Goal: Task Accomplishment & Management: Manage account settings

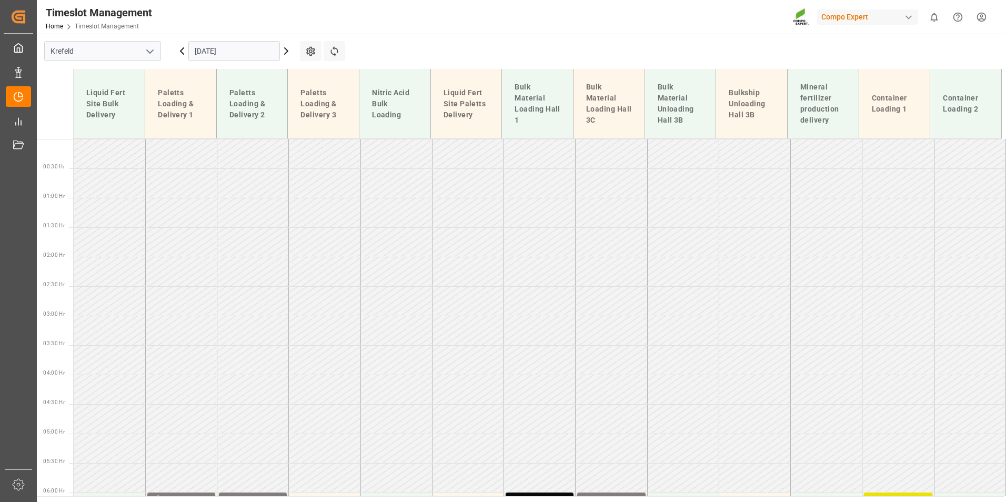
scroll to position [458, 0]
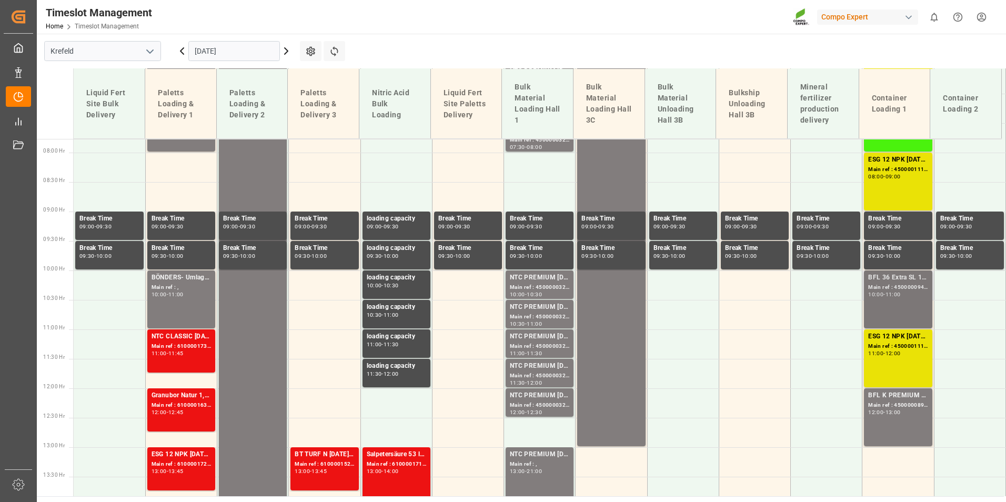
click at [888, 304] on div "BFL 36 Extra SL 10L (x60) EN,TR MTOBFL 36 Extra SL 10L (x60) EN,TR MTO;NTC N-MA…" at bounding box center [897, 299] width 59 height 54
click at [898, 366] on div "ESG 12 NPK 12-12-17 1200kg BB Main ref : 4500001114, 2000001086 11:00 - 12:00" at bounding box center [897, 358] width 59 height 54
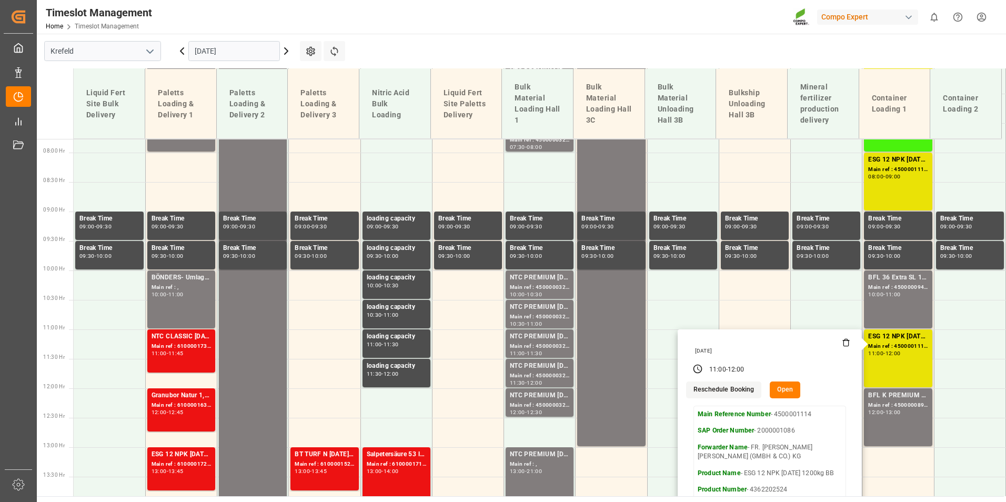
click at [790, 388] on button "Open" at bounding box center [785, 389] width 31 height 17
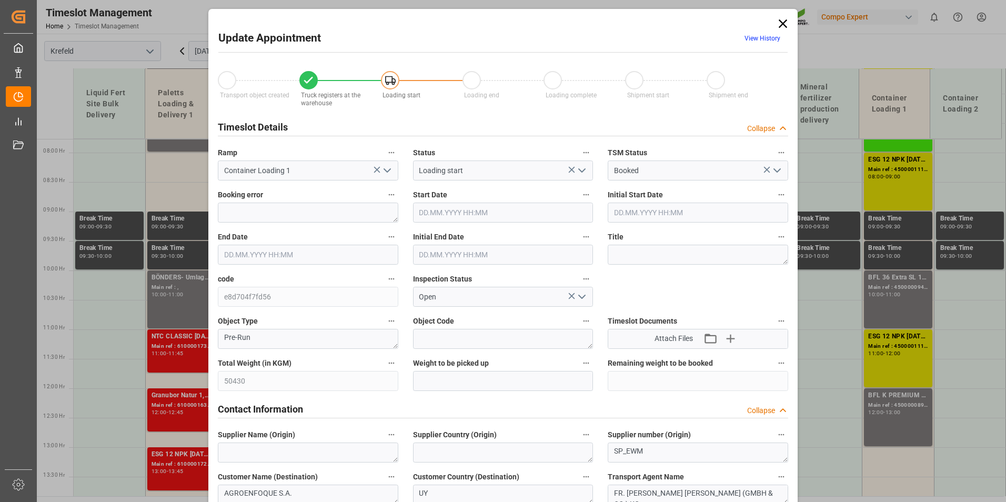
type input "50430"
type input "0"
type input "09.09.2025 11:00"
type input "09.09.2025 12:00"
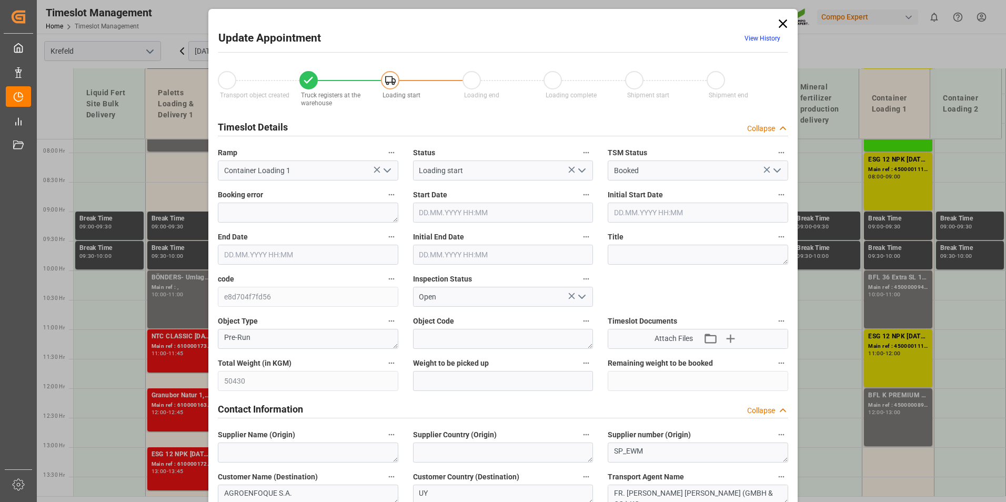
type input "09.09.2025 11:30"
type input "08.09.2025 19:33"
type input "29.08.2025 10:52"
click at [753, 44] on span "View History" at bounding box center [762, 40] width 51 height 21
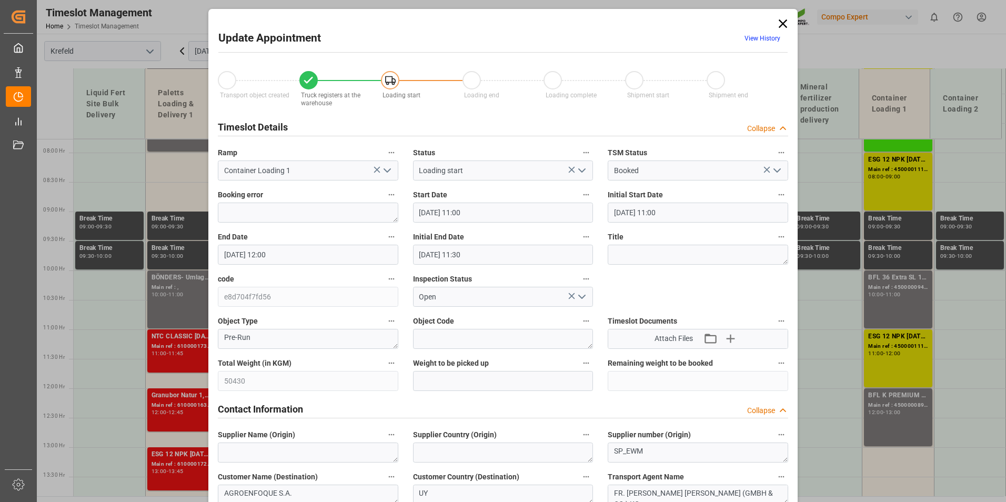
click at [758, 39] on link "View History" at bounding box center [762, 38] width 36 height 7
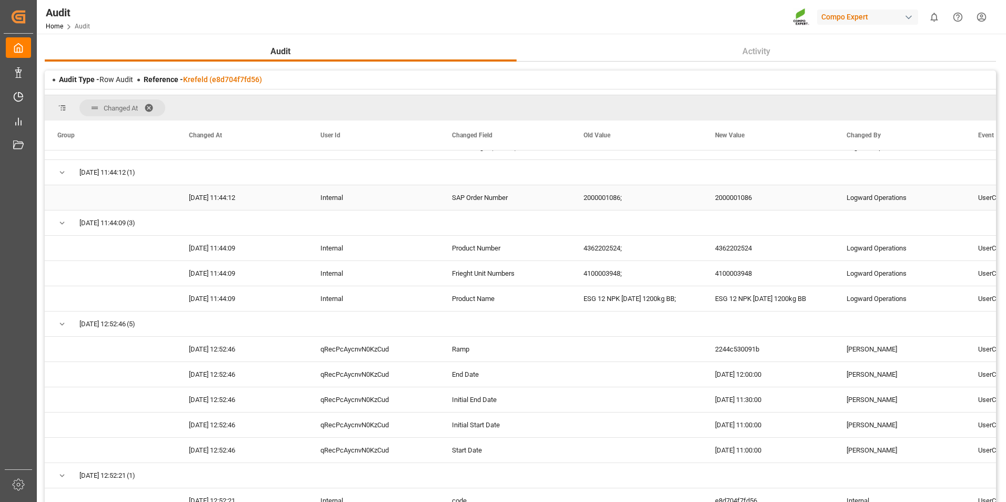
scroll to position [400, 0]
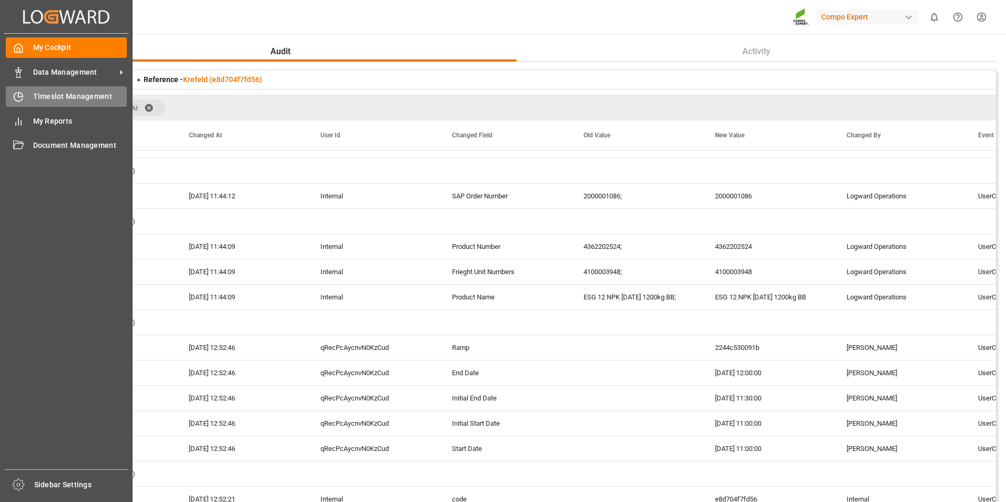
click at [25, 92] on div "Timeslot Management Timeslot Management" at bounding box center [66, 96] width 121 height 21
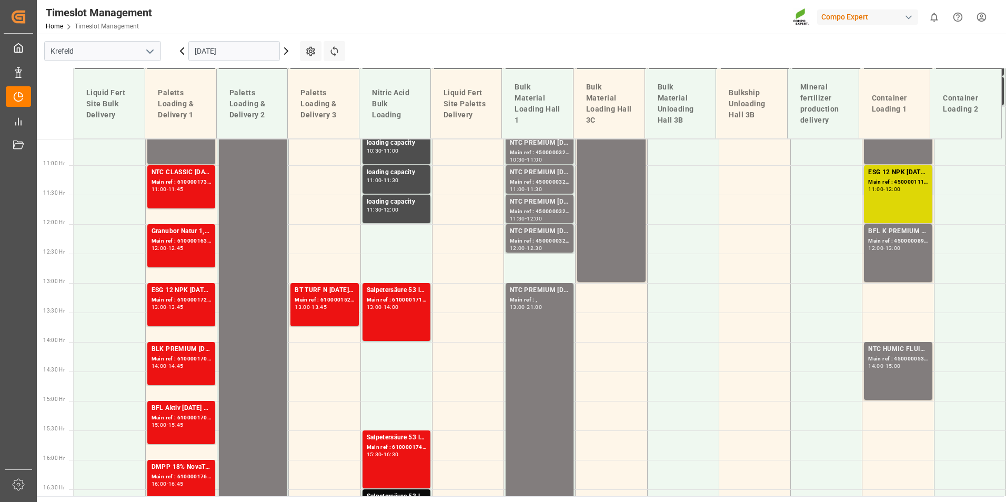
scroll to position [569, 0]
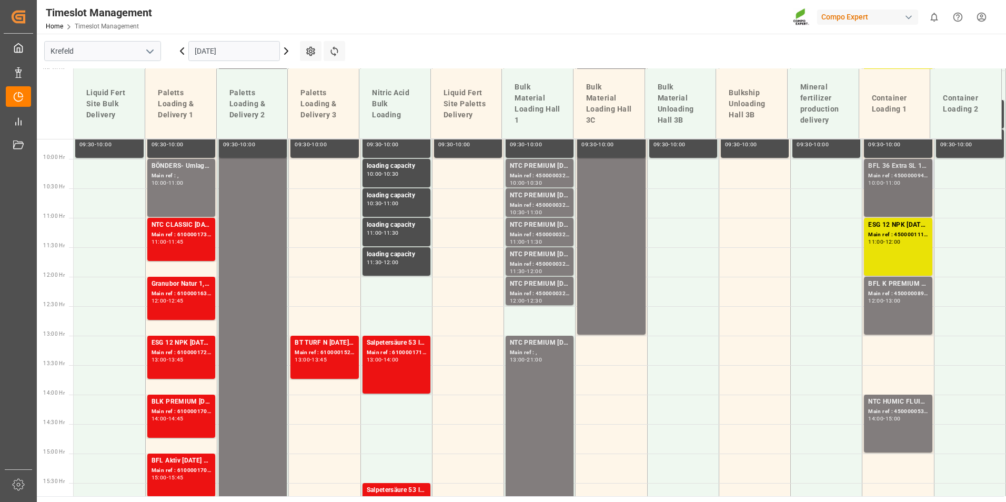
click at [897, 185] on div "10:00 - 11:00" at bounding box center [897, 183] width 59 height 6
click at [898, 230] on div "Main ref : 4500001114, 2000001086" at bounding box center [897, 234] width 59 height 9
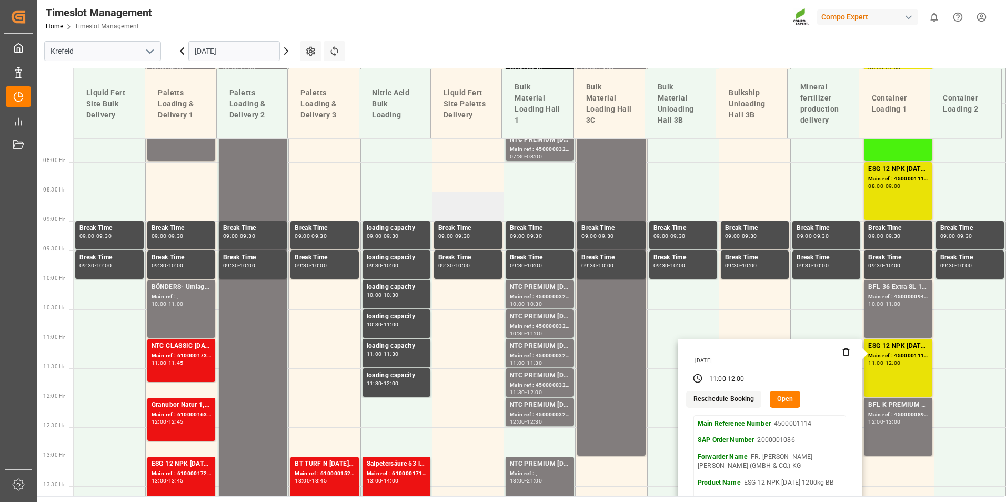
scroll to position [517, 0]
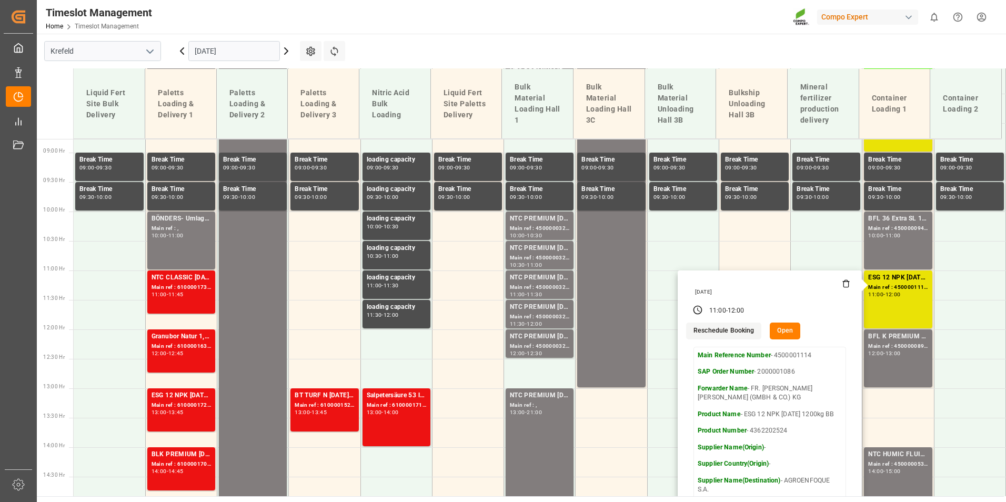
click at [285, 57] on icon at bounding box center [286, 51] width 13 height 13
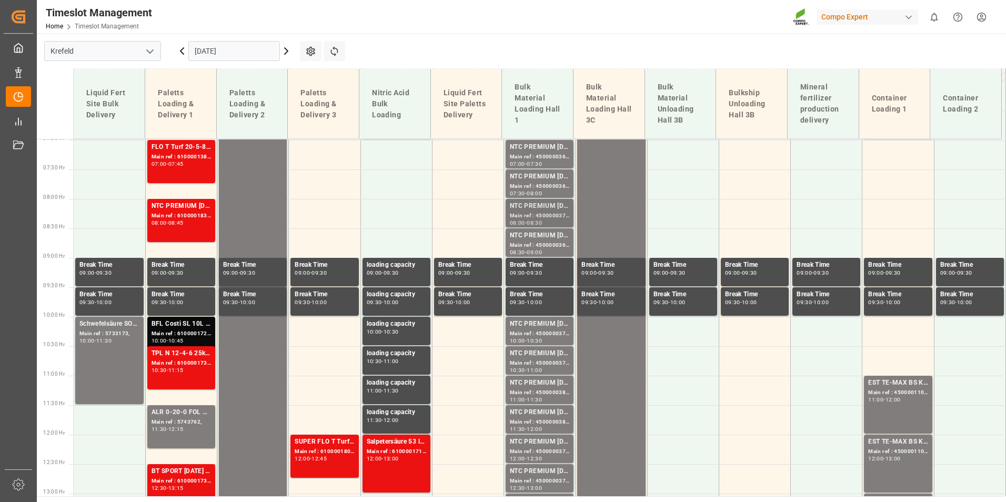
scroll to position [306, 0]
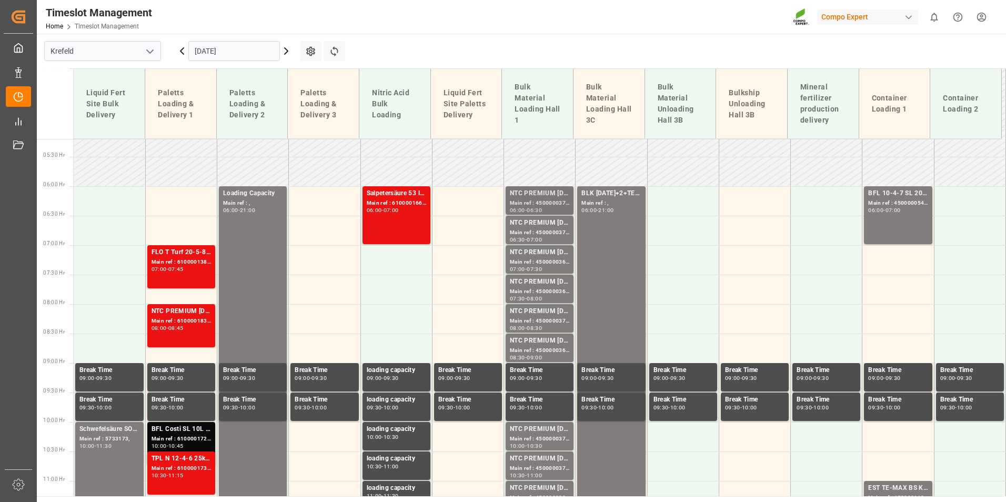
click at [550, 203] on div "Main ref : 4500000373, 2000000279" at bounding box center [539, 203] width 59 height 9
click at [555, 251] on div "NTC PREMIUM [DATE]+3+TE BULK" at bounding box center [539, 252] width 59 height 11
click at [557, 284] on div "NTC PREMIUM [DATE]+3+TE BULK" at bounding box center [539, 282] width 59 height 11
click at [537, 318] on div "Main ref : 4500000374, 2000000279" at bounding box center [539, 321] width 59 height 9
click at [570, 348] on div "NTC PREMIUM 15-3-20+3+TE BULK Main ref : 4500000366, 2000000279 08:30 - 09:00" at bounding box center [540, 348] width 68 height 28
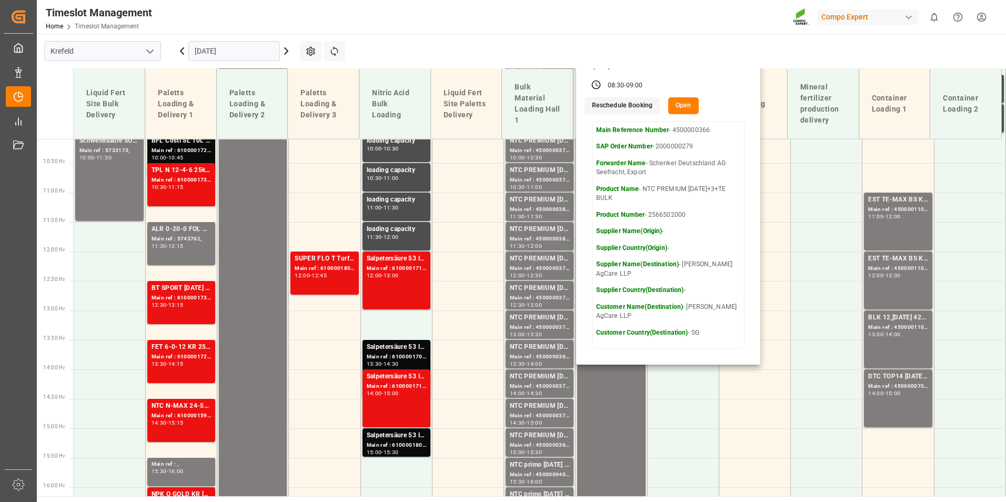
scroll to position [569, 0]
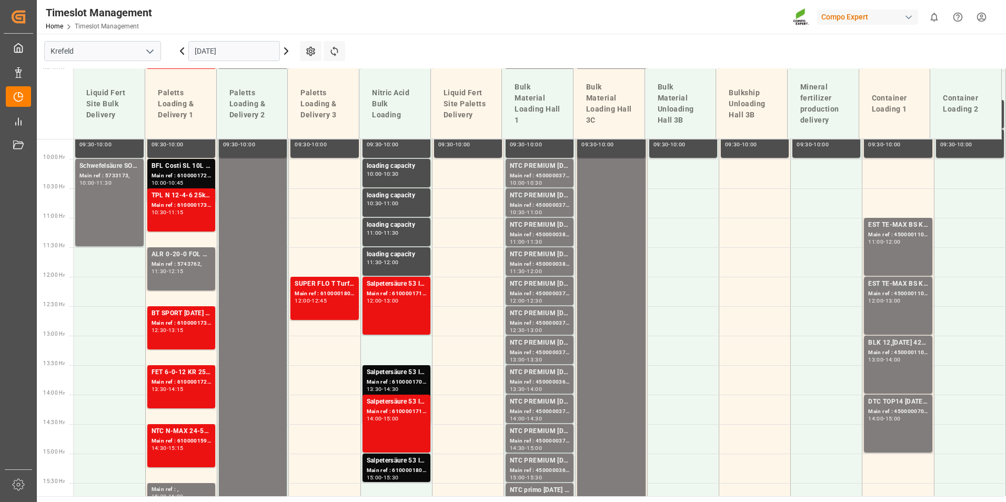
click at [550, 181] on div "10:00 - 10:30" at bounding box center [539, 183] width 59 height 6
click at [550, 203] on div "Main ref : 4500000379, 2000000279" at bounding box center [539, 205] width 59 height 9
click at [553, 221] on div "NTC PREMIUM [DATE]+3+TE BULK" at bounding box center [539, 225] width 59 height 11
click at [558, 260] on div "Main ref : 4500000380, 2000000279" at bounding box center [539, 264] width 59 height 9
click at [557, 287] on div "NTC PREMIUM [DATE]+3+TE BULK" at bounding box center [539, 284] width 59 height 11
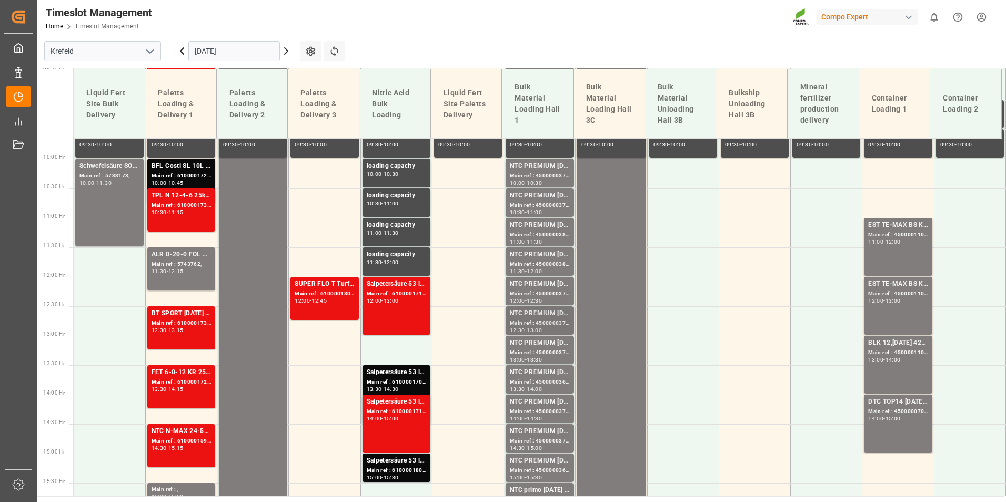
click at [541, 324] on div "Main ref : 4500000378, 2000000279" at bounding box center [539, 323] width 59 height 9
click at [566, 345] on div "NTC PREMIUM [DATE]+3+TE BULK" at bounding box center [539, 343] width 59 height 11
click at [548, 381] on div "Main ref : 4500000368, 2000000279" at bounding box center [539, 382] width 59 height 9
click at [557, 407] on div "NTC PREMIUM [DATE]+3+TE BULK" at bounding box center [539, 402] width 59 height 11
click at [552, 432] on div "NTC PREMIUM [DATE]+3+TE BULK" at bounding box center [539, 431] width 59 height 11
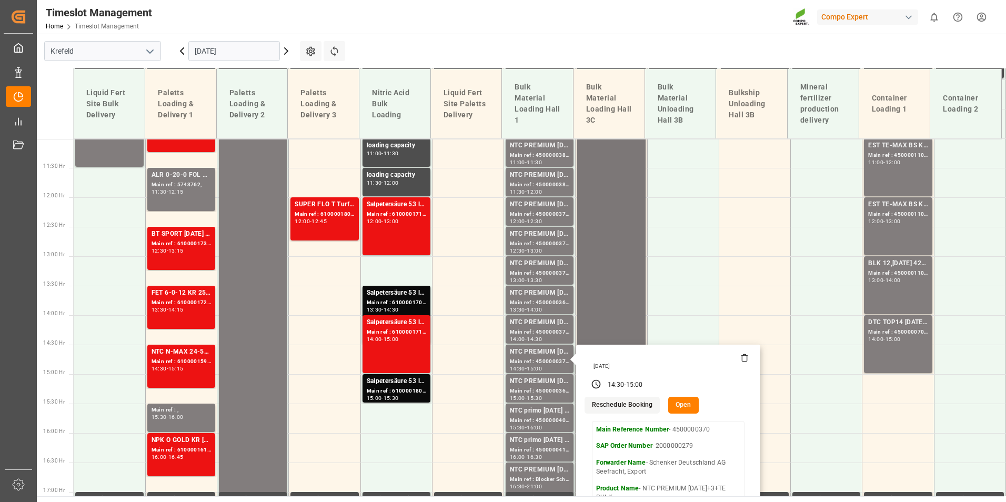
scroll to position [674, 0]
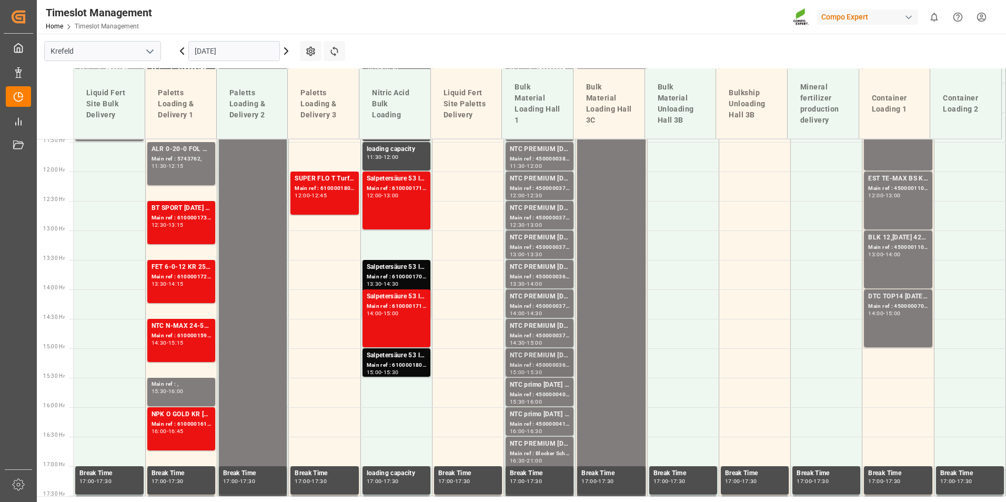
click at [543, 361] on div "Main ref : 4500000365, 2000000279" at bounding box center [539, 365] width 59 height 9
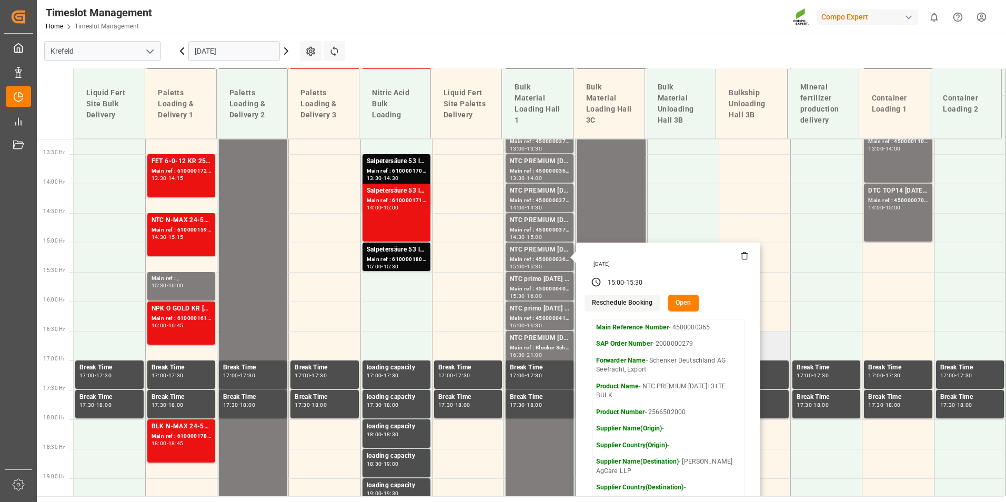
scroll to position [832, 0]
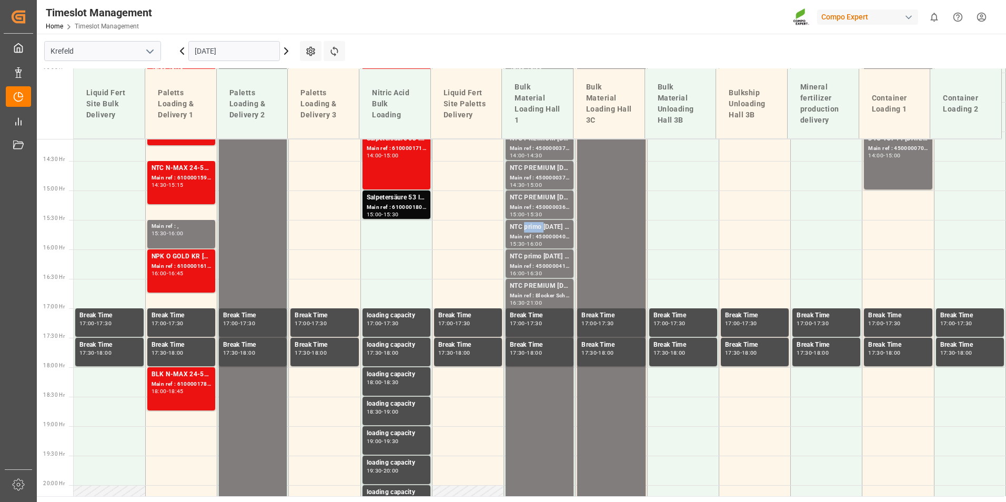
click at [531, 229] on div "NTC primo [DATE] BULK" at bounding box center [539, 227] width 59 height 11
click at [527, 263] on div "Main ref : 4500000410, 2000000327" at bounding box center [539, 266] width 59 height 9
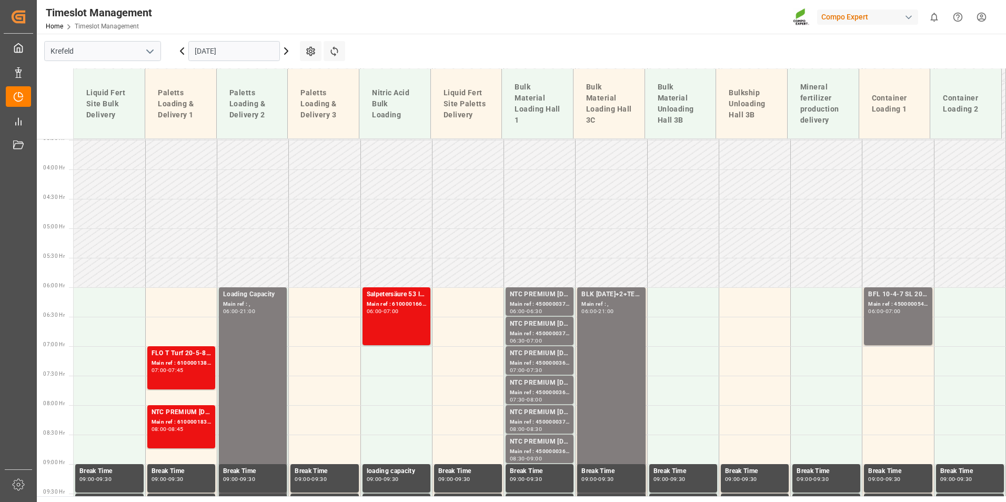
scroll to position [201, 0]
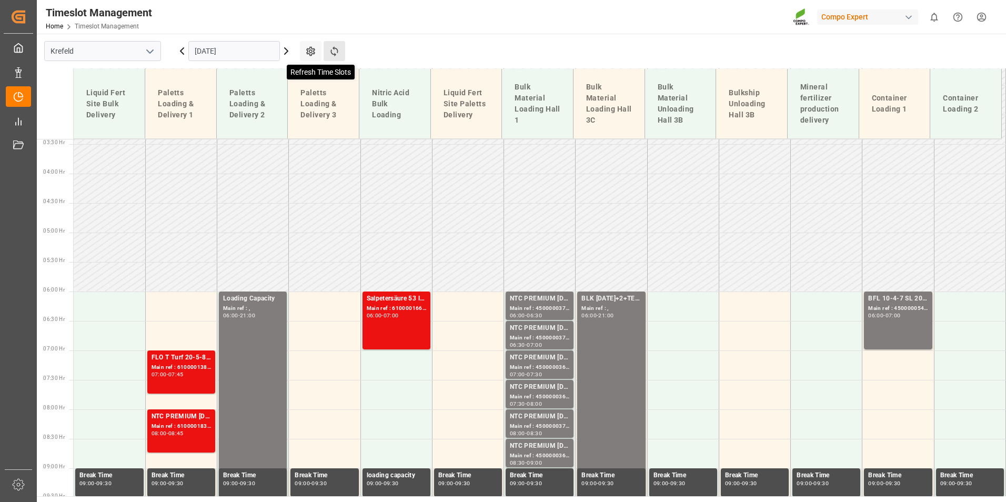
click at [339, 56] on icon at bounding box center [334, 51] width 11 height 11
click at [176, 366] on div "Main ref : 6100001382, 2000000488;" at bounding box center [181, 367] width 59 height 9
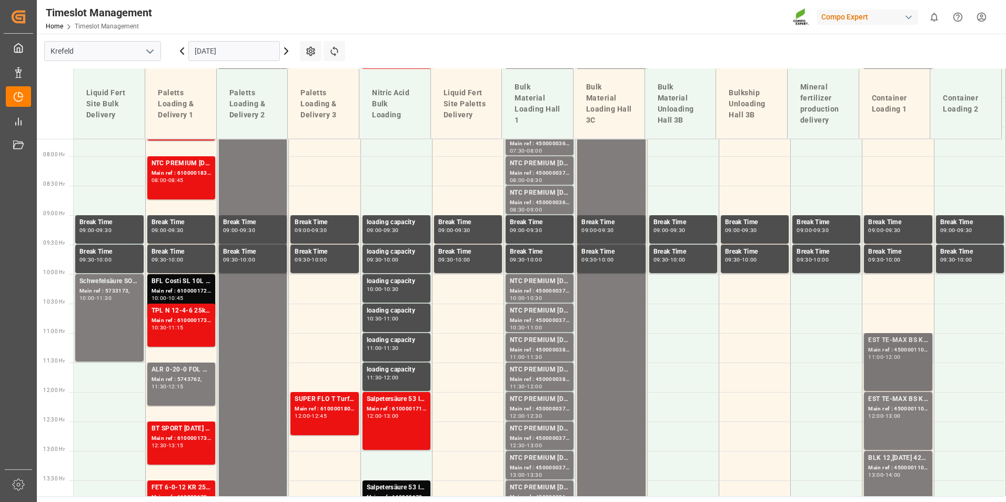
scroll to position [464, 0]
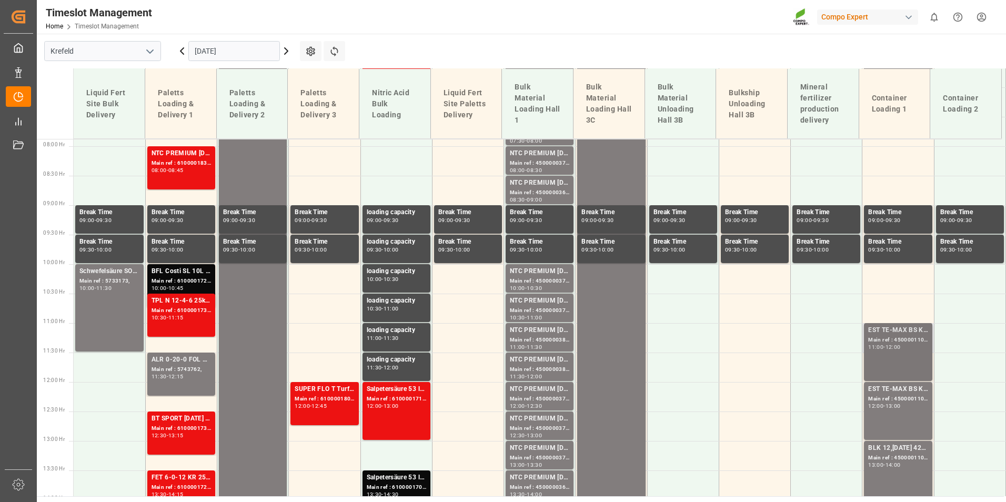
click at [903, 345] on div "11:00 - 12:00" at bounding box center [897, 348] width 59 height 6
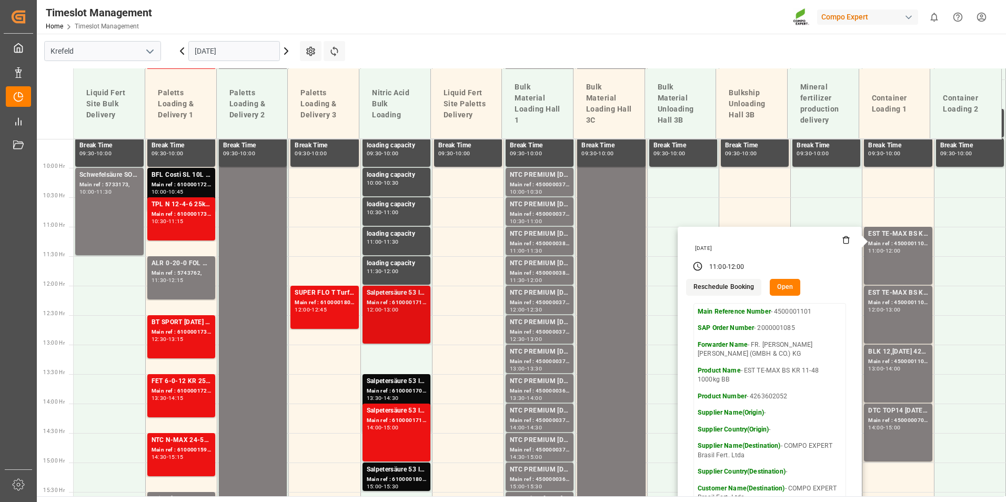
scroll to position [569, 0]
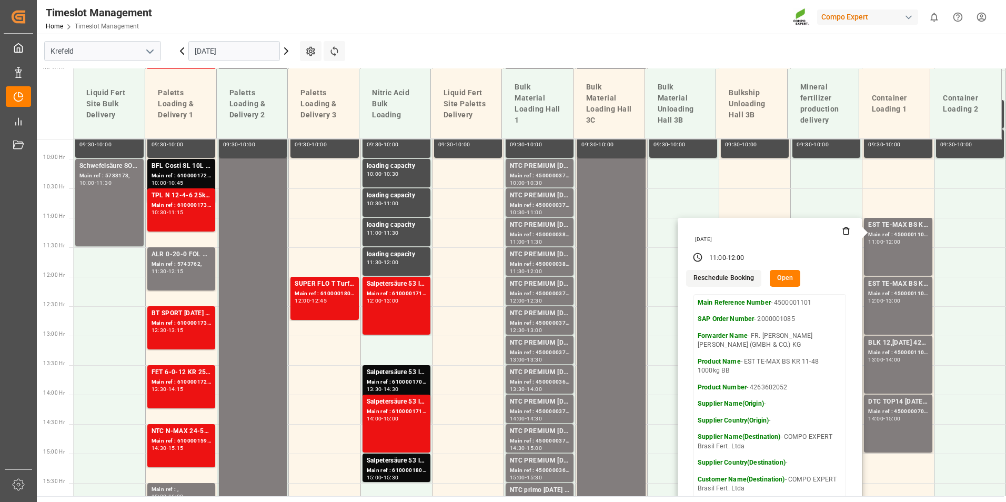
click at [181, 51] on icon at bounding box center [181, 51] width 3 height 6
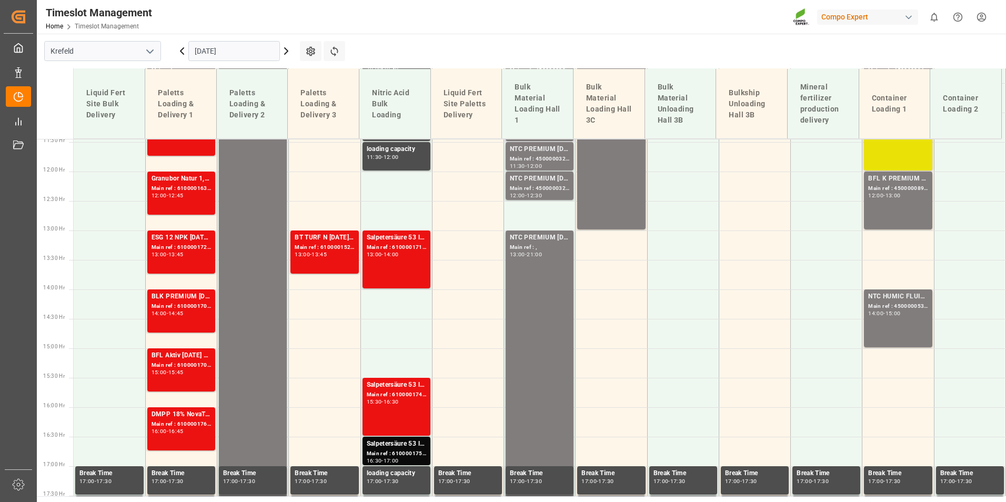
scroll to position [517, 0]
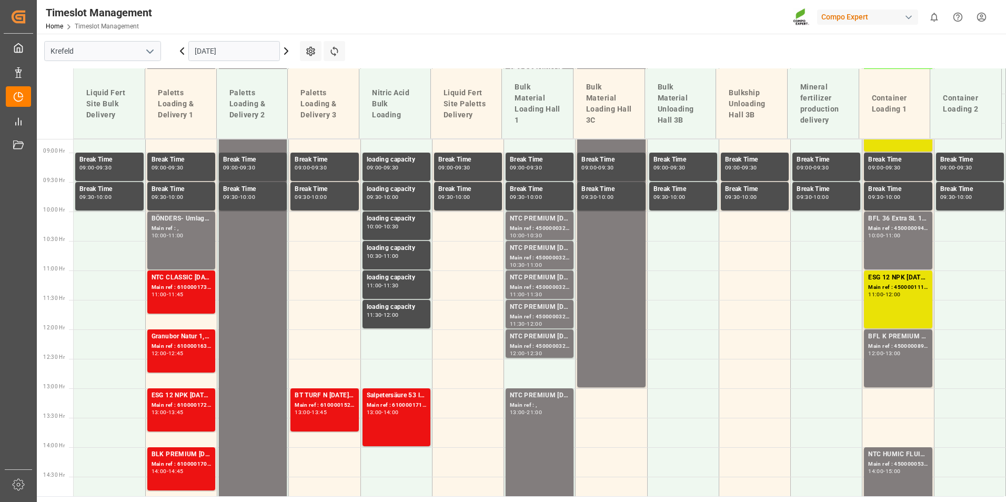
click at [256, 29] on div "Timeslot Management Home Timeslot Management Compo Expert 0 Notifications Only …" at bounding box center [517, 17] width 976 height 34
click at [254, 47] on input "[DATE]" at bounding box center [234, 51] width 92 height 20
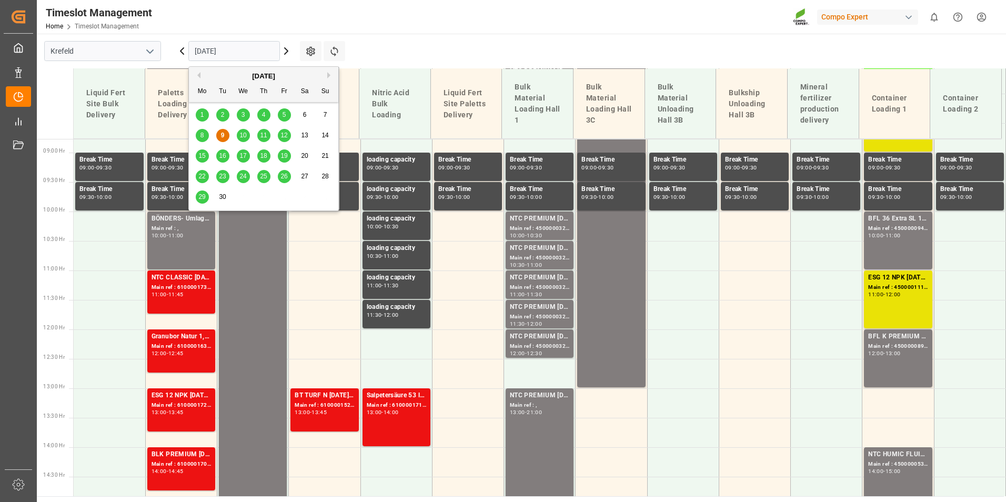
click at [269, 135] on div "11" at bounding box center [263, 135] width 13 height 13
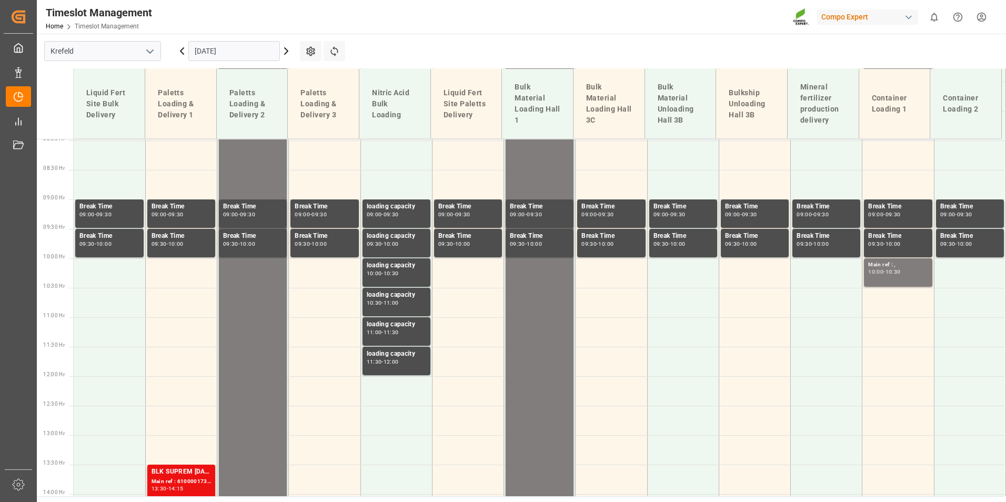
scroll to position [470, 0]
click at [228, 57] on input "[DATE]" at bounding box center [234, 51] width 92 height 20
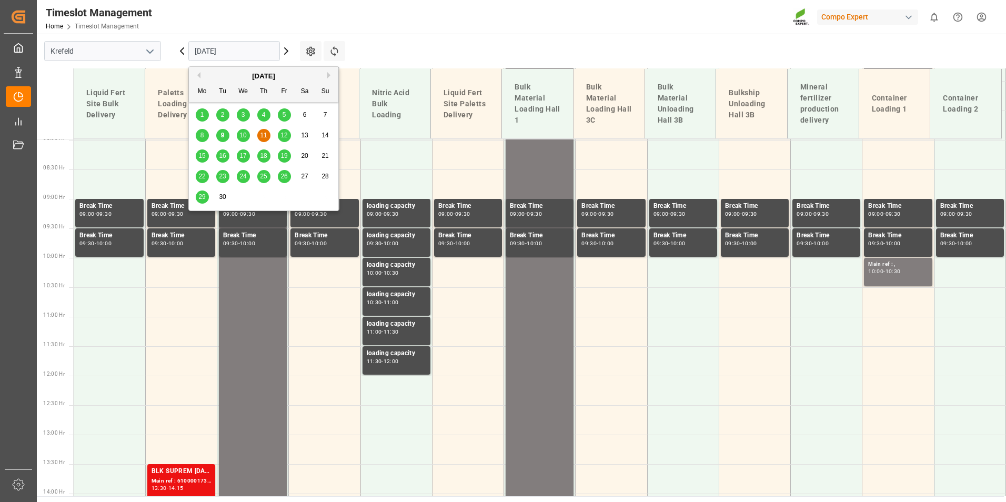
click at [278, 130] on div "12" at bounding box center [284, 135] width 13 height 13
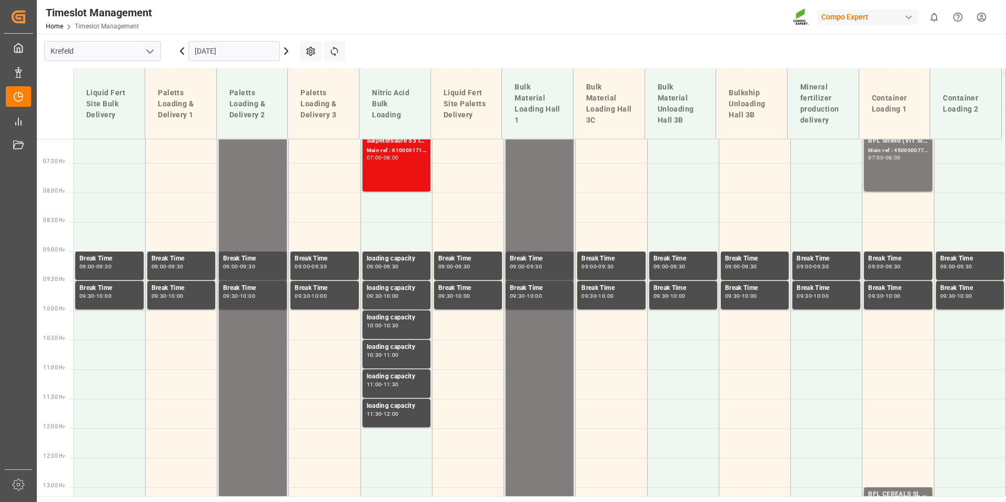
scroll to position [260, 0]
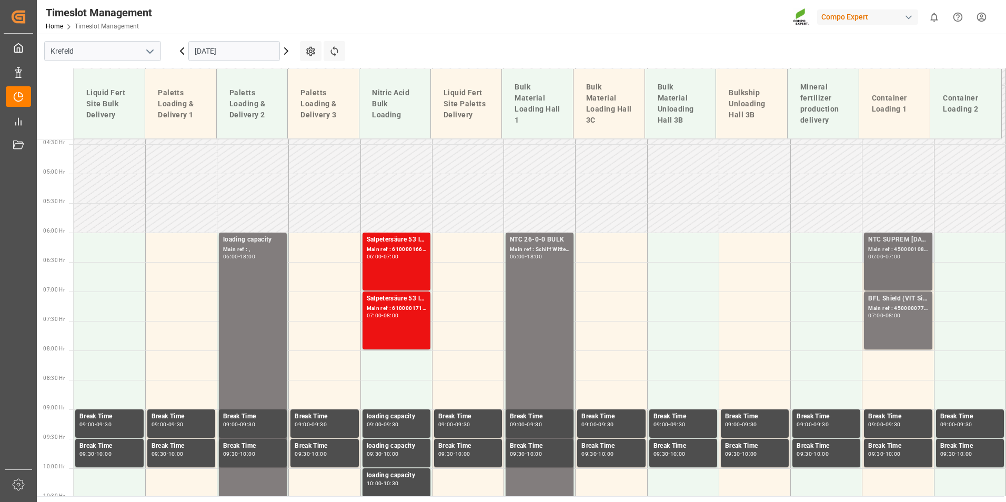
click at [895, 248] on div "Main ref : 4500001086, 2000001104" at bounding box center [897, 249] width 59 height 9
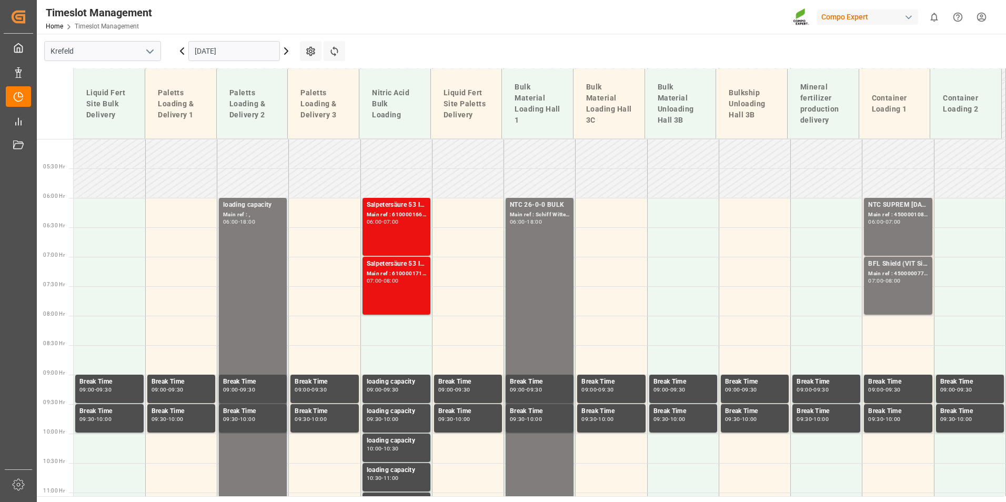
scroll to position [312, 0]
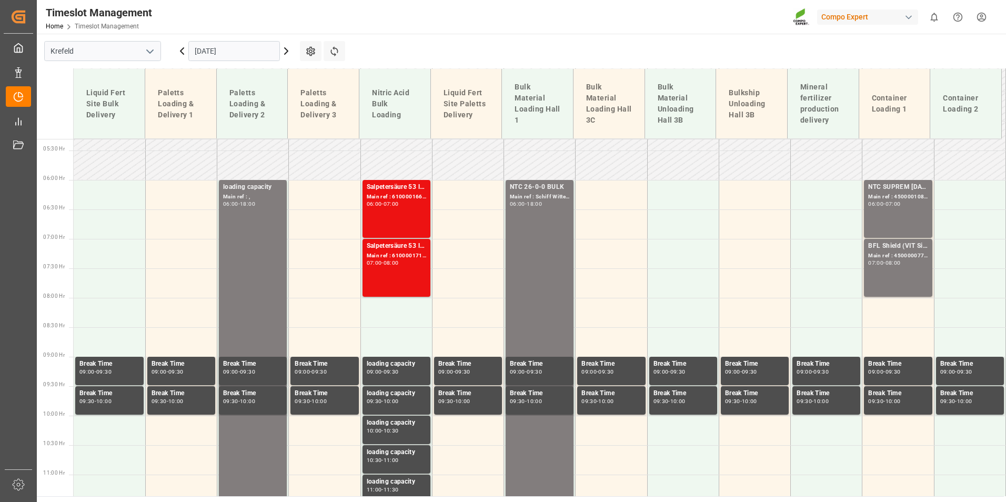
click at [212, 57] on input "[DATE]" at bounding box center [234, 51] width 92 height 20
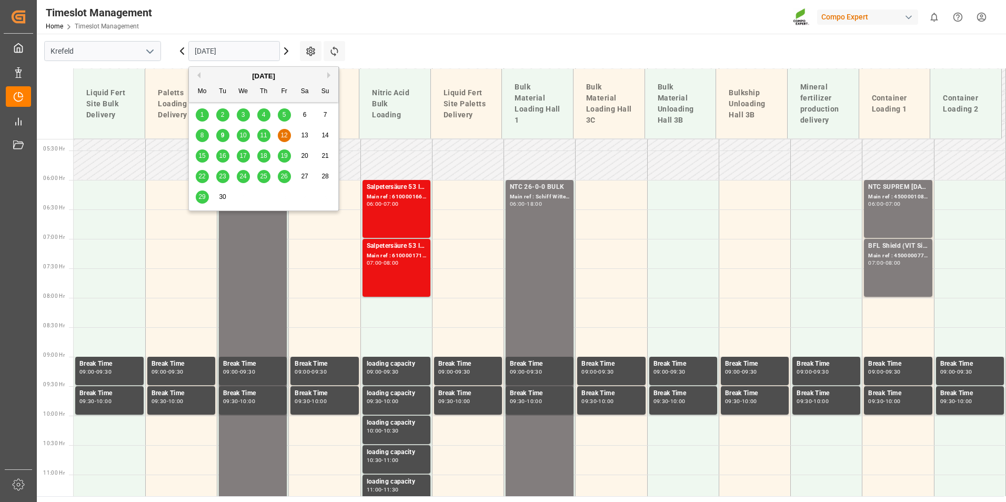
click at [220, 134] on div "9" at bounding box center [222, 135] width 13 height 13
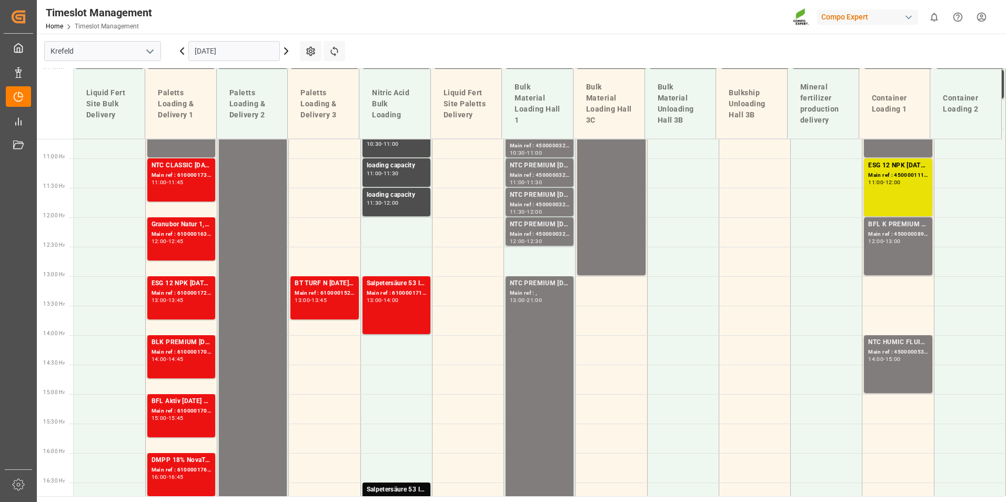
scroll to position [523, 0]
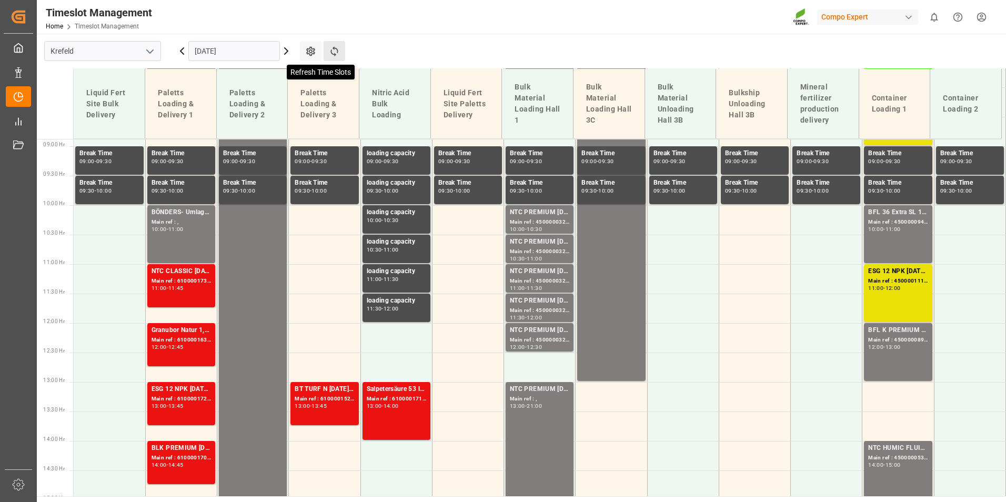
click at [331, 47] on icon at bounding box center [334, 51] width 11 height 11
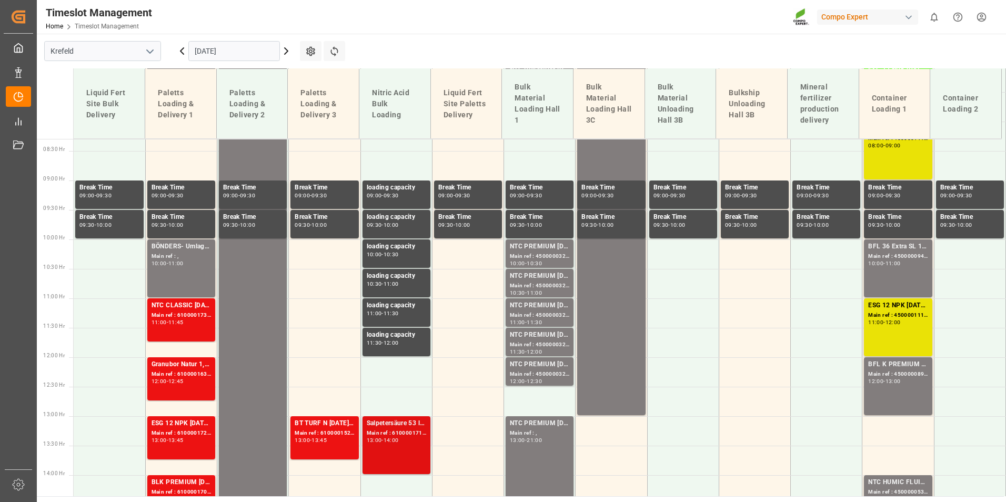
scroll to position [575, 0]
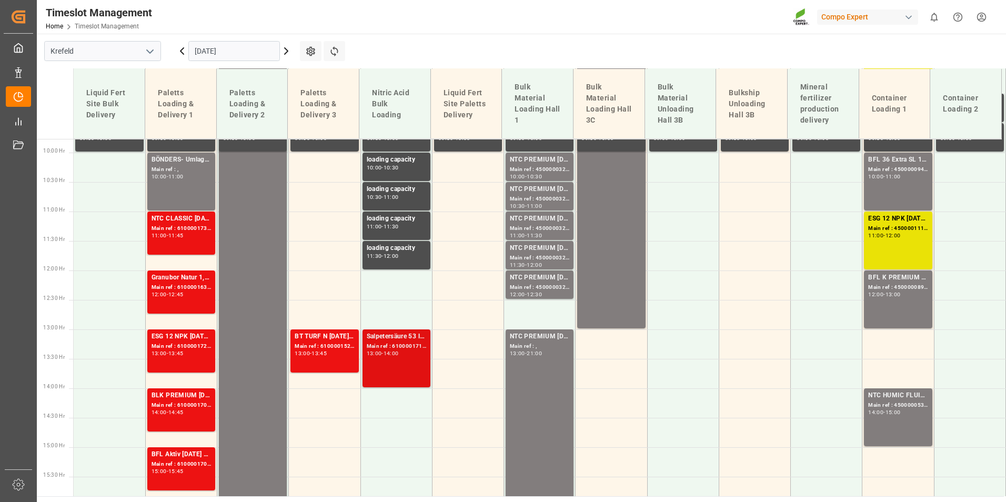
click at [379, 349] on div "Main ref : 6100001713, 2000001424" at bounding box center [396, 346] width 59 height 9
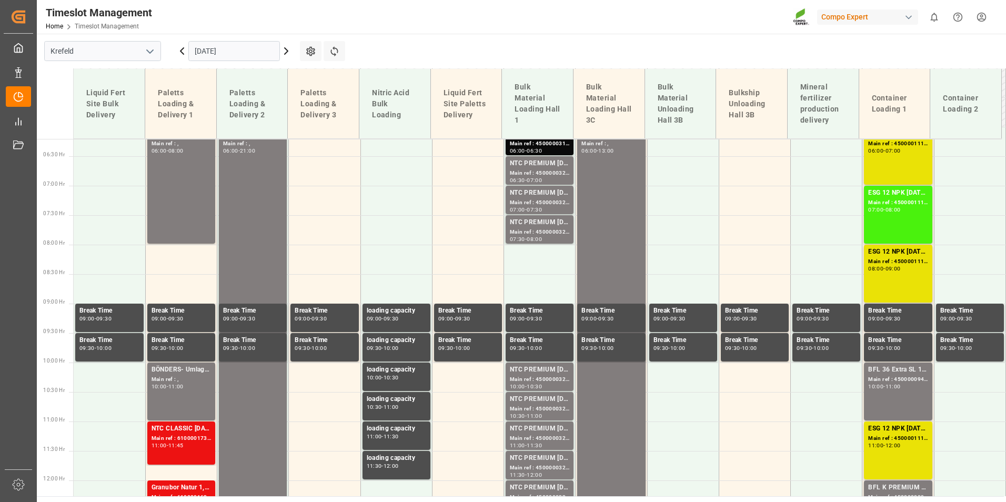
scroll to position [365, 0]
click at [282, 53] on icon at bounding box center [286, 51] width 13 height 13
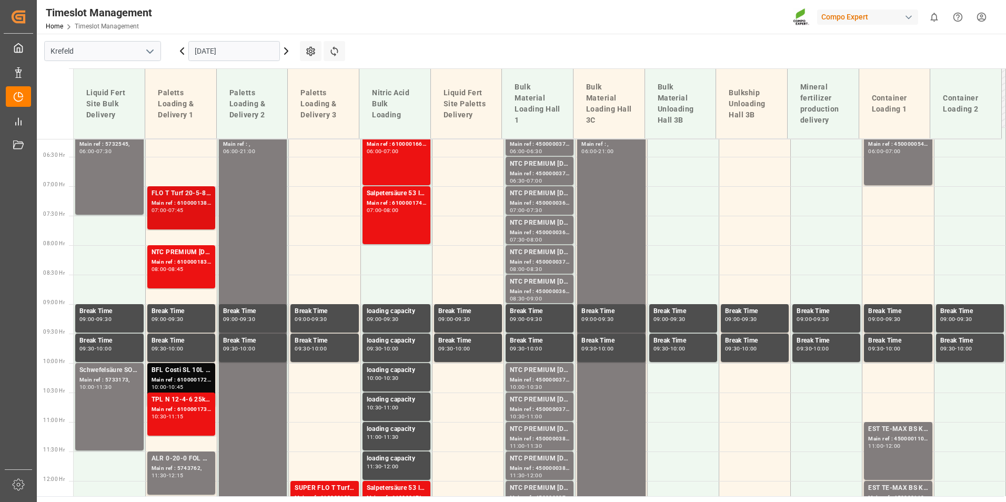
click at [194, 203] on div "Main ref : 6100001382, 2000000488;" at bounding box center [181, 203] width 59 height 9
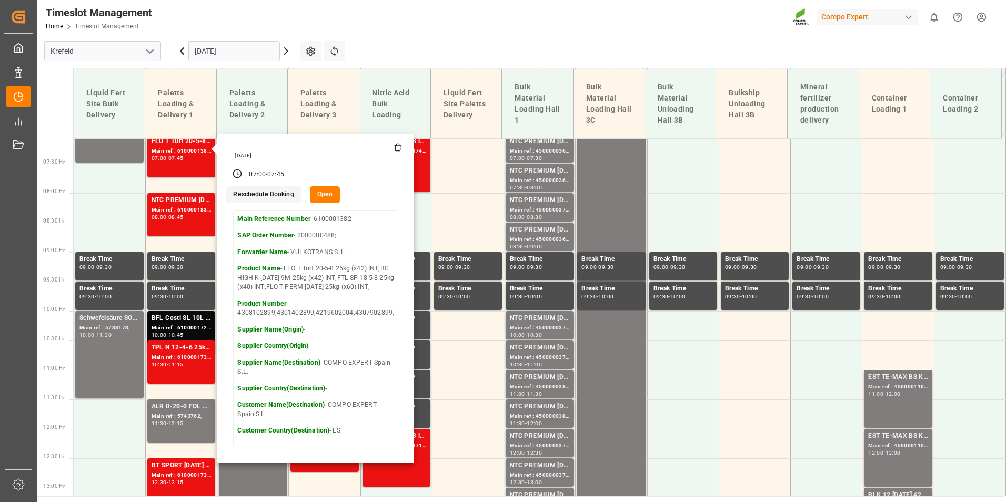
scroll to position [418, 0]
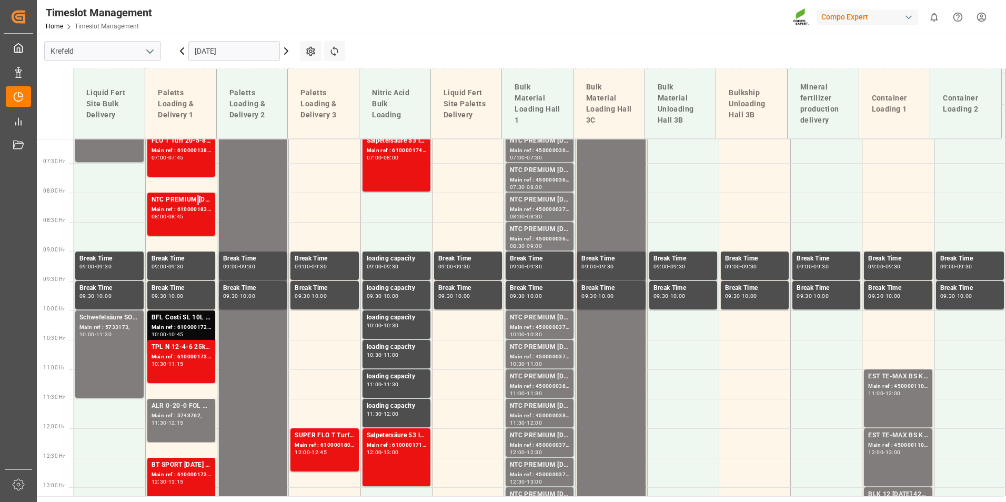
click at [194, 203] on div "NTC PREMIUM [DATE]+3+TE 600kg BB" at bounding box center [181, 200] width 59 height 11
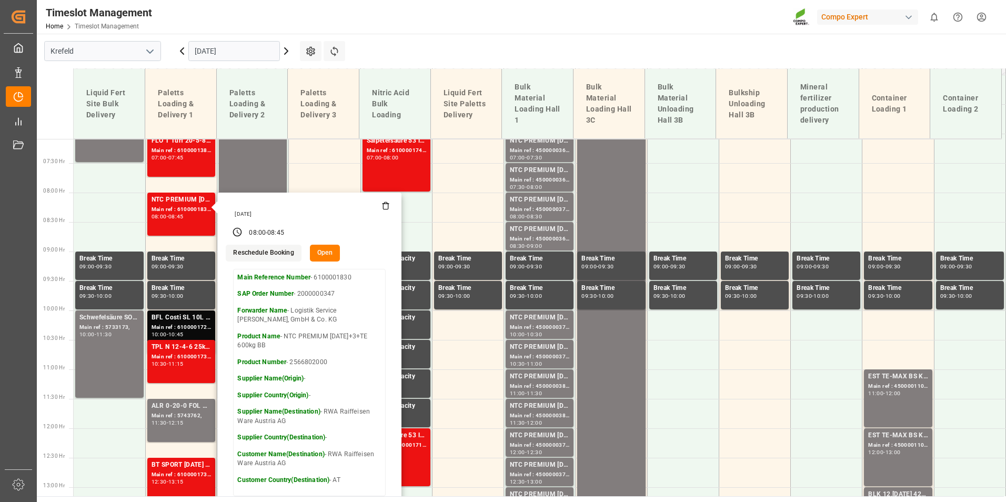
click at [455, 65] on main "[GEOGRAPHIC_DATA] [DATE] Settings Refresh Time Slots Liquid Fert Site Bulk Deli…" at bounding box center [520, 265] width 967 height 462
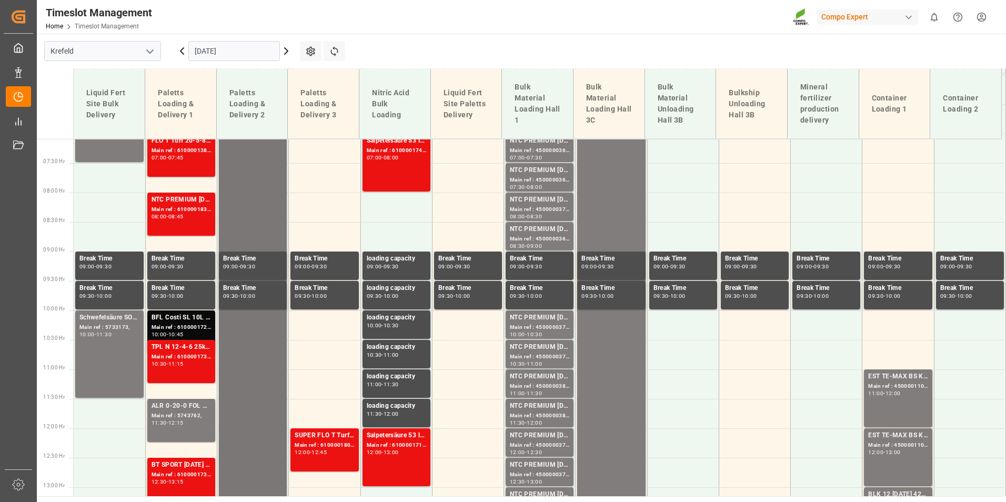
scroll to position [365, 0]
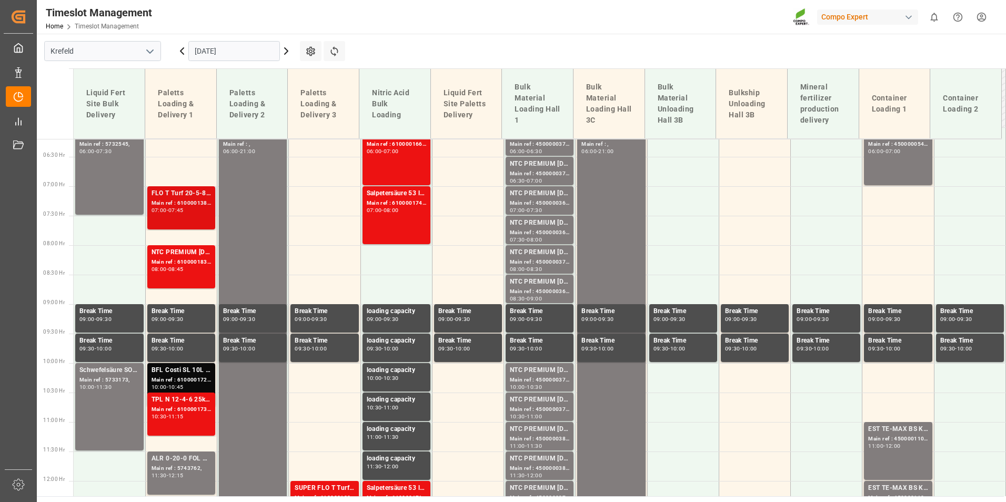
click at [176, 203] on div "Main ref : 6100001382, 2000000488;" at bounding box center [181, 203] width 59 height 9
click at [183, 267] on div "08:45" at bounding box center [175, 269] width 15 height 5
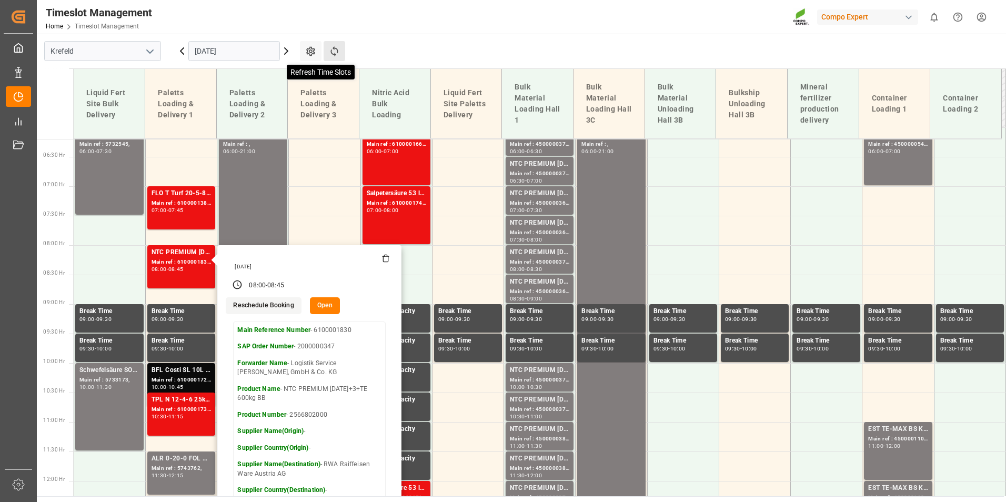
click at [330, 51] on icon at bounding box center [334, 51] width 11 height 11
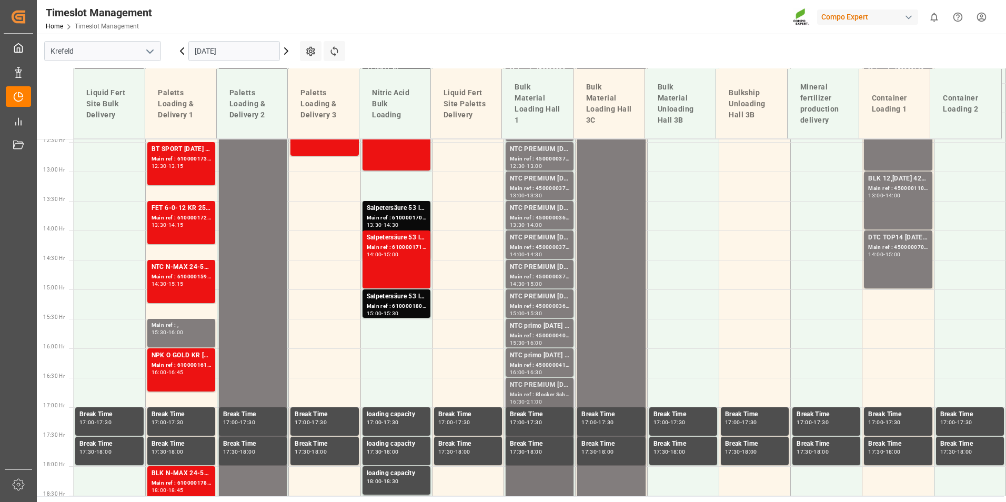
scroll to position [575, 0]
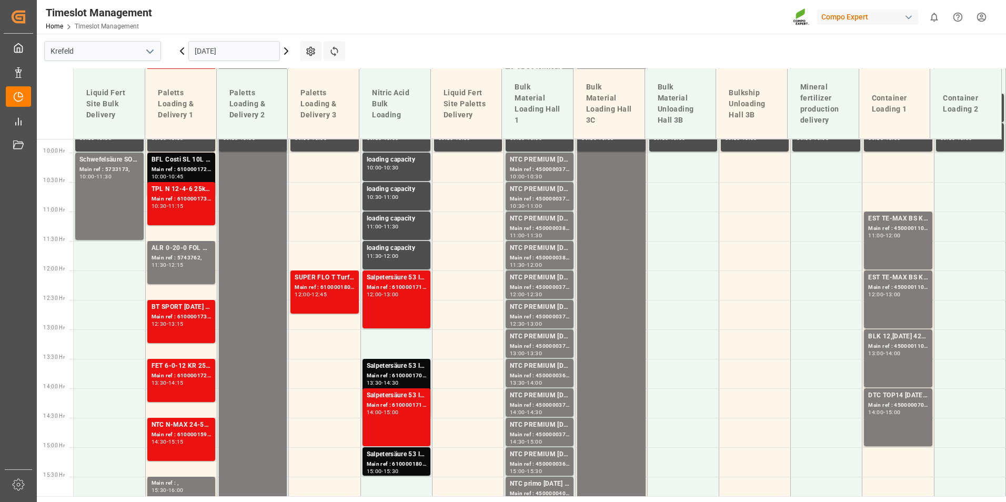
click at [237, 48] on input "[DATE]" at bounding box center [234, 51] width 92 height 20
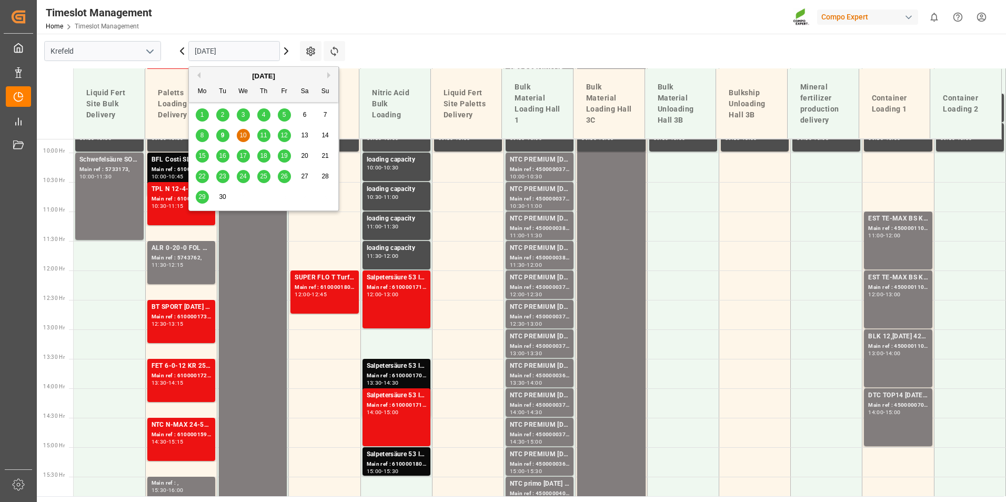
click at [268, 135] on div "11" at bounding box center [263, 135] width 13 height 13
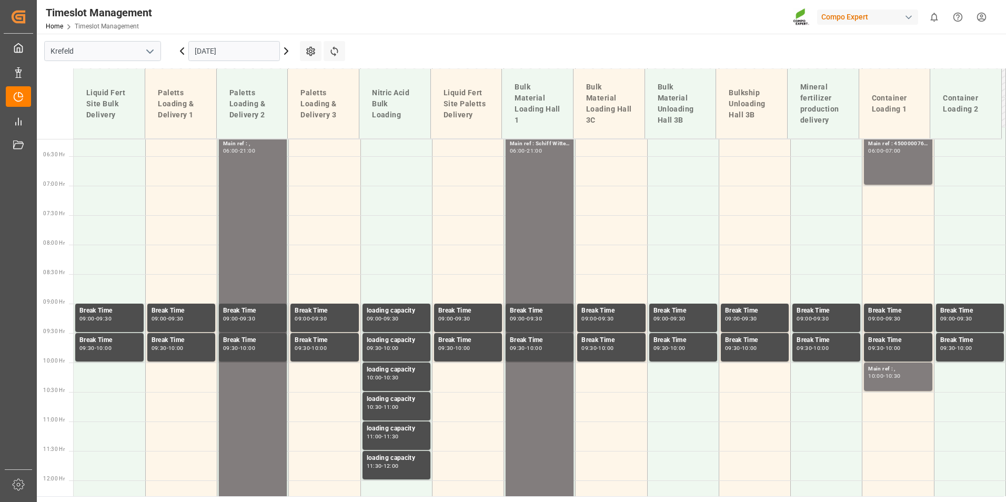
scroll to position [365, 0]
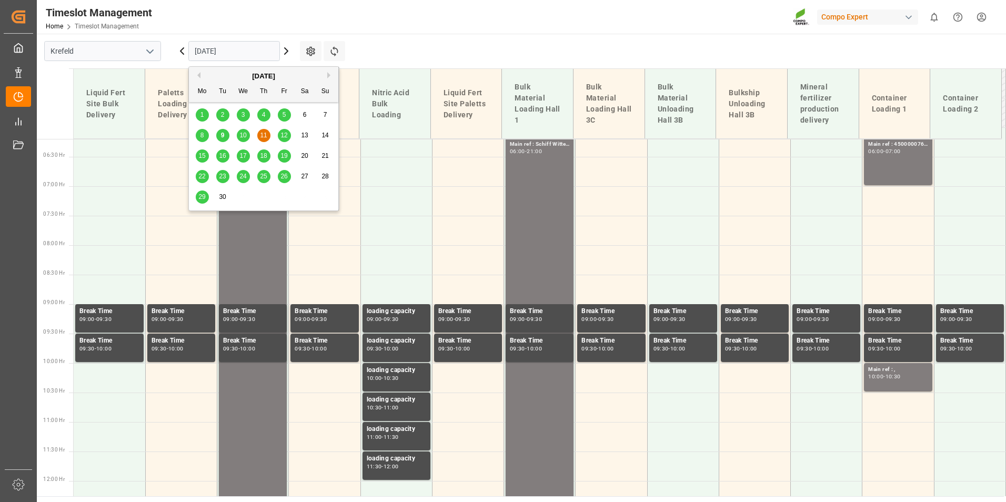
click at [231, 47] on input "[DATE]" at bounding box center [234, 51] width 92 height 20
click at [284, 139] on span "12" at bounding box center [283, 135] width 7 height 7
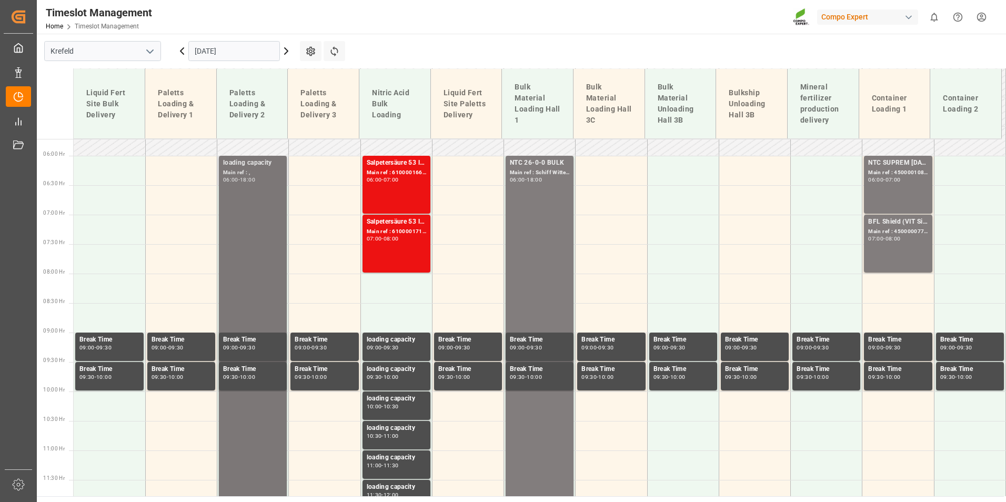
scroll to position [207, 0]
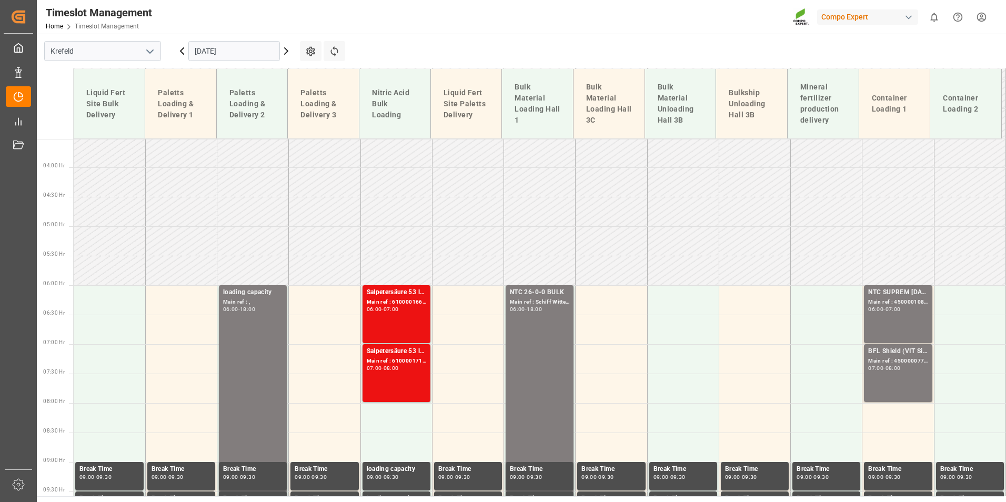
click at [247, 53] on input "[DATE]" at bounding box center [234, 51] width 92 height 20
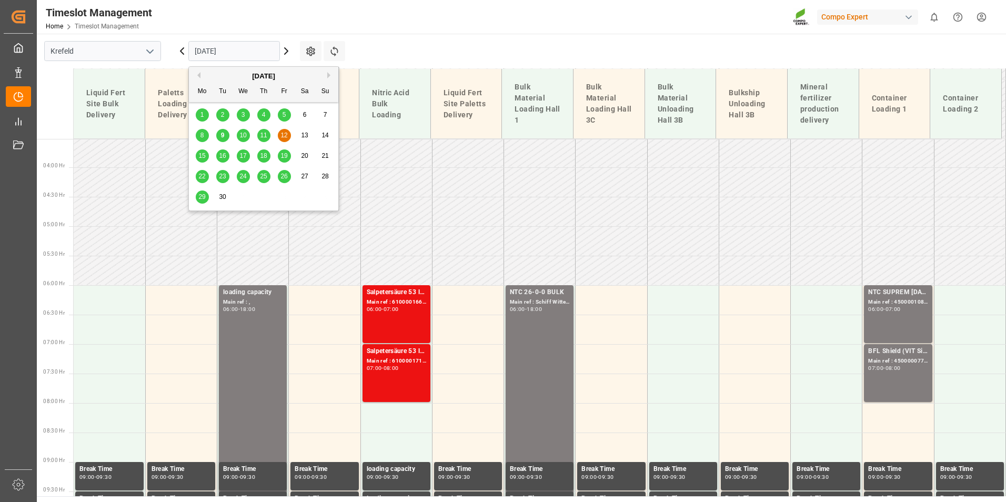
click at [208, 155] on div "15" at bounding box center [202, 156] width 13 height 13
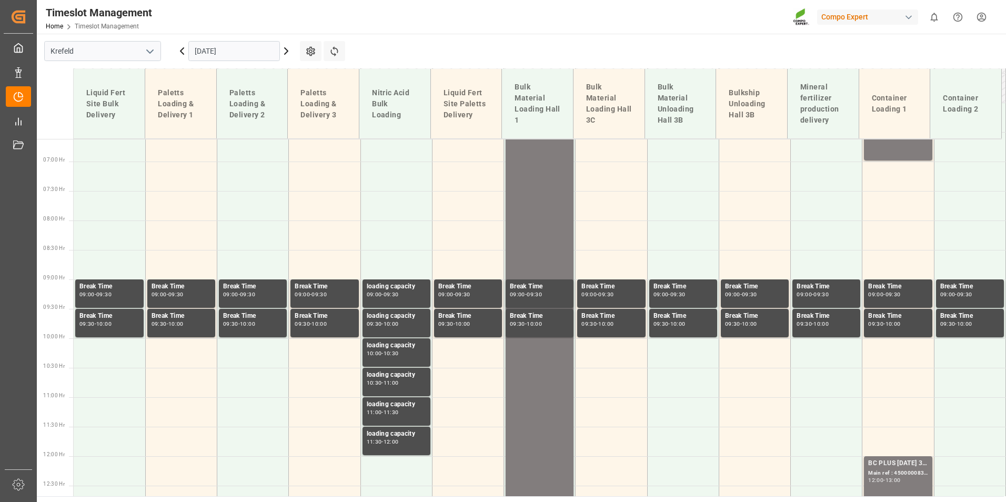
scroll to position [260, 0]
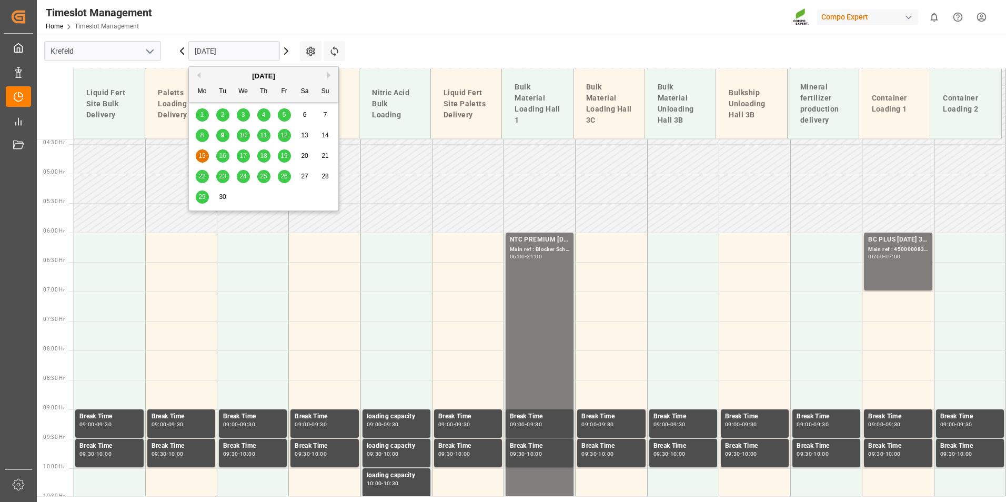
click at [232, 52] on input "15.09.2025" at bounding box center [234, 51] width 92 height 20
click at [226, 157] on span "16" at bounding box center [222, 155] width 7 height 7
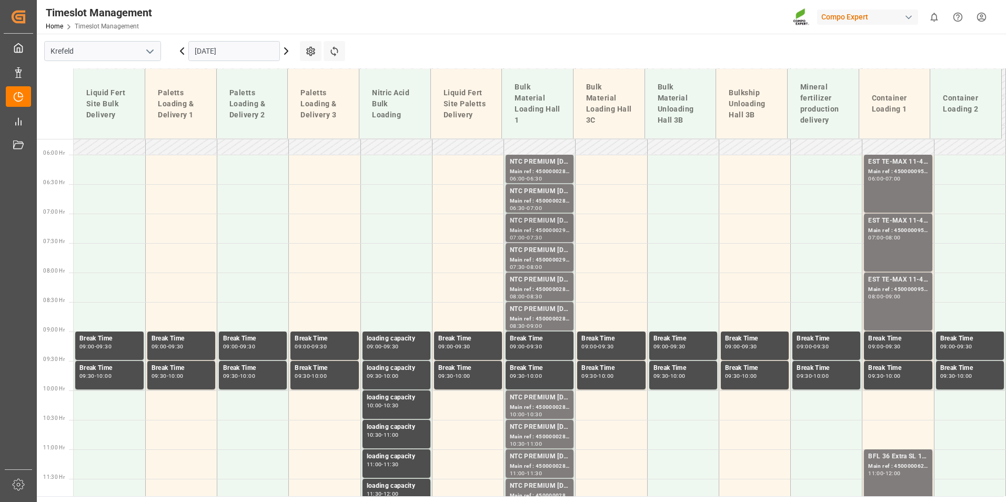
scroll to position [365, 0]
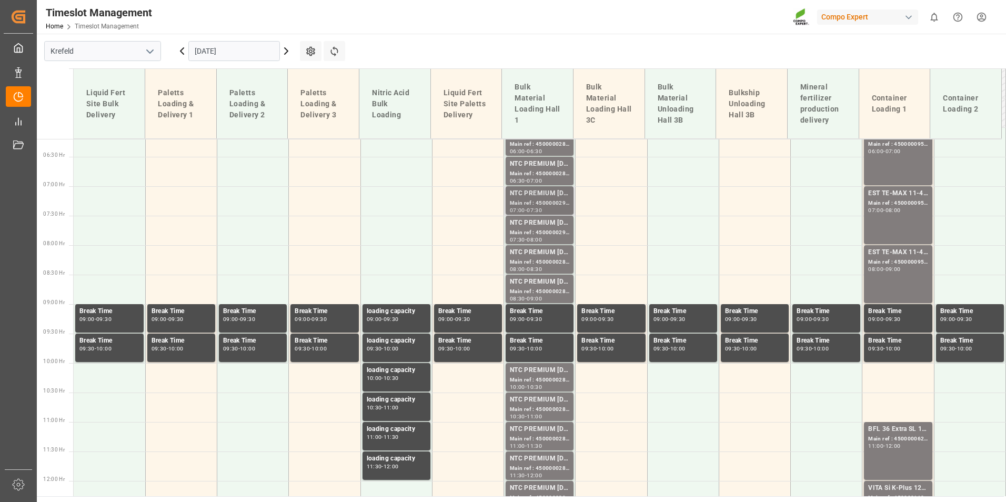
click at [527, 210] on div "-" at bounding box center [526, 210] width 2 height 5
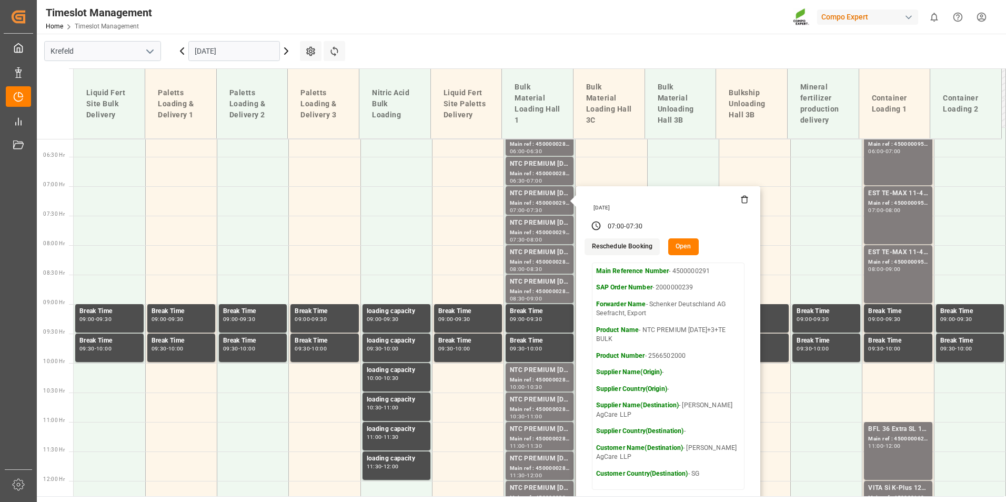
click at [244, 52] on input "16.09.2025" at bounding box center [234, 51] width 92 height 20
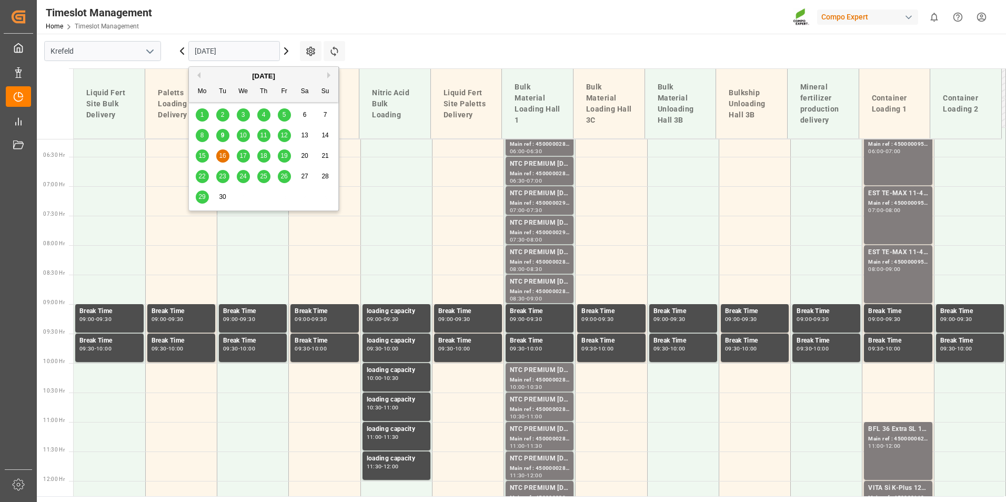
click at [245, 156] on span "17" at bounding box center [242, 155] width 7 height 7
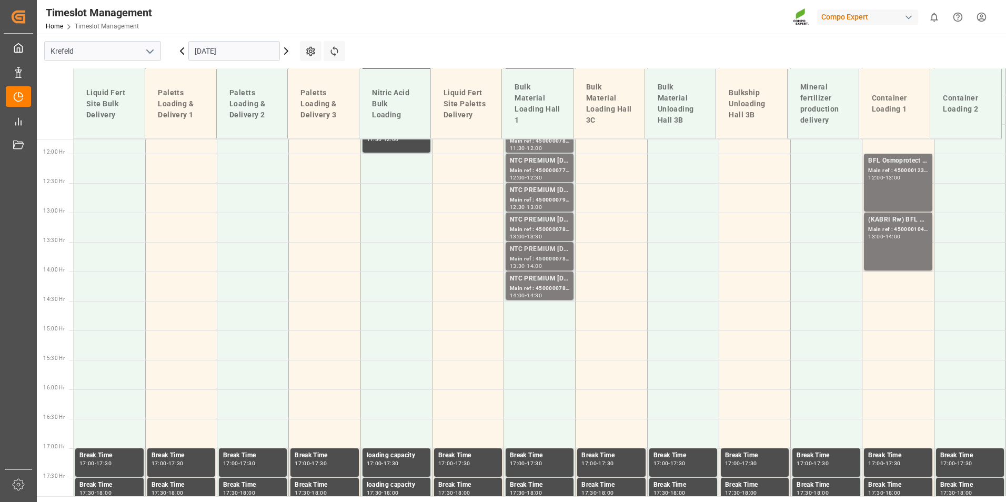
scroll to position [681, 0]
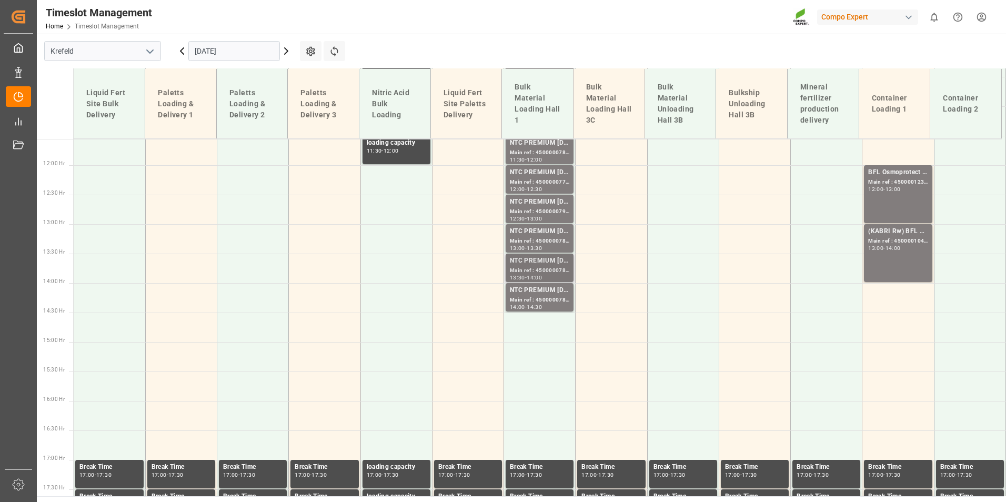
click at [553, 255] on div "NTC PREMIUM 15-3-20+3+TE BULK Main ref : 4500000788, 2000000504 13:30 - 14:00" at bounding box center [540, 268] width 68 height 28
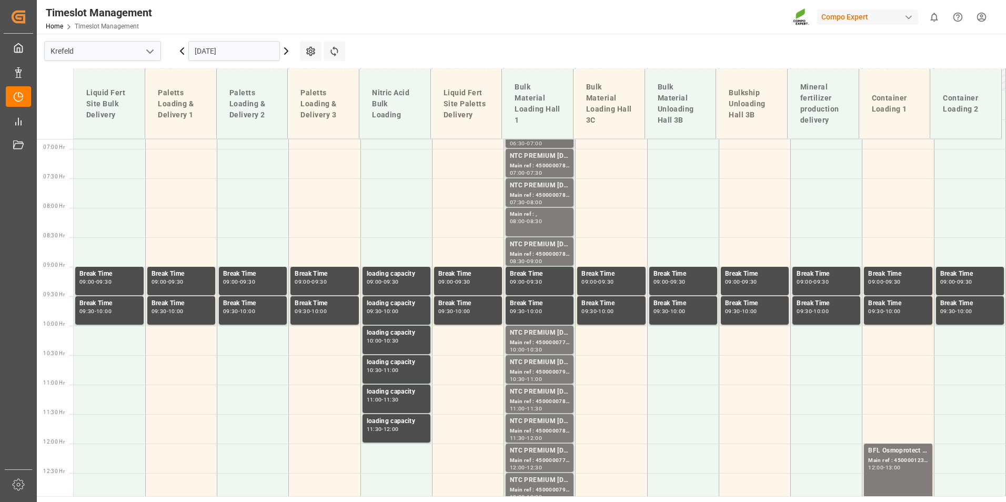
scroll to position [260, 0]
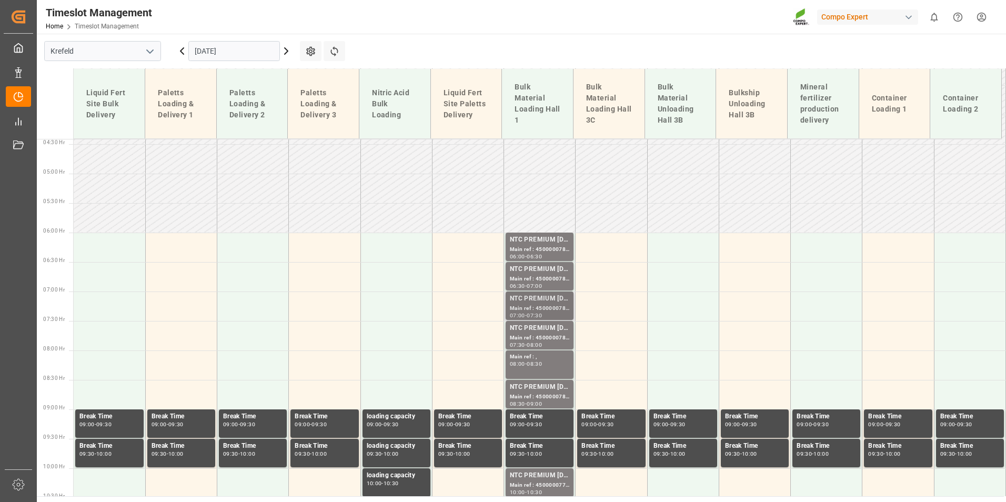
click at [564, 297] on div "NTC PREMIUM [DATE]+3+TE BULK" at bounding box center [539, 299] width 59 height 11
click at [539, 358] on div "Main ref : ," at bounding box center [539, 356] width 59 height 9
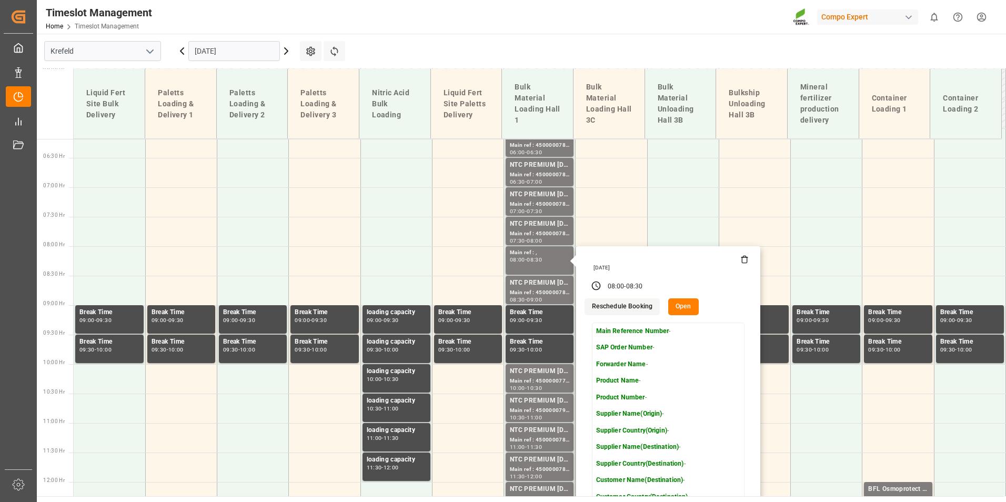
scroll to position [365, 0]
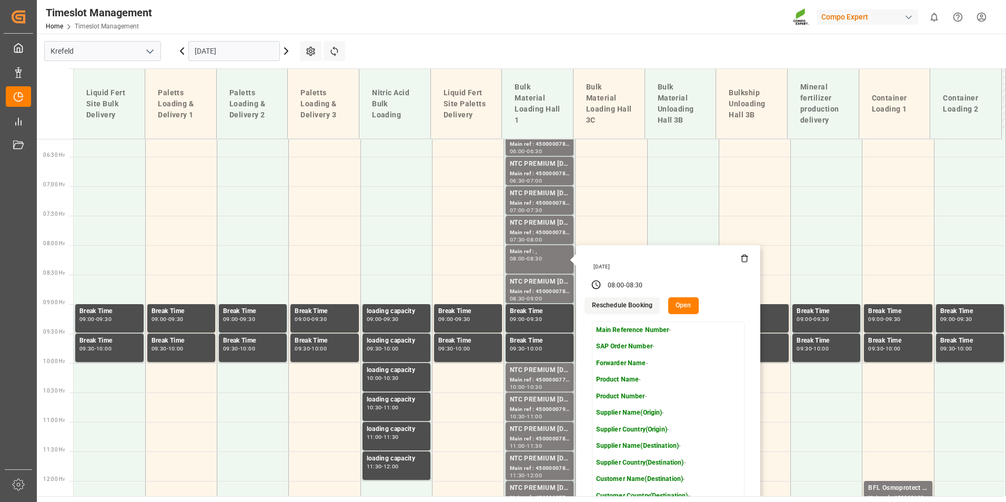
click at [245, 51] on input "17.09.2025" at bounding box center [234, 51] width 92 height 20
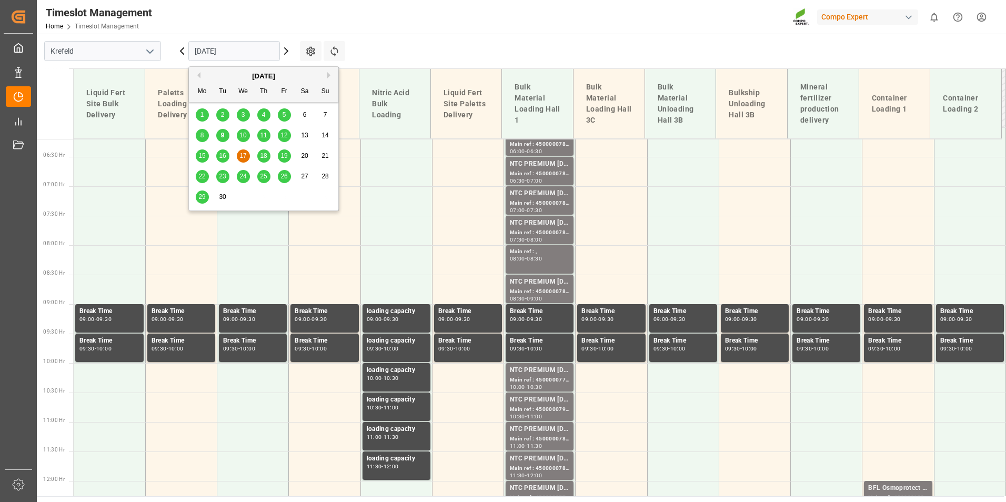
click at [261, 159] on span "18" at bounding box center [263, 155] width 7 height 7
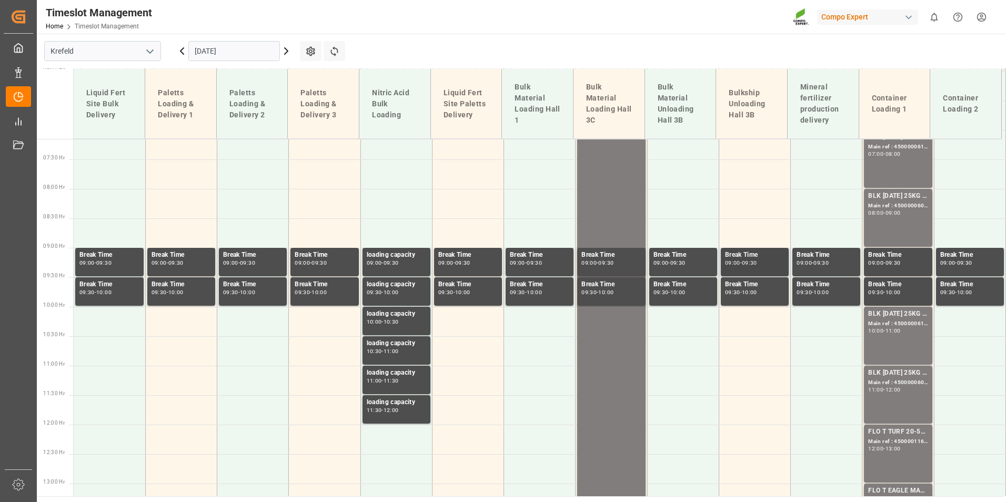
scroll to position [207, 0]
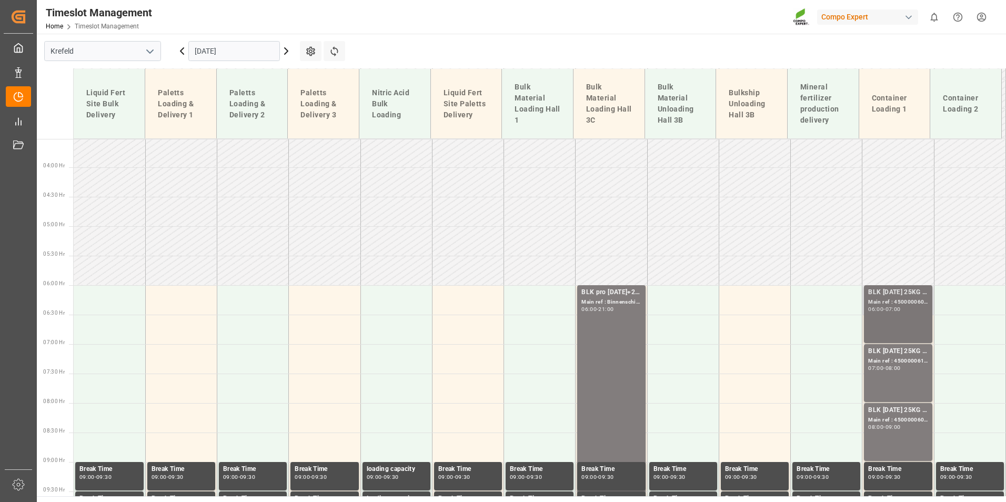
click at [890, 299] on div "Main ref : 4500000608, 2000000557" at bounding box center [897, 302] width 59 height 9
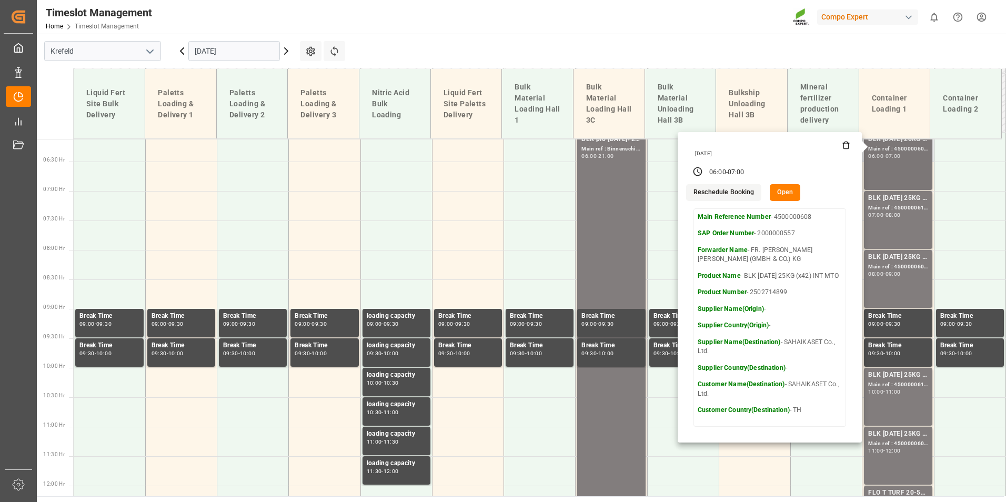
scroll to position [365, 0]
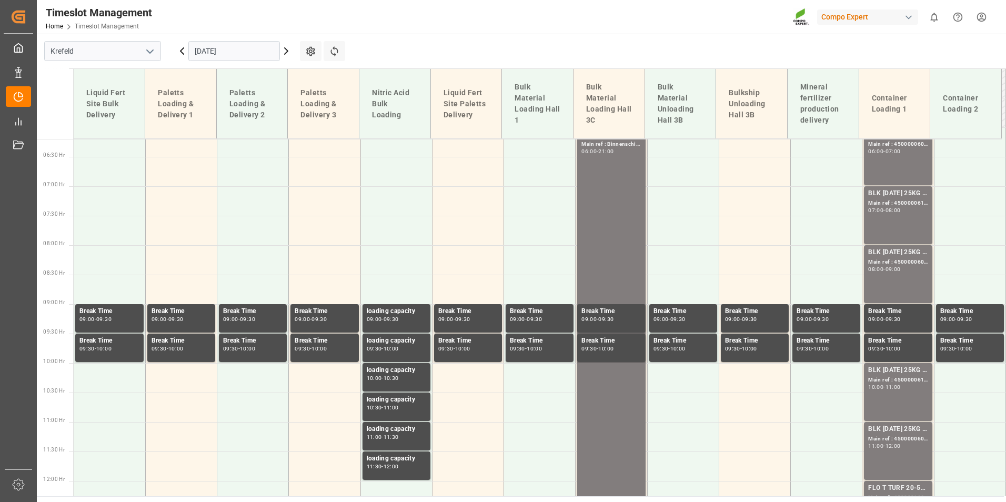
click at [885, 277] on div "BLK 12-12-17 25KG (x42) INT MTO Main ref : 4500000607, 2000000557 08:00 - 09:00" at bounding box center [897, 274] width 59 height 54
click at [900, 378] on div "Main ref : 4500000610, 2000000557" at bounding box center [897, 380] width 59 height 9
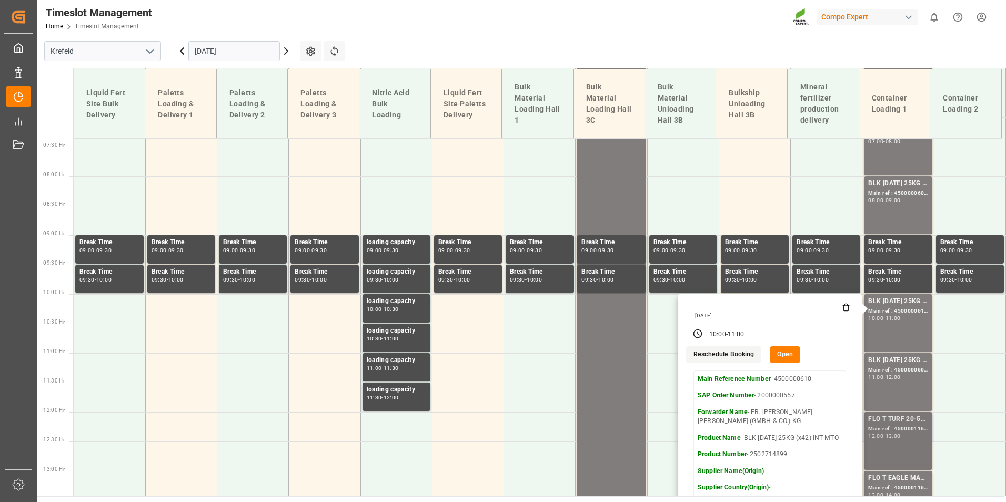
scroll to position [523, 0]
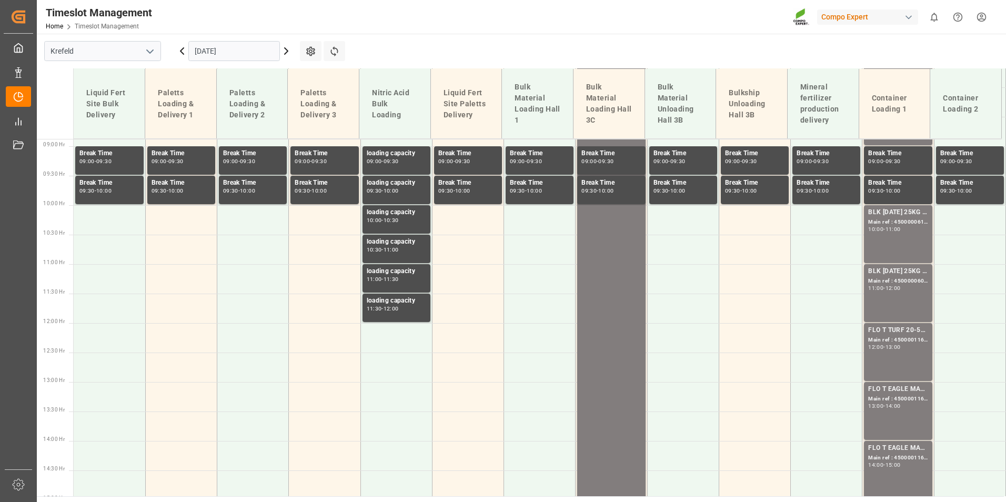
click at [889, 292] on div "BLK 12-12-17 25KG (x42) INT MTO Main ref : 4500000609, 2000000557 11:00 - 12:00" at bounding box center [897, 293] width 59 height 54
click at [898, 368] on div "FLO T TURF 20-5-8 25kg (x42) WW Main ref : 4500001165, 2000000989 12:00 - 13:00" at bounding box center [897, 352] width 59 height 54
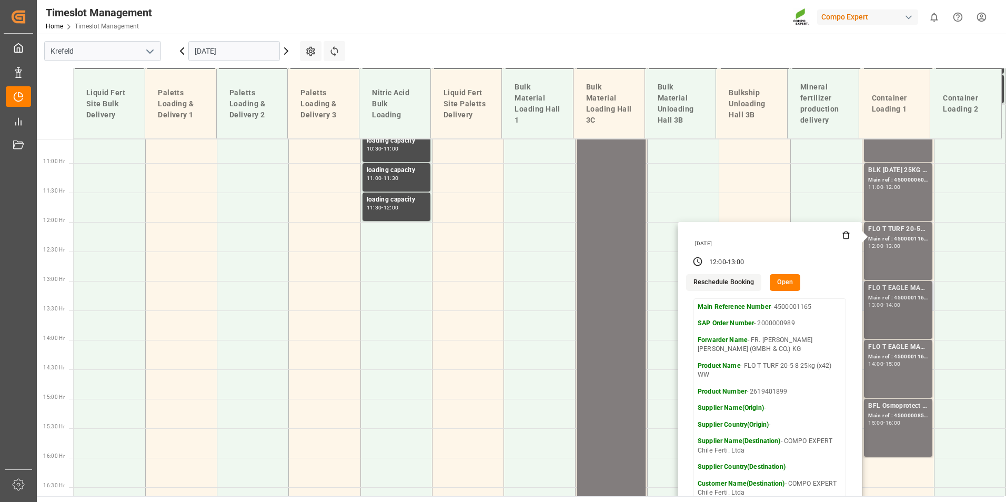
scroll to position [628, 0]
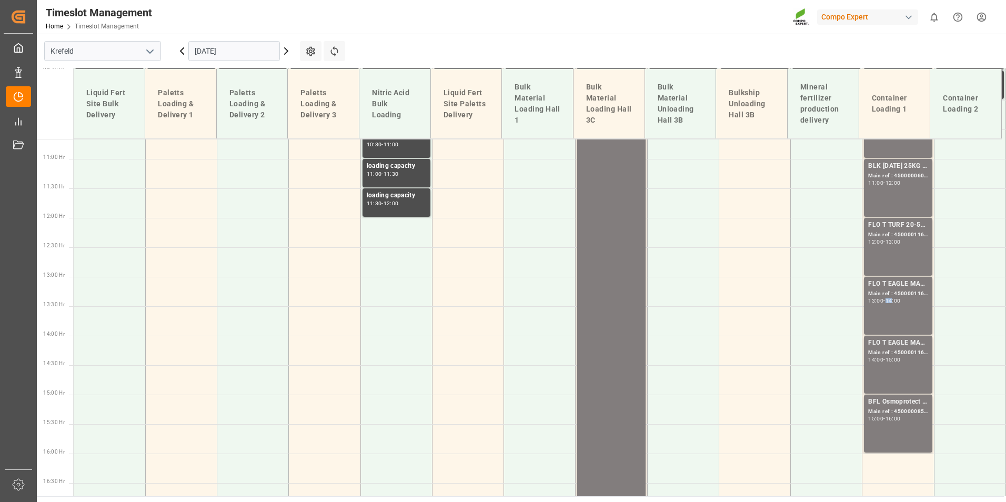
click at [890, 302] on div "14:00" at bounding box center [892, 300] width 15 height 5
click at [890, 360] on div "15:00" at bounding box center [892, 359] width 15 height 5
click at [890, 426] on div "BFL Osmoprotect SL 10L (x60) CL MTO Main ref : 4500000853, 2000000120 15:00 - 1…" at bounding box center [897, 424] width 59 height 54
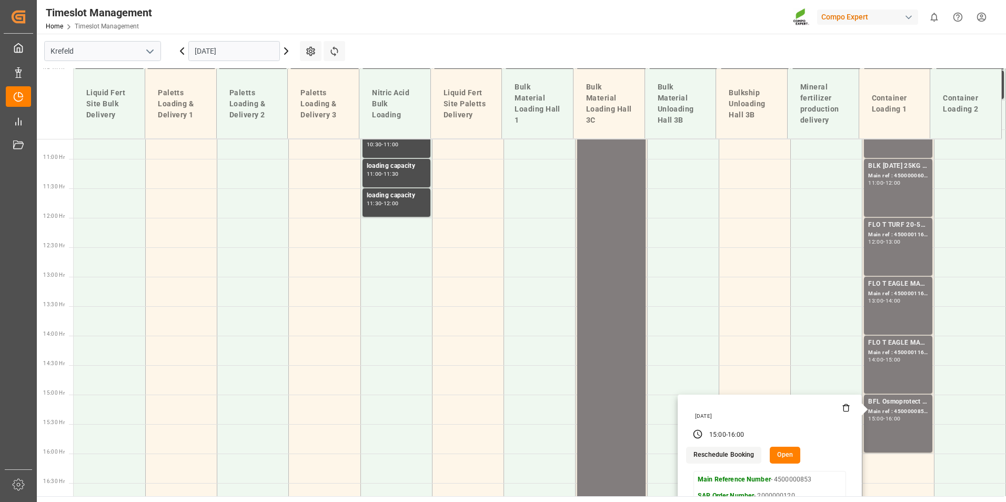
click at [256, 46] on input "18.09.2025" at bounding box center [234, 51] width 92 height 20
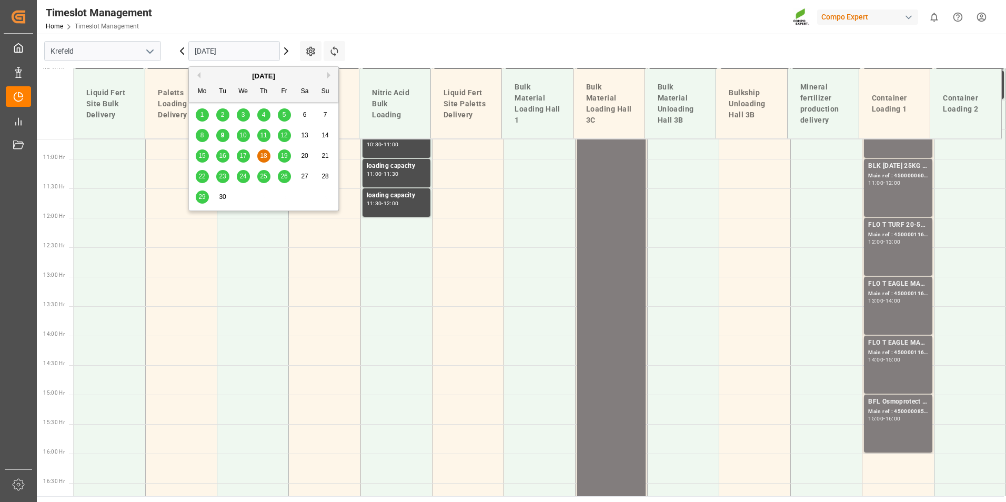
click at [279, 153] on div "19" at bounding box center [284, 156] width 13 height 13
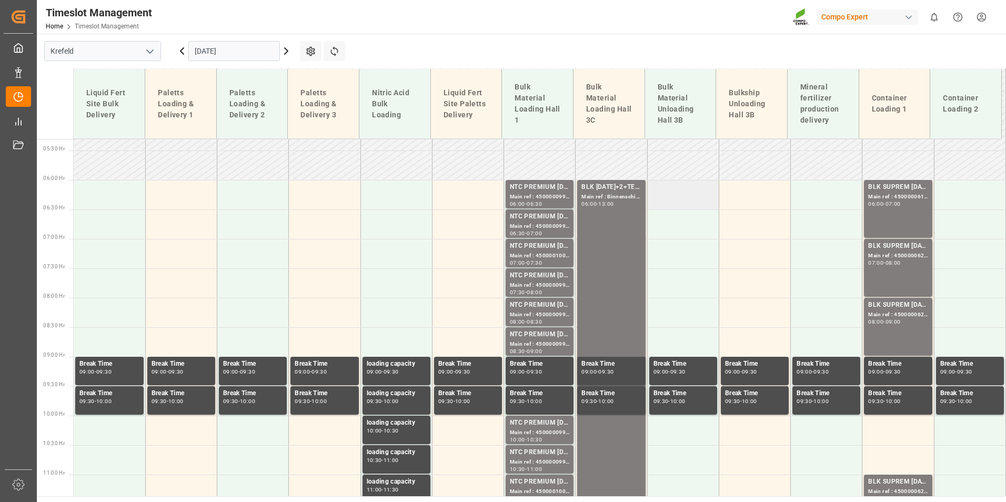
scroll to position [260, 0]
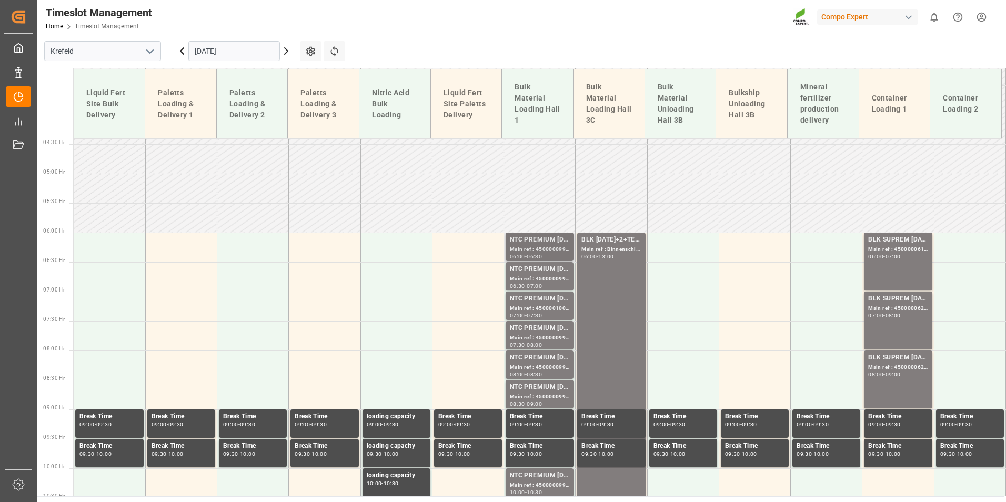
click at [521, 238] on div "NTC PREMIUM [DATE]+3+TE BULK" at bounding box center [539, 240] width 59 height 11
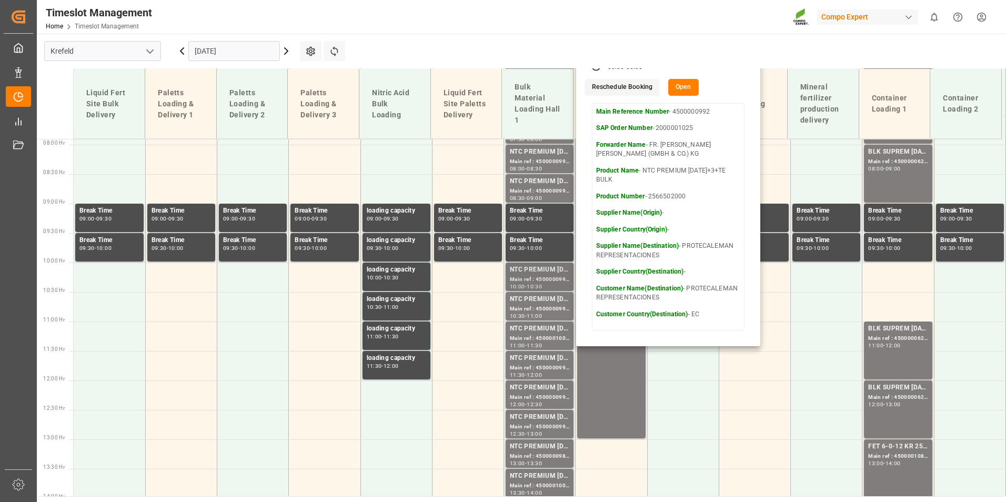
scroll to position [470, 0]
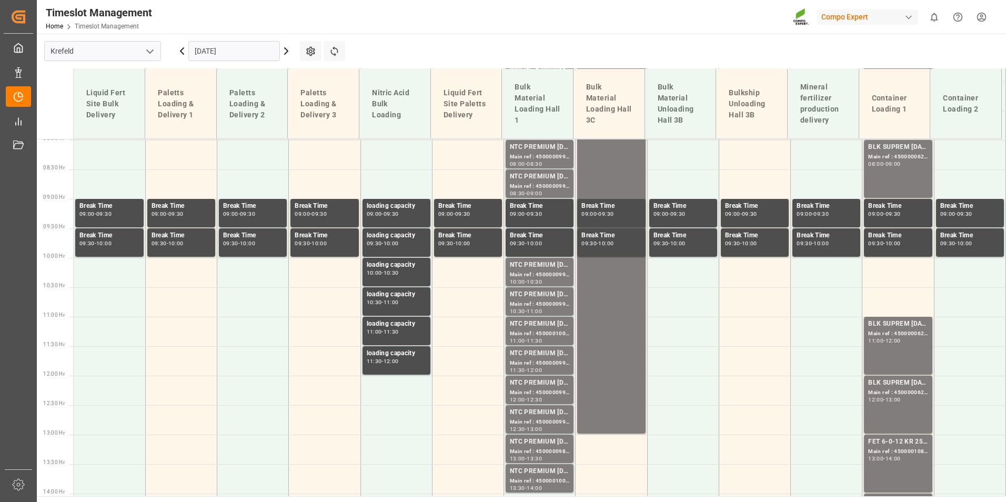
click at [532, 275] on div "Main ref : 4500000990, 2000001025" at bounding box center [539, 274] width 59 height 9
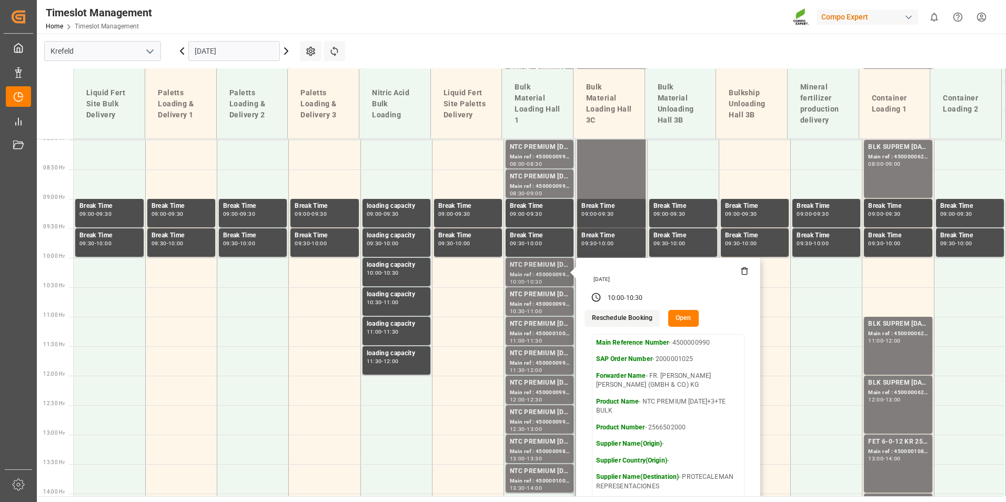
scroll to position [628, 0]
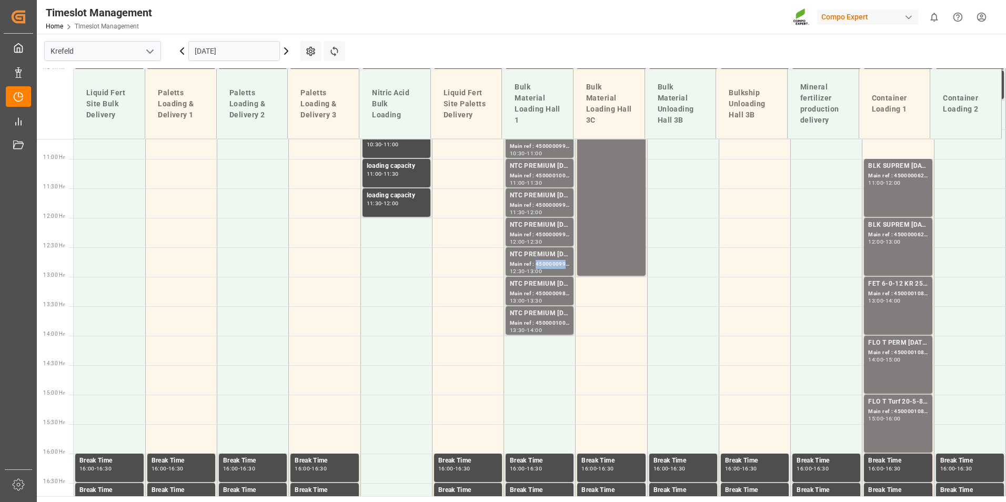
click at [536, 267] on div "Main ref : 4500000991, 2000001025" at bounding box center [539, 264] width 59 height 9
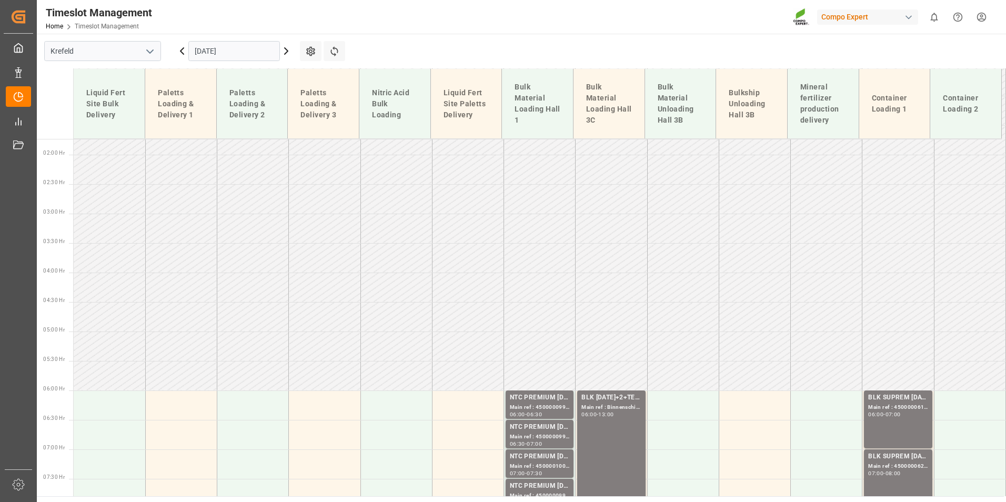
scroll to position [365, 0]
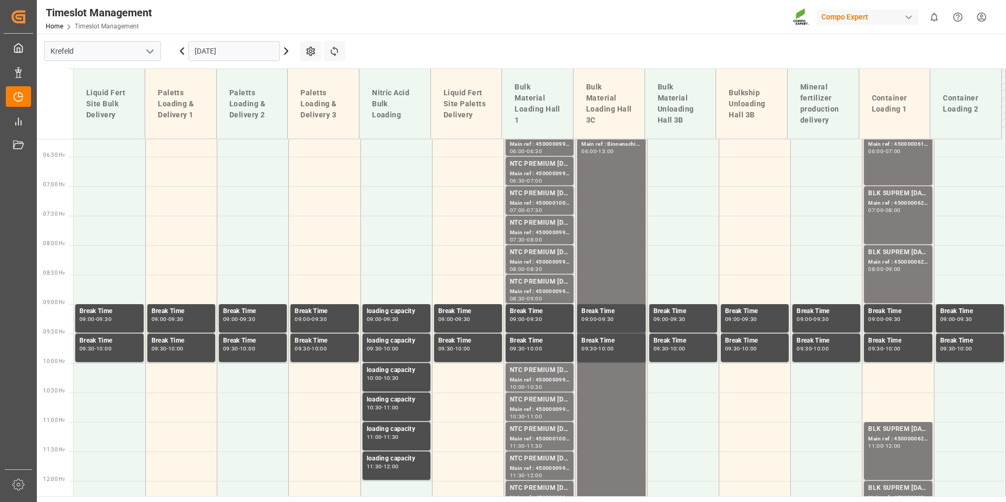
click at [261, 50] on input "19.09.2025" at bounding box center [234, 51] width 92 height 20
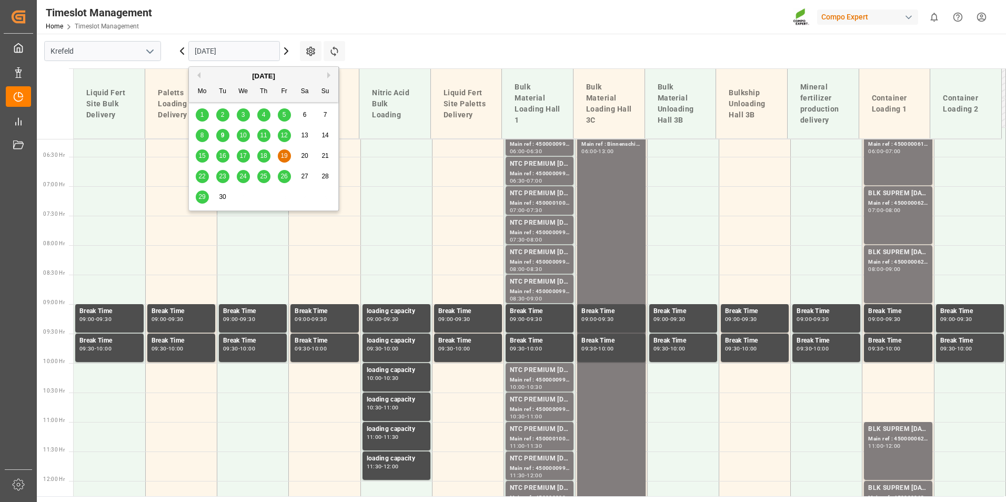
click at [205, 176] on span "22" at bounding box center [201, 176] width 7 height 7
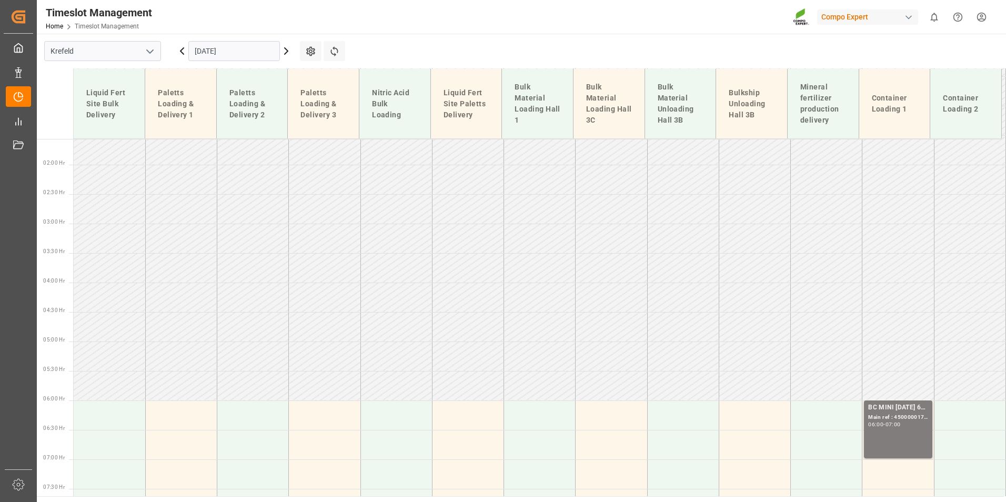
scroll to position [0, 0]
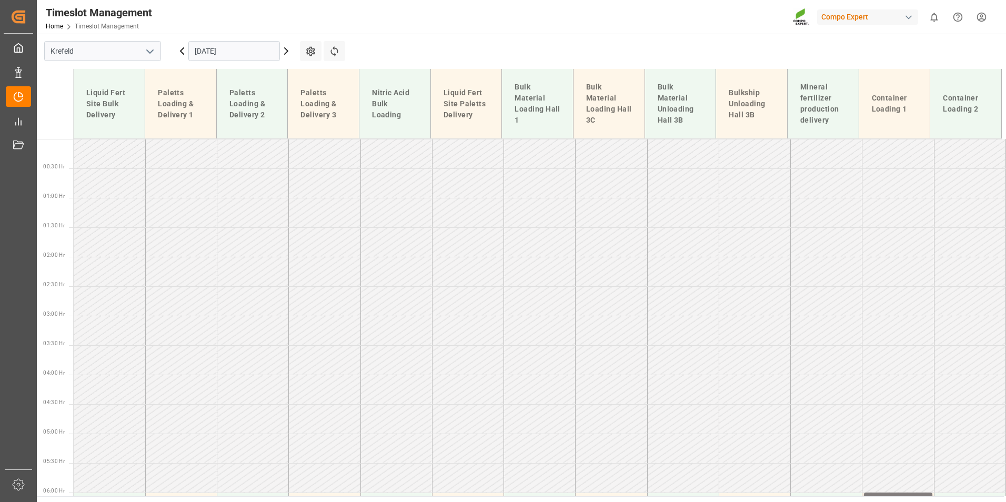
click at [258, 46] on input "22.09.2025" at bounding box center [234, 51] width 92 height 20
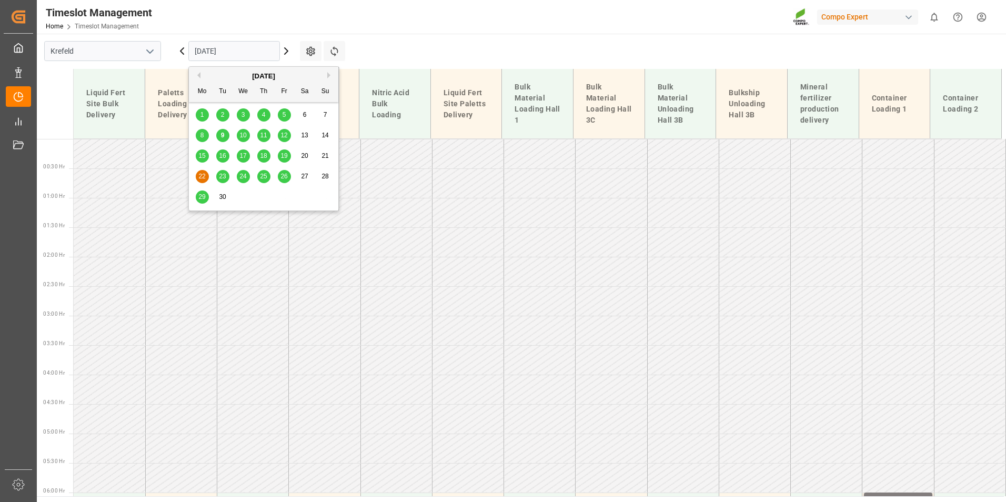
click at [239, 139] on div "10" at bounding box center [243, 135] width 13 height 13
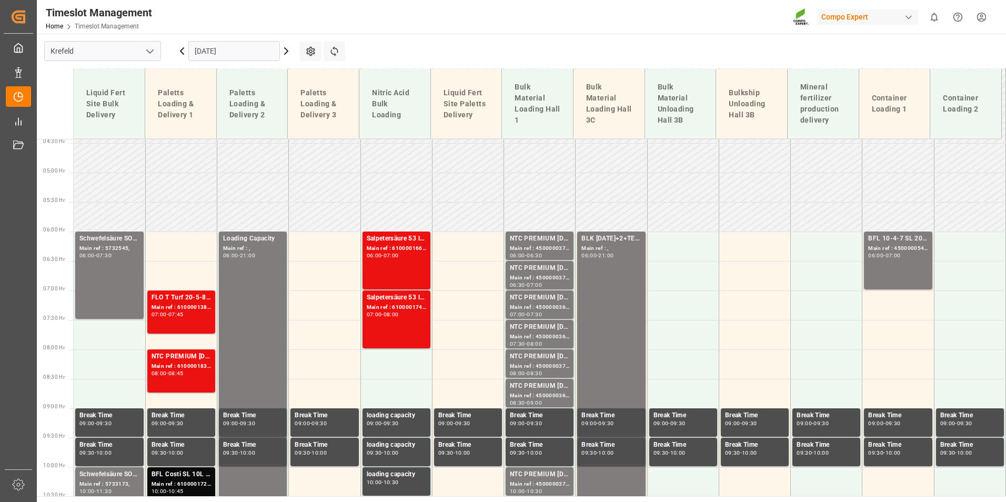
scroll to position [260, 0]
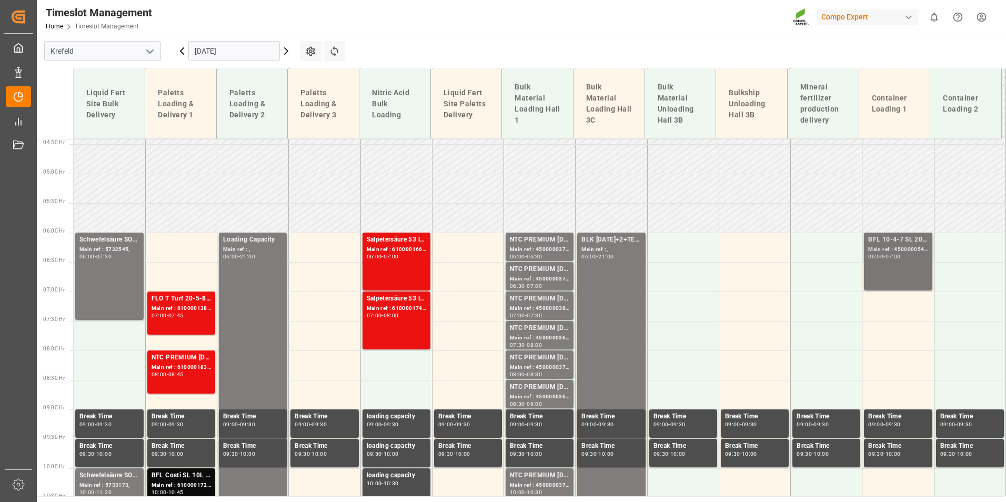
click at [874, 276] on div "BFL 10-4-7 SL 200L (x4)TW ISPM;BFL 34 SL 27-0-0 +TE 200L (x4) TW;BFL Costi SL 2…" at bounding box center [897, 262] width 59 height 54
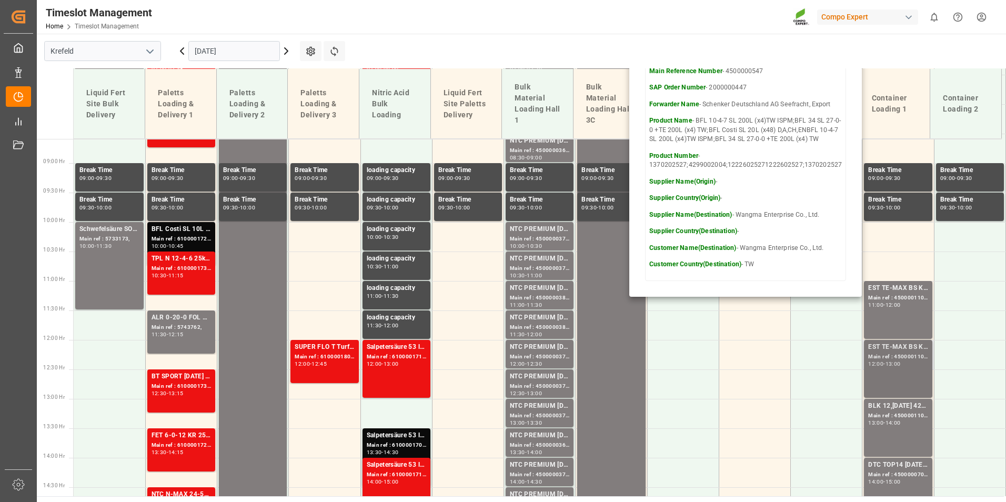
scroll to position [628, 0]
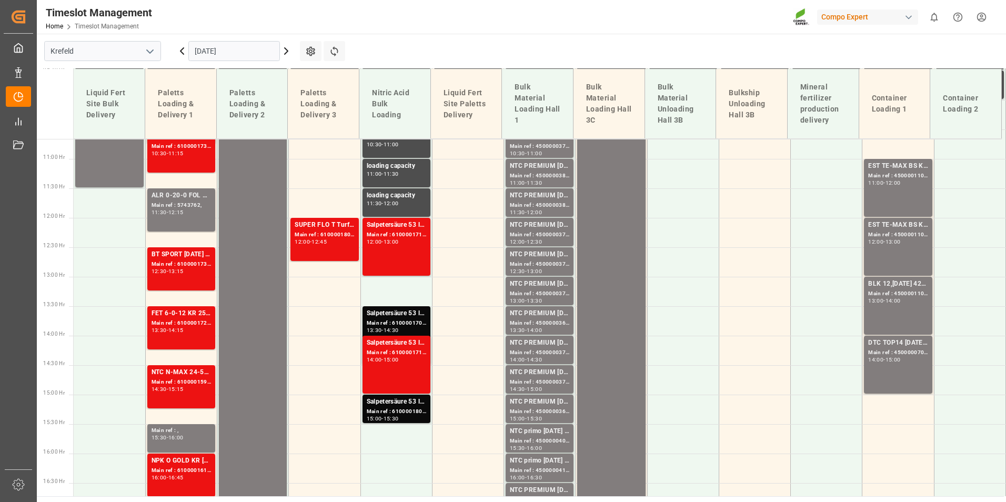
click at [891, 192] on div "EST TE-MAX BS KR 11-48 1000kg BB Main ref : 4500001101, 2000001085 11:00 - 12:00" at bounding box center [897, 188] width 59 height 54
click at [896, 251] on div "EST TE-MAX BS KR 11-48 1000kg BB Main ref : 4500001102, 2000001085 12:00 - 13:00" at bounding box center [897, 247] width 59 height 54
click at [899, 305] on div "BLK 12,8-12-17 42x25 kg INT;FLO T NK 14-0-19 25kg (x40) INT Main ref : 45000011…" at bounding box center [897, 306] width 59 height 54
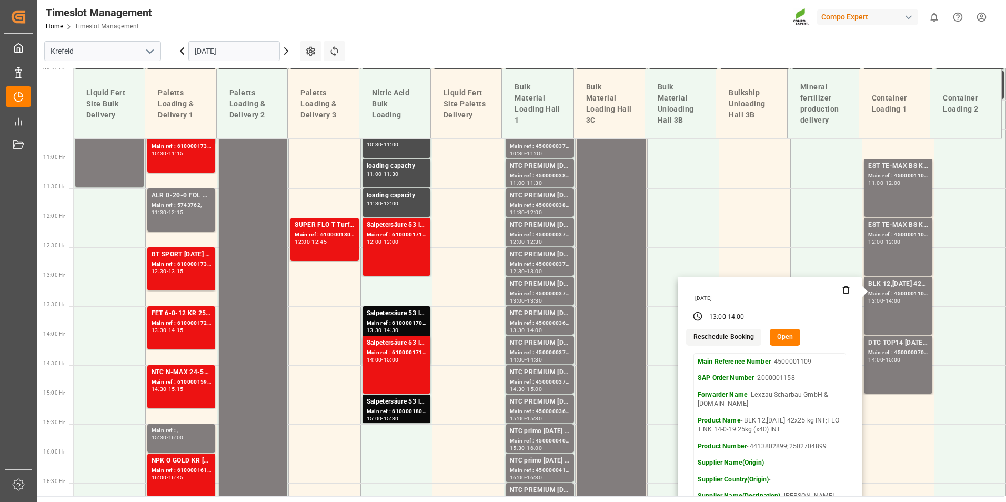
click at [183, 46] on icon at bounding box center [182, 51] width 13 height 13
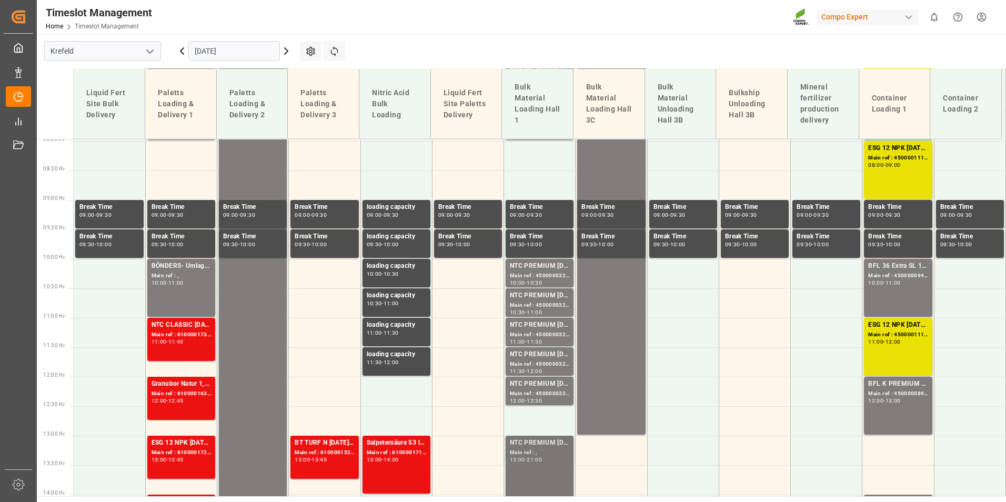
scroll to position [574, 0]
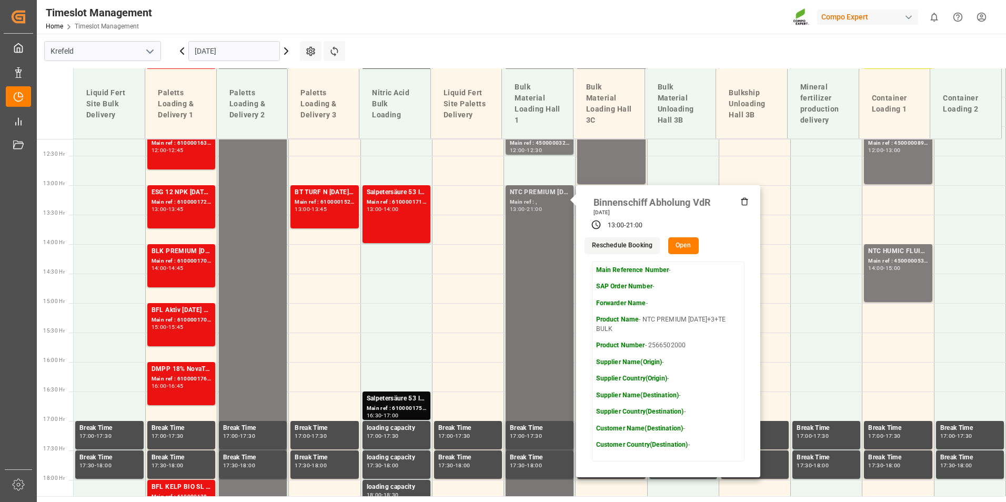
scroll to position [732, 0]
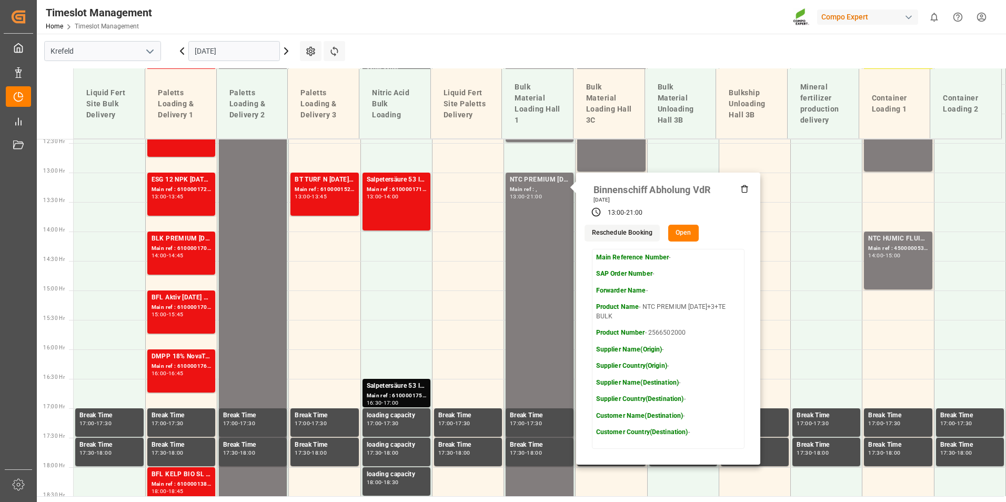
click at [291, 49] on icon at bounding box center [286, 51] width 13 height 13
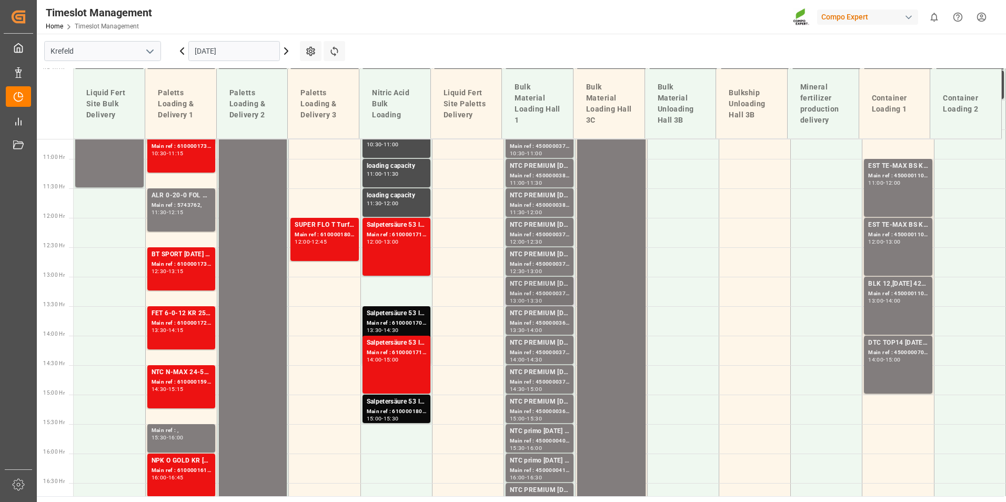
scroll to position [839, 0]
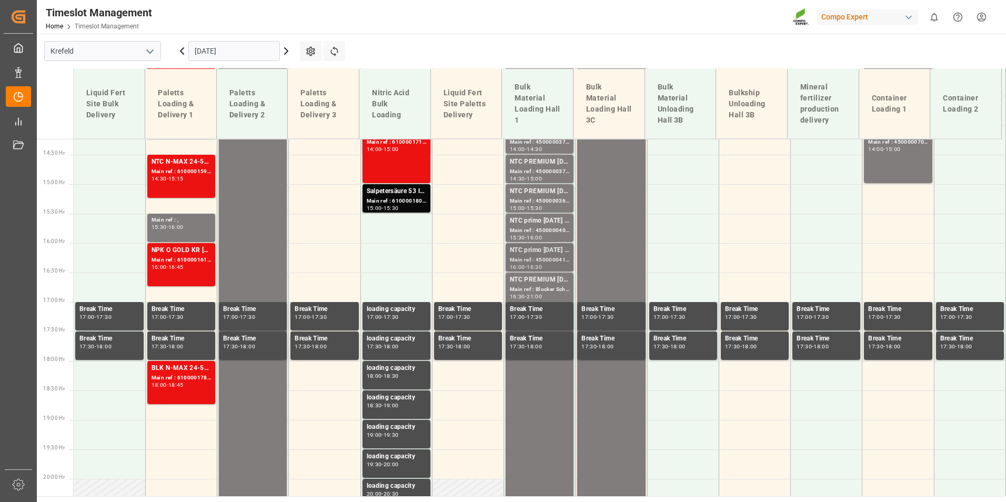
click at [530, 259] on div "Main ref : 4500000410, 2000000327" at bounding box center [539, 260] width 59 height 9
click at [534, 228] on div "Main ref : 4500000409, 2000000327" at bounding box center [539, 230] width 59 height 9
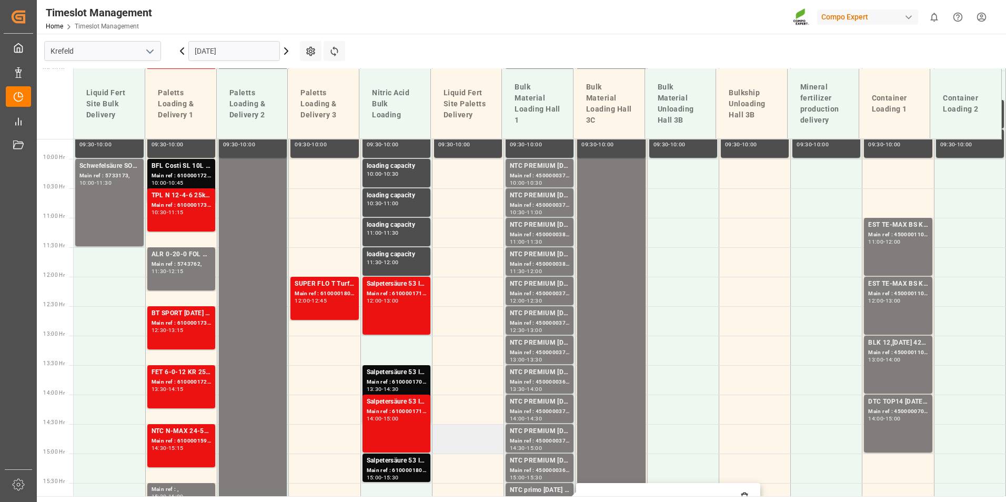
scroll to position [470, 0]
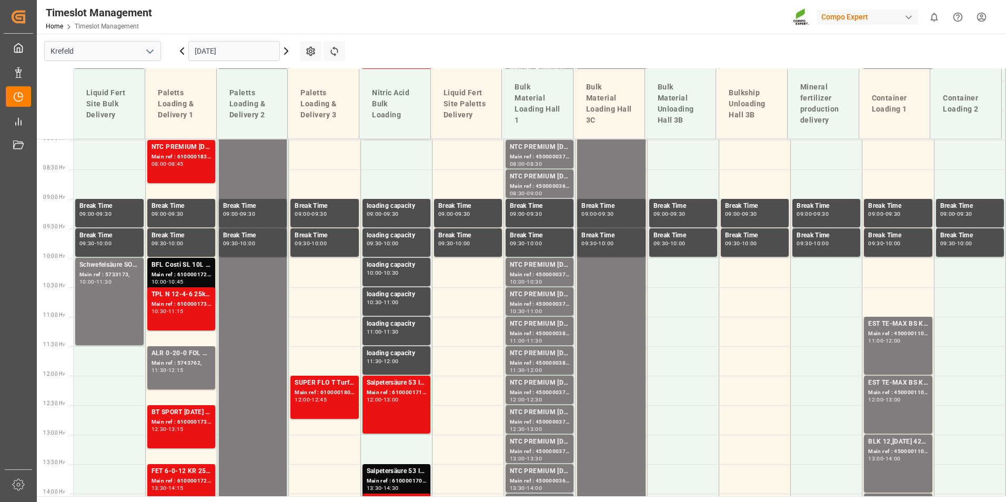
click at [185, 56] on icon at bounding box center [182, 51] width 13 height 13
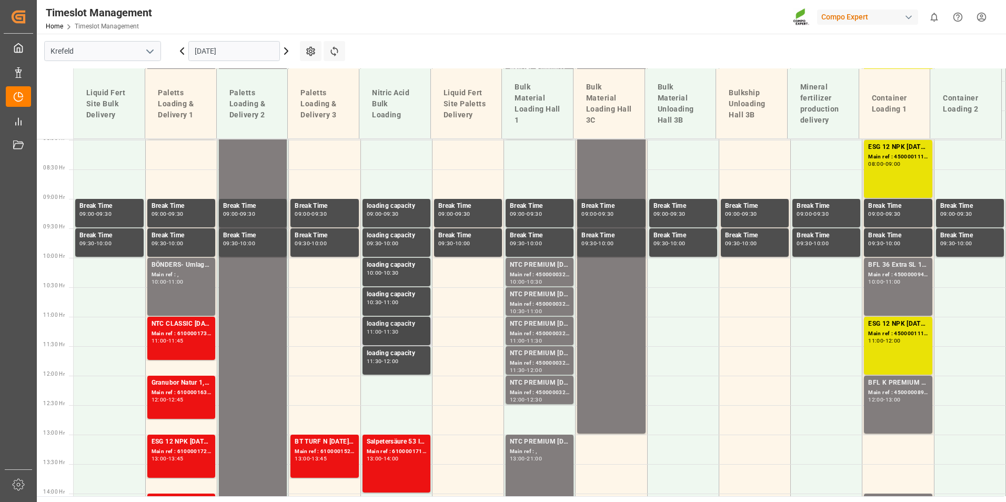
scroll to position [260, 0]
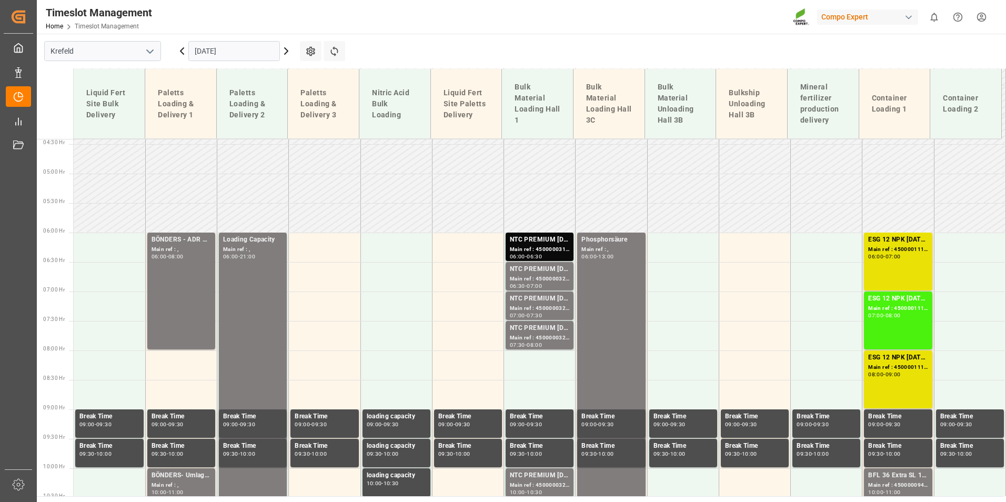
click at [292, 49] on div "[DATE]" at bounding box center [234, 51] width 132 height 35
click at [289, 49] on icon at bounding box center [286, 51] width 13 height 13
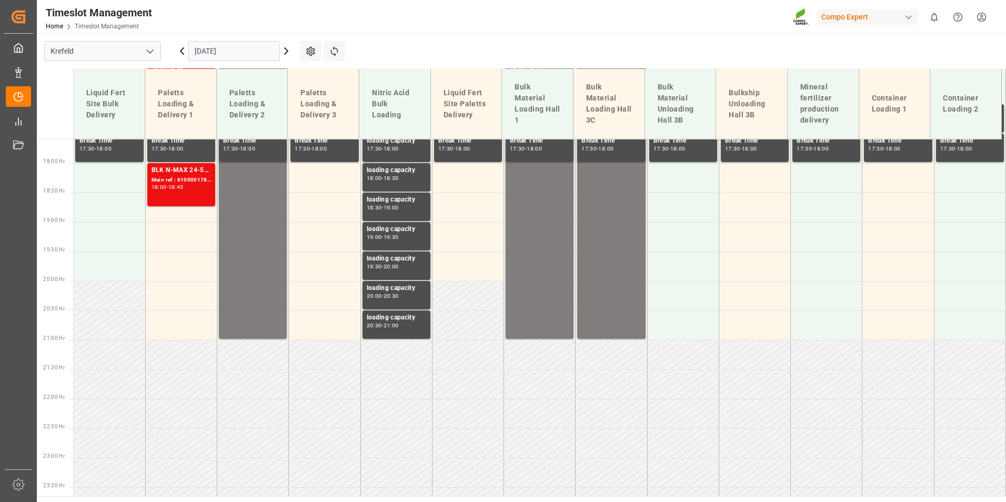
scroll to position [1055, 0]
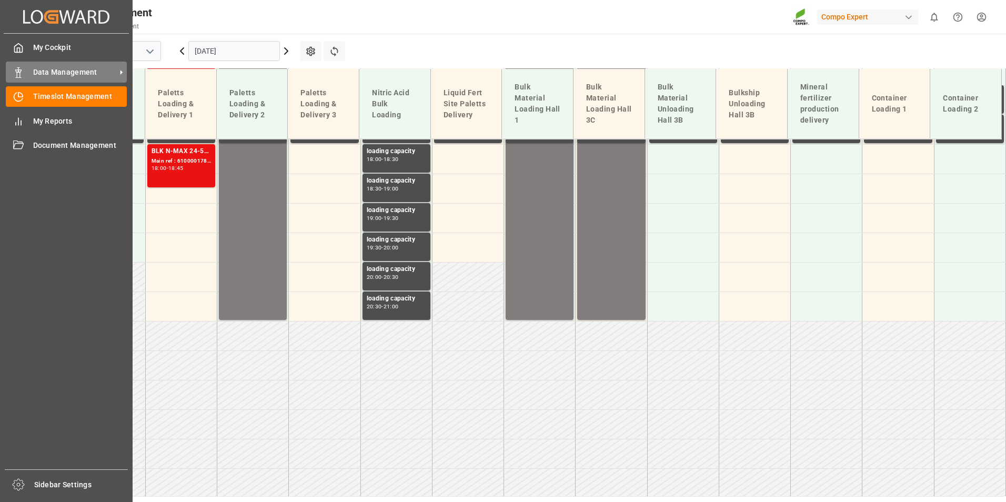
click at [18, 80] on div "Data Management Data Management" at bounding box center [66, 72] width 121 height 21
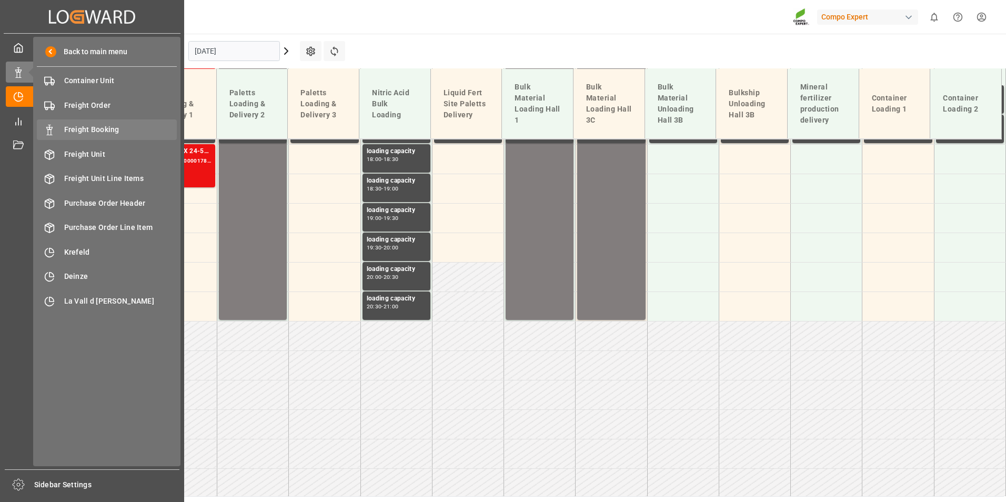
click at [112, 124] on div "Freight Booking Freight Booking" at bounding box center [107, 129] width 140 height 21
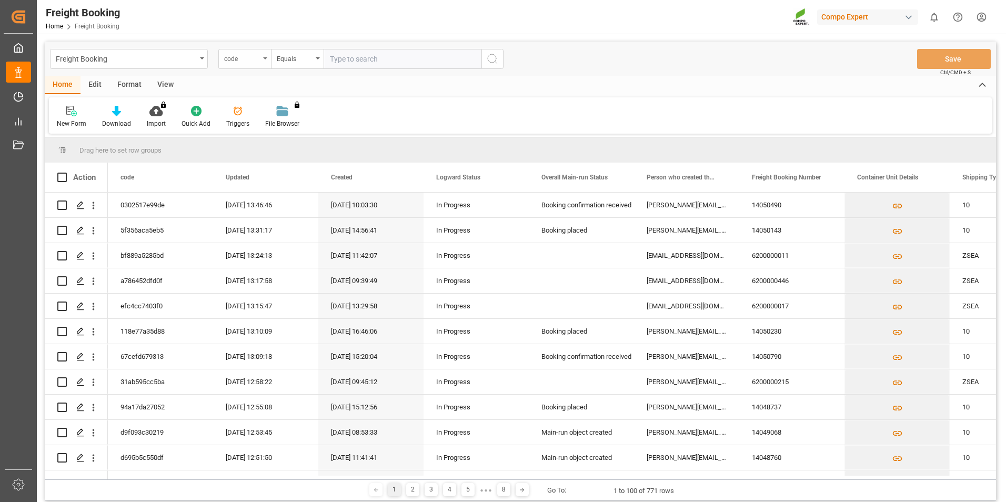
click at [266, 60] on div "code" at bounding box center [244, 59] width 53 height 20
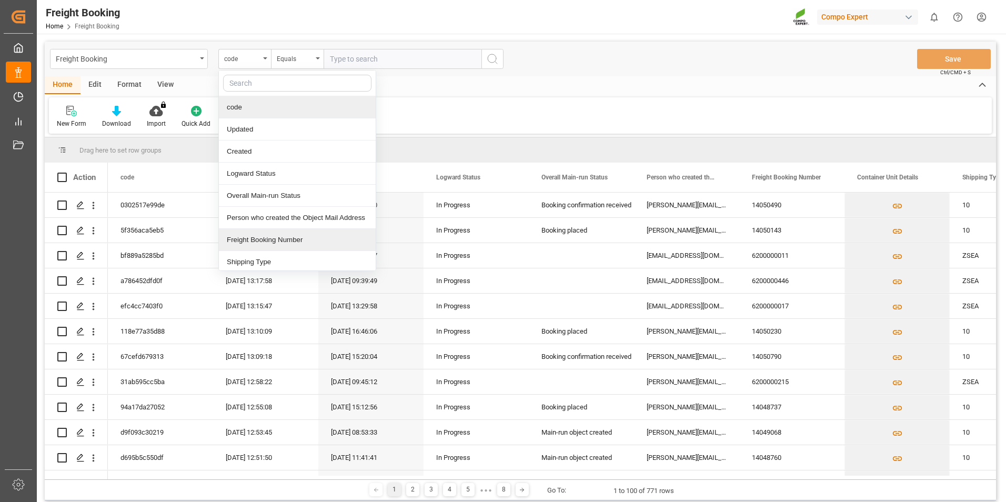
click at [284, 236] on div "Freight Booking Number" at bounding box center [297, 240] width 157 height 22
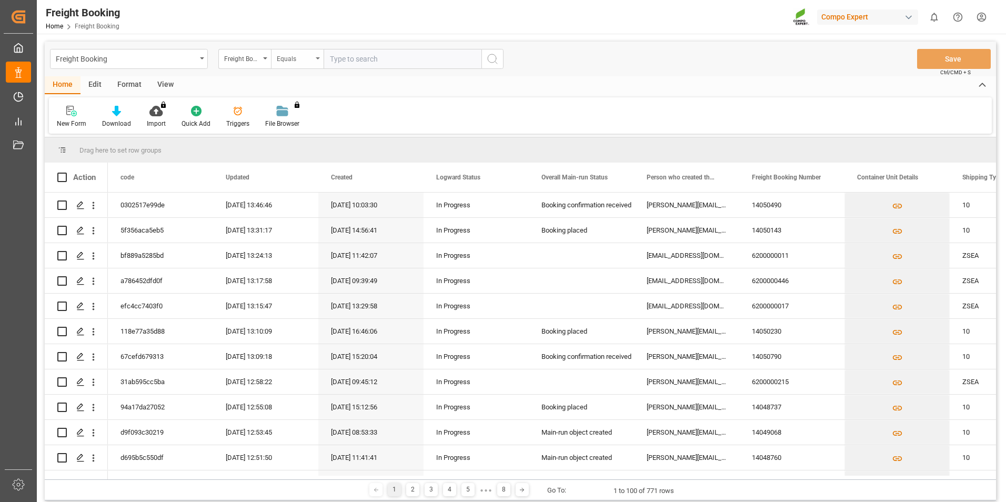
click at [319, 62] on div "Equals" at bounding box center [297, 59] width 53 height 20
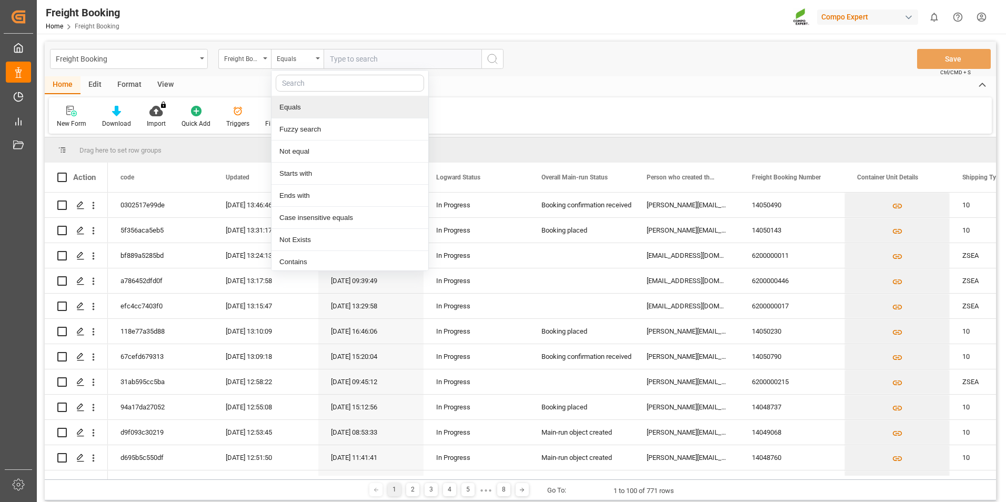
click at [389, 59] on input "text" at bounding box center [403, 59] width 158 height 20
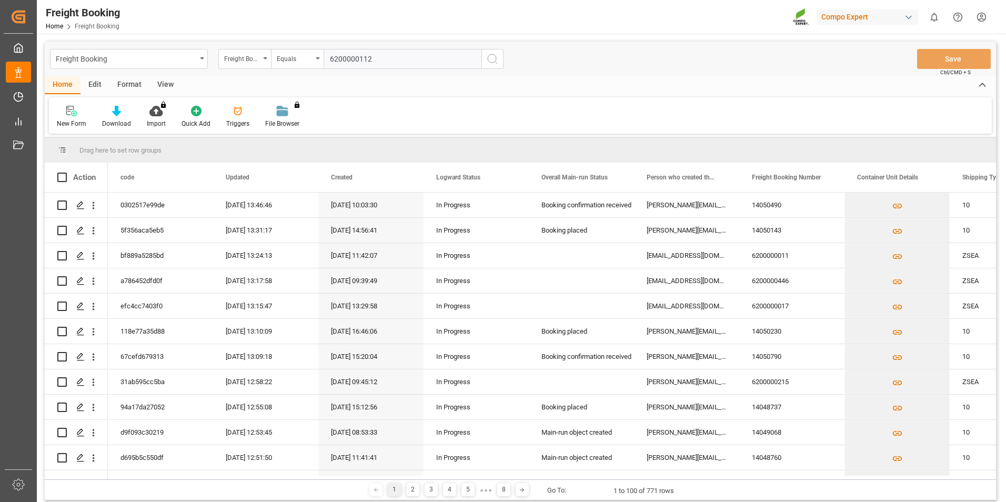
type input "6200000112"
click at [498, 58] on icon "search button" at bounding box center [492, 59] width 13 height 13
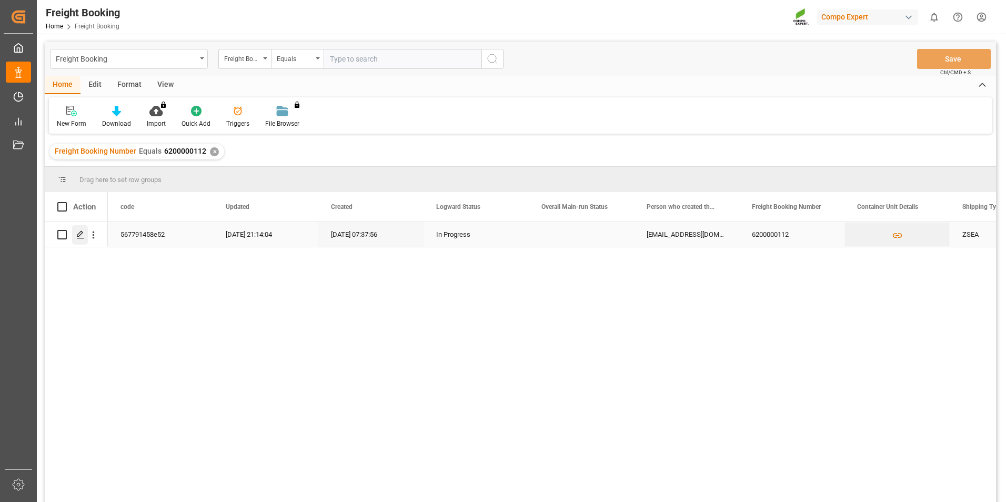
click at [79, 239] on icon "Press SPACE to select this row." at bounding box center [80, 234] width 8 height 8
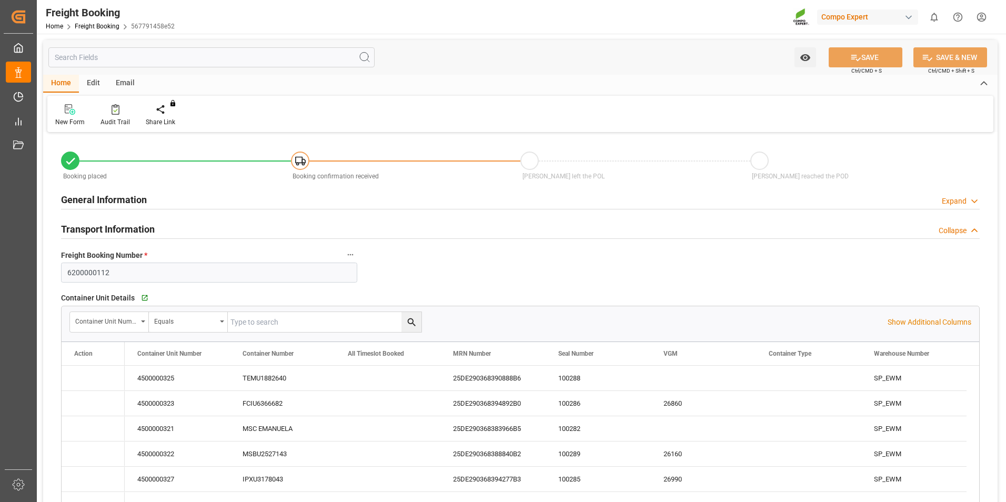
type input "MSC"
type input "Mediterranean Shipping Company"
type input "9399052"
type input "BEANR"
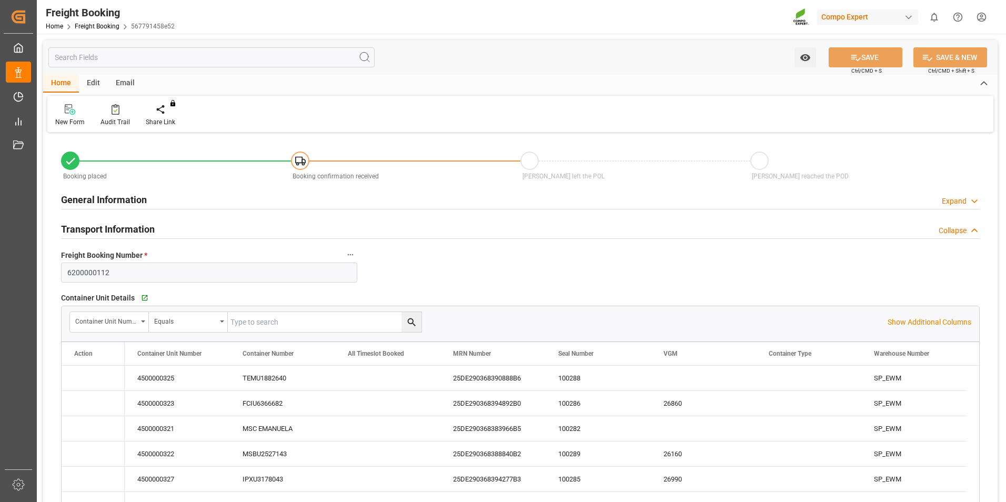
type input "MYPKG"
type input "0"
type input "624000"
type input "[DATE] 01:00"
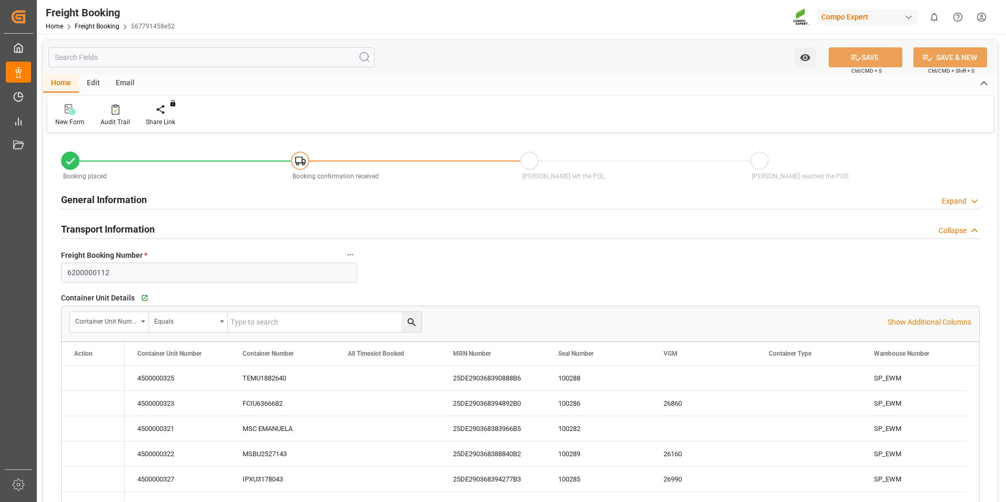
type input "[DATE] 01:00"
type input "[DATE] 12:00"
type input "[DATE] 07:38"
type input "[DATE] 07:41"
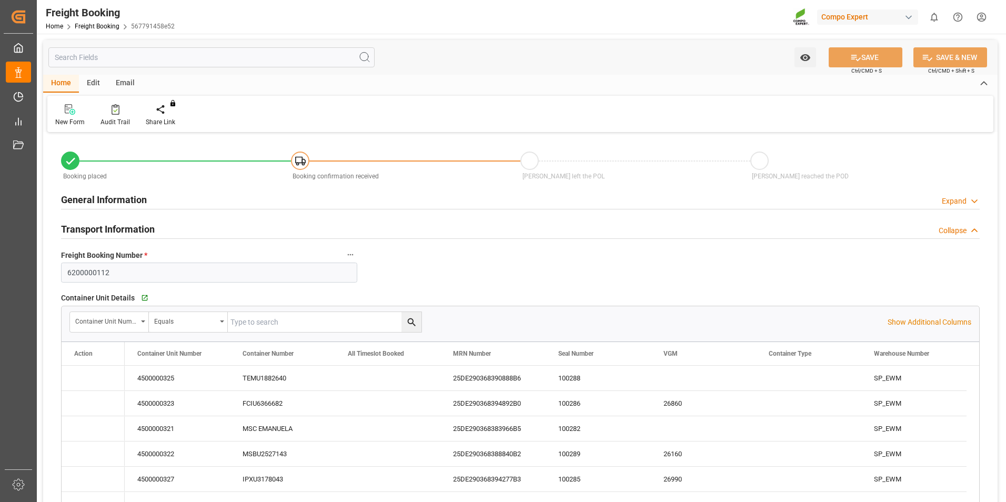
type input "[DATE] 07:41"
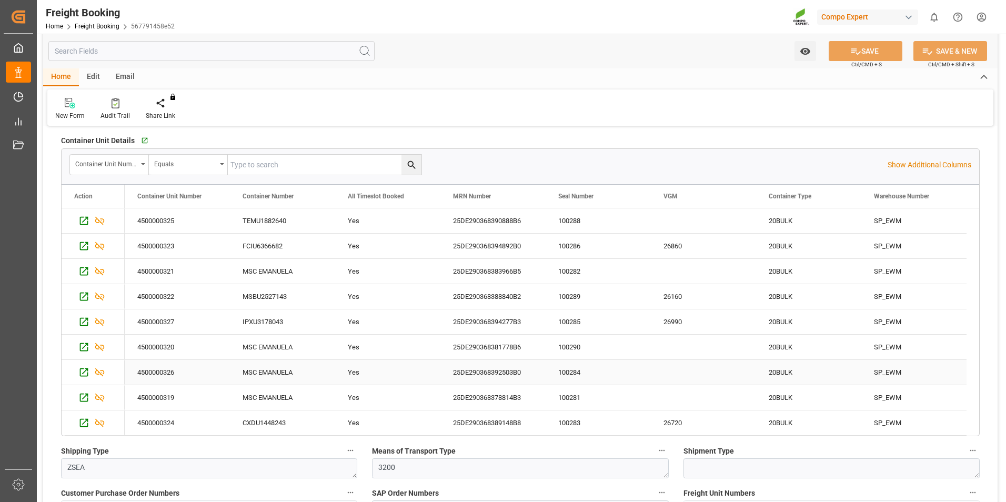
scroll to position [158, 0]
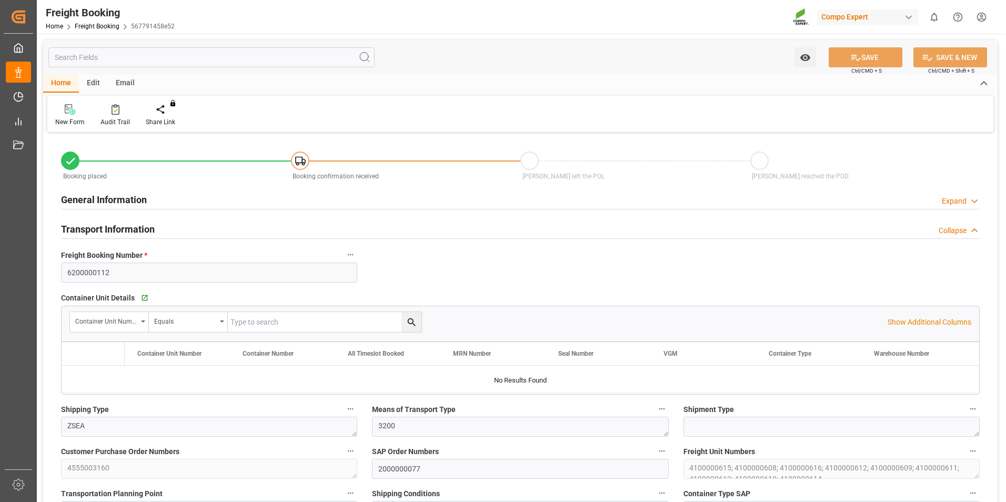
type input "MSC"
type input "Mediterranean Shipping Company"
type input "9399052"
type input "BEANR"
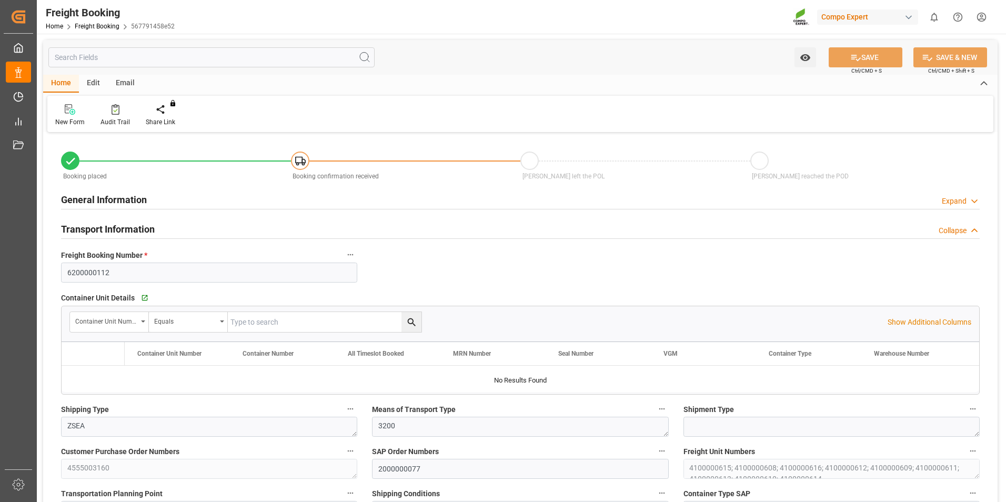
type input "MYPKG"
type input "0"
type input "624000"
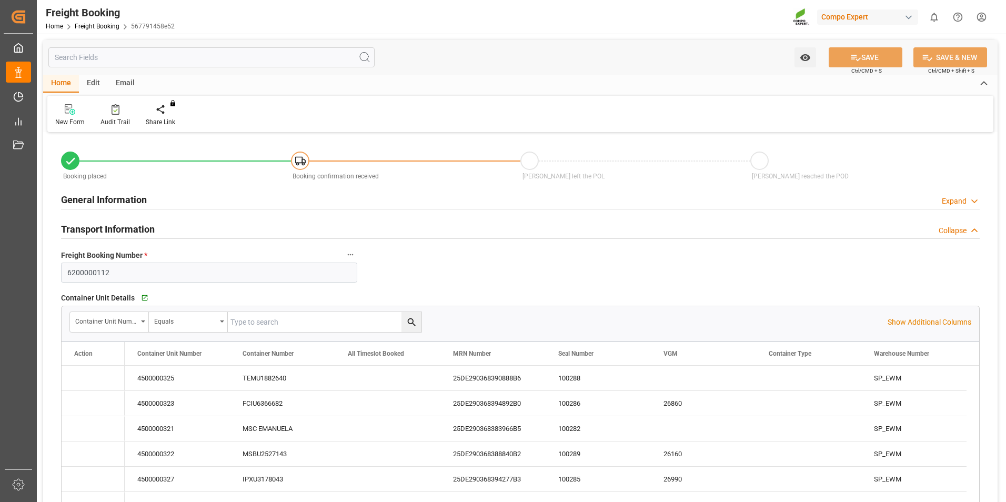
type input "[DATE] 01:00"
type input "[DATE] 12:00"
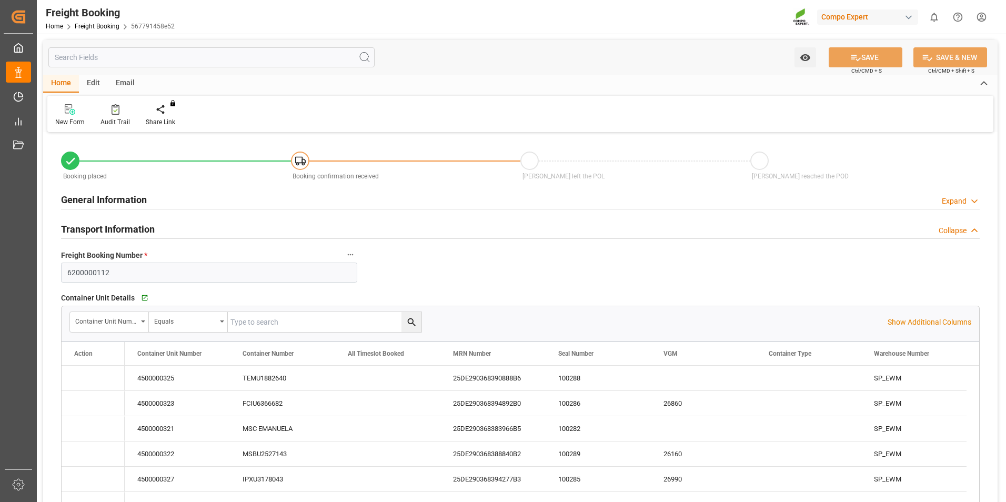
type input "[DATE] 07:38"
type input "[DATE] 07:41"
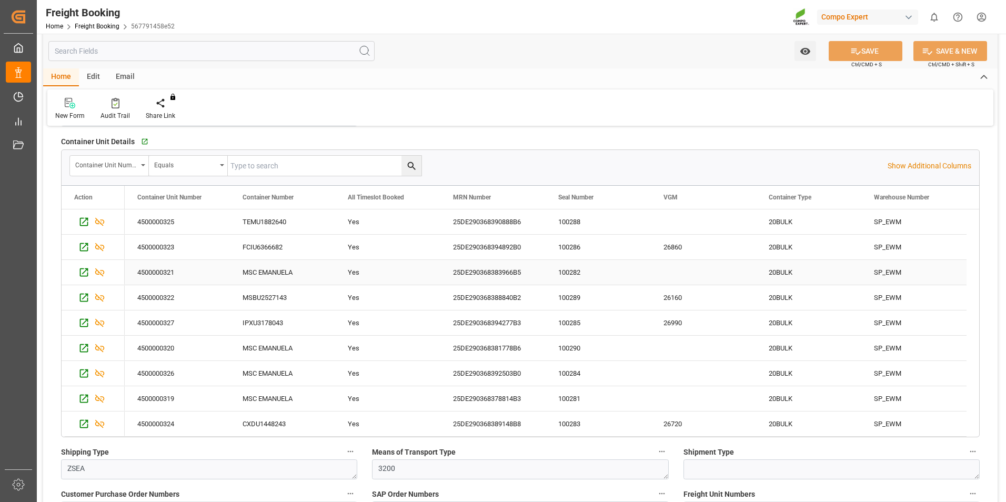
scroll to position [158, 0]
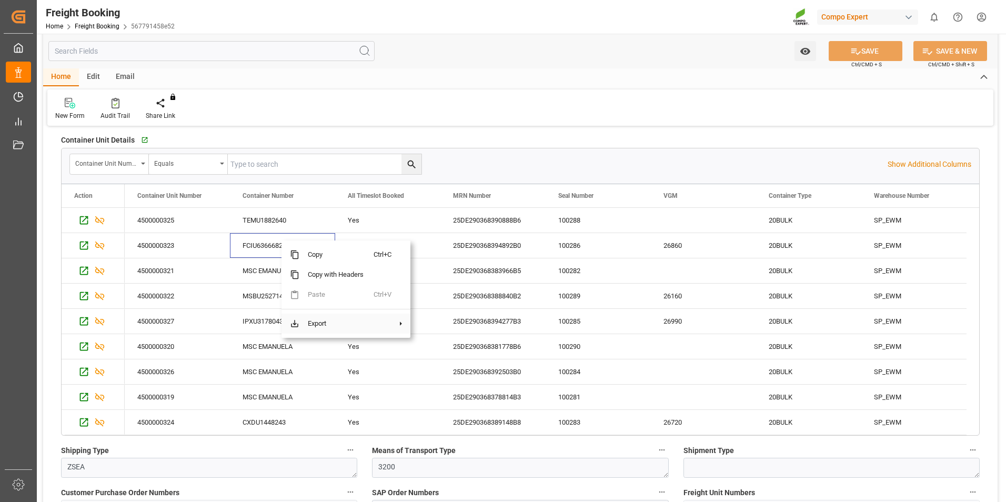
click at [345, 322] on span "Export" at bounding box center [336, 324] width 74 height 20
click at [439, 348] on span "Excel Export" at bounding box center [454, 348] width 54 height 20
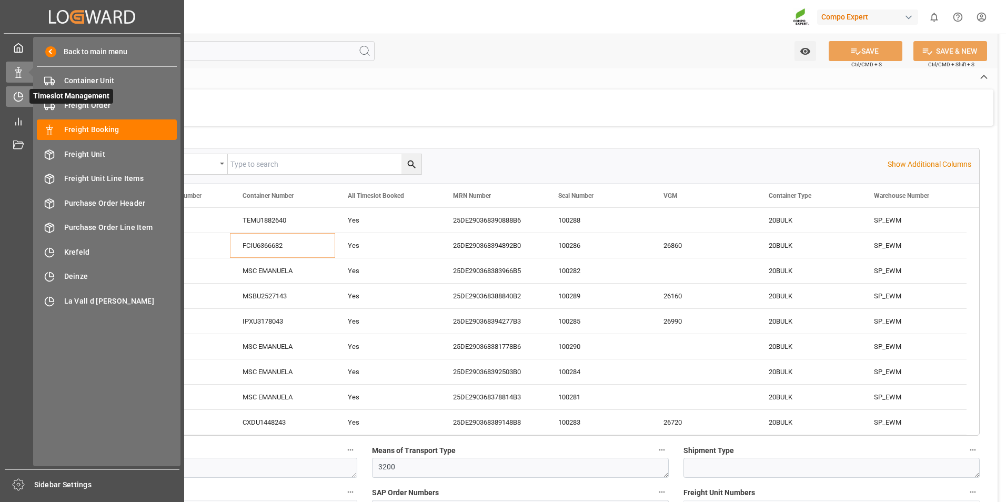
click at [27, 95] on div "Timeslot Management Timeslot Management" at bounding box center [92, 96] width 173 height 21
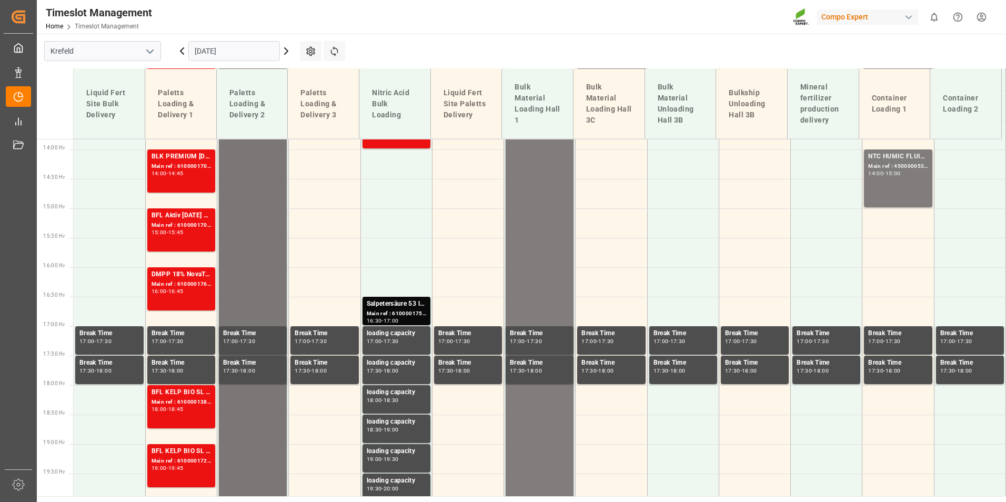
scroll to position [950, 0]
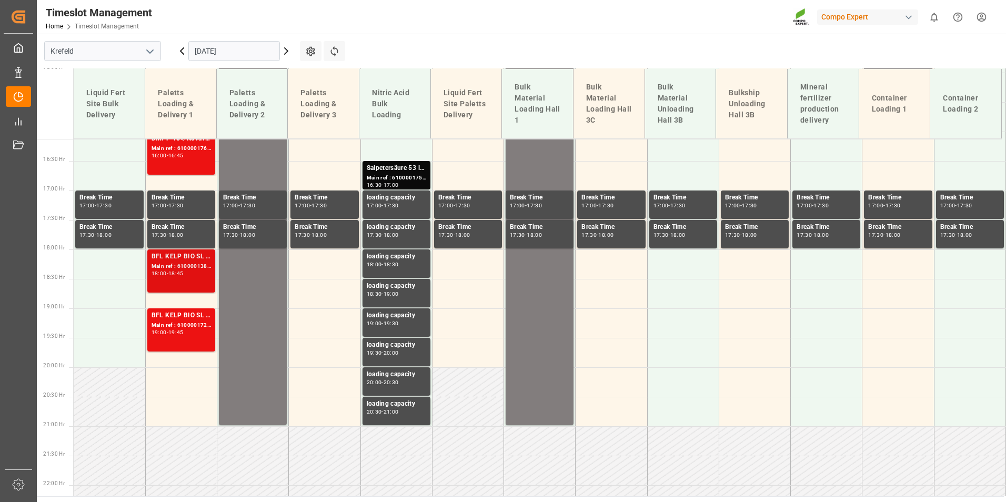
click at [205, 266] on div "Main ref : 6100001381, 2000000633" at bounding box center [181, 266] width 59 height 9
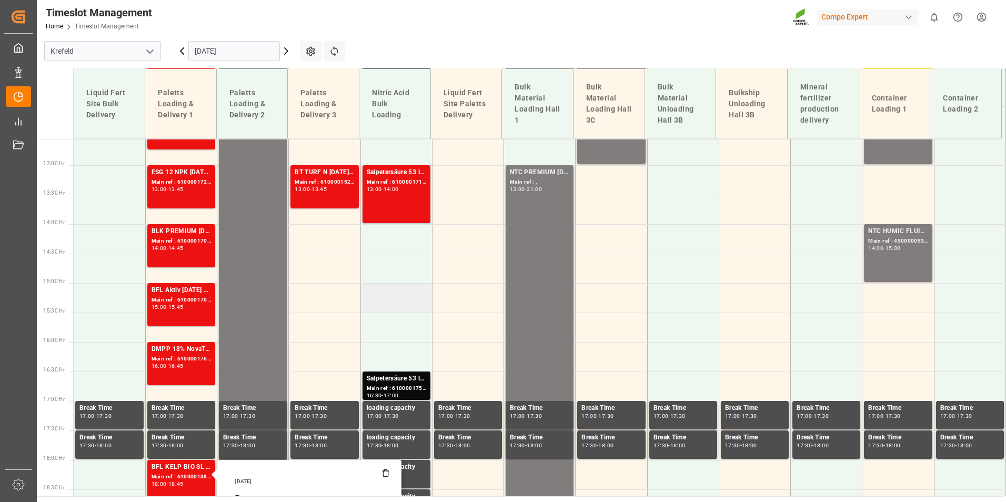
scroll to position [529, 0]
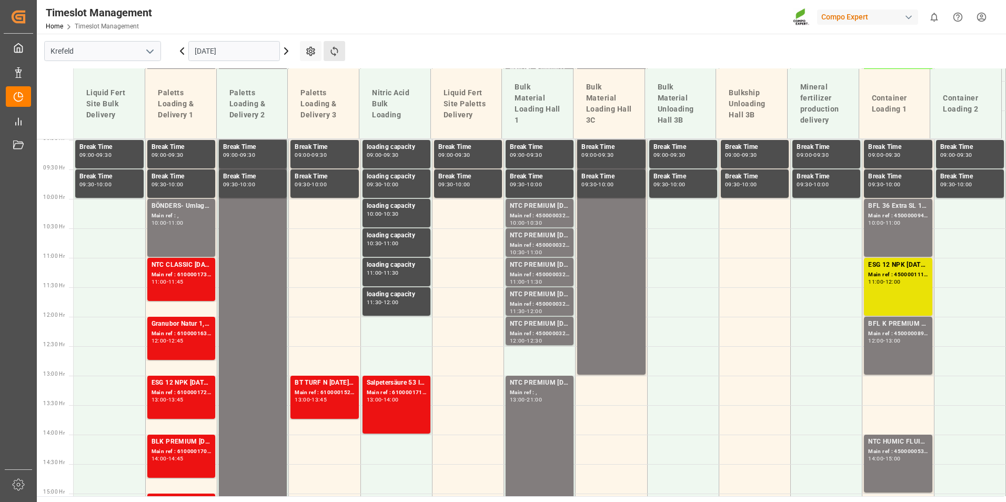
click at [337, 58] on button "Refresh Time Slots" at bounding box center [335, 51] width 22 height 20
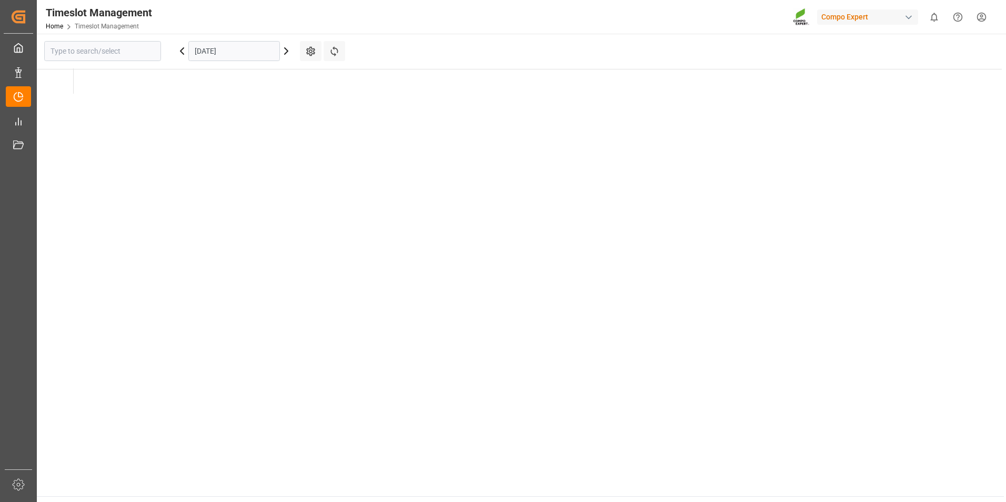
type input "Krefeld"
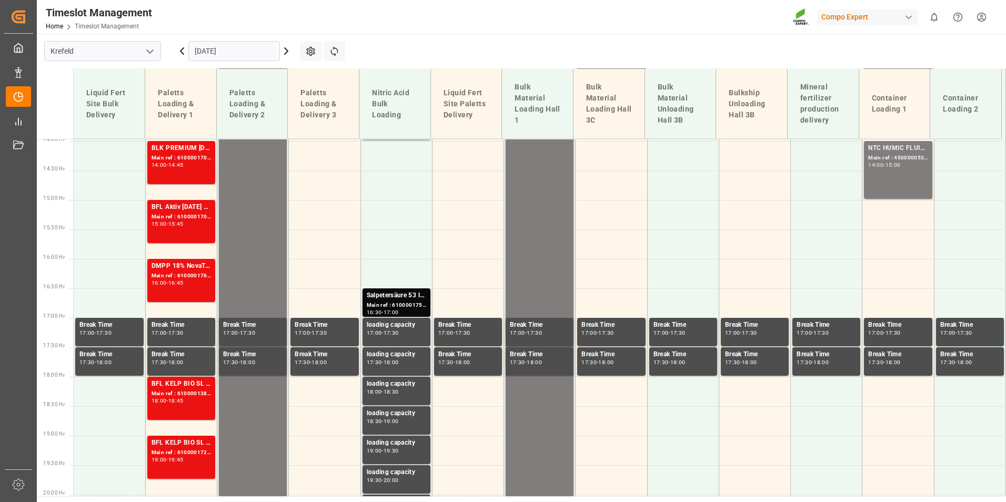
scroll to position [851, 0]
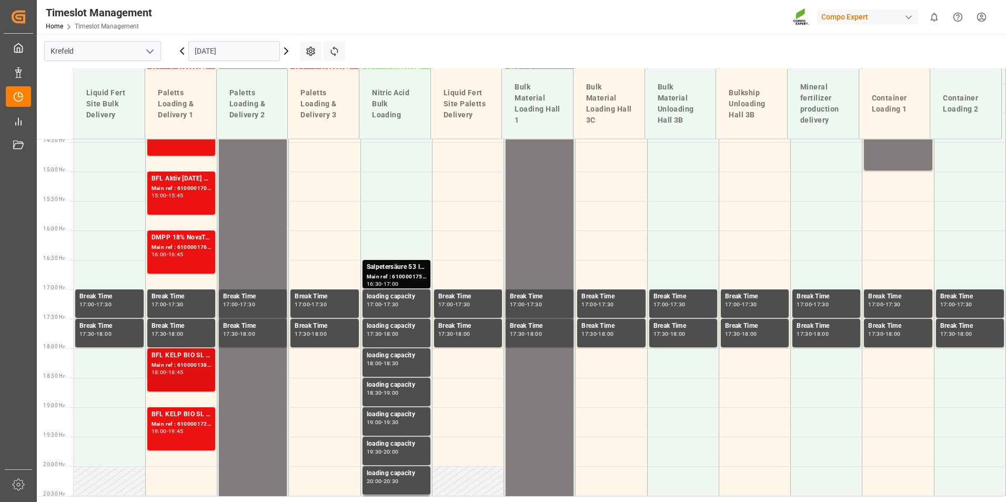
click at [185, 356] on div "BFL KELP BIO SL (2024) 10L (x60) ES,PTBFL AKTIV [DATE] SL 10L (x60) ES,PTBFL MN…" at bounding box center [181, 355] width 59 height 11
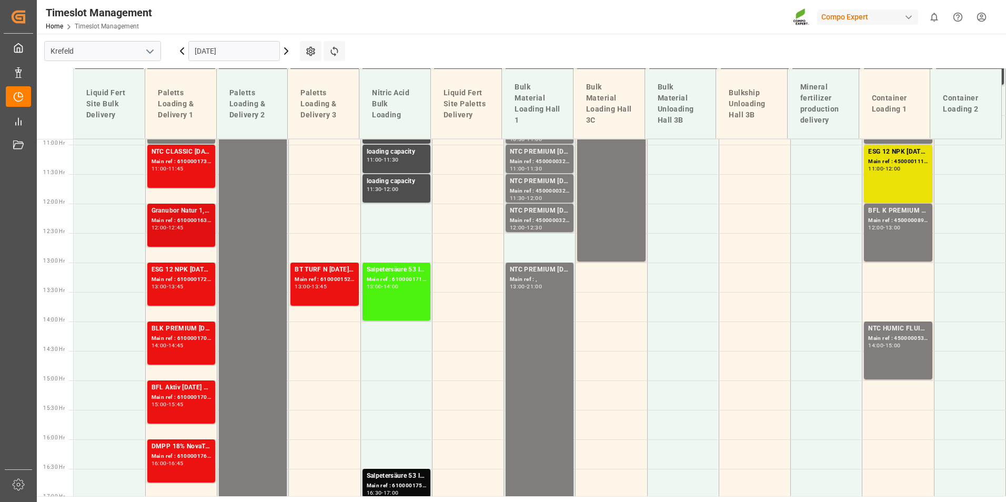
scroll to position [641, 0]
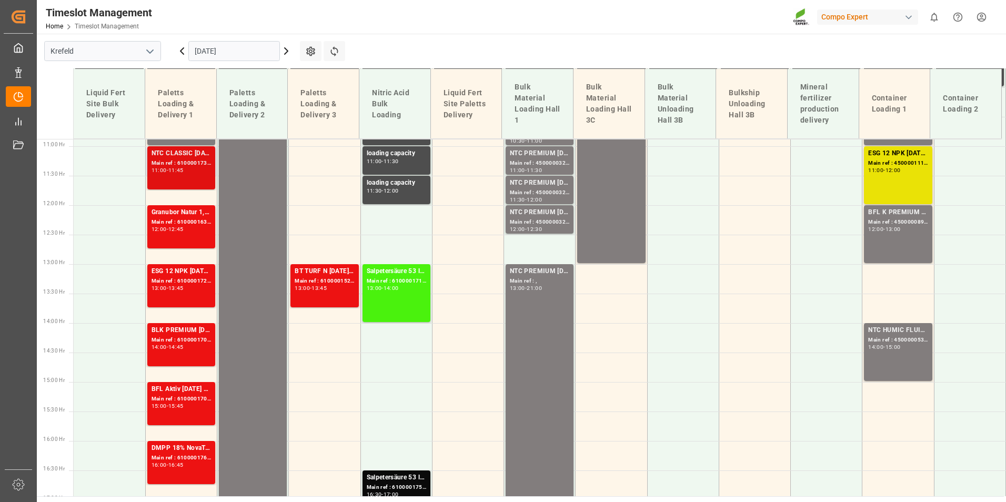
click at [176, 166] on div "Main ref : 6100001739, 2000001344 2000001344;2000000709 2000000709;2000001344 2…" at bounding box center [181, 163] width 59 height 9
click at [195, 216] on div "Granubor Natur 1,0 to BB" at bounding box center [181, 212] width 59 height 11
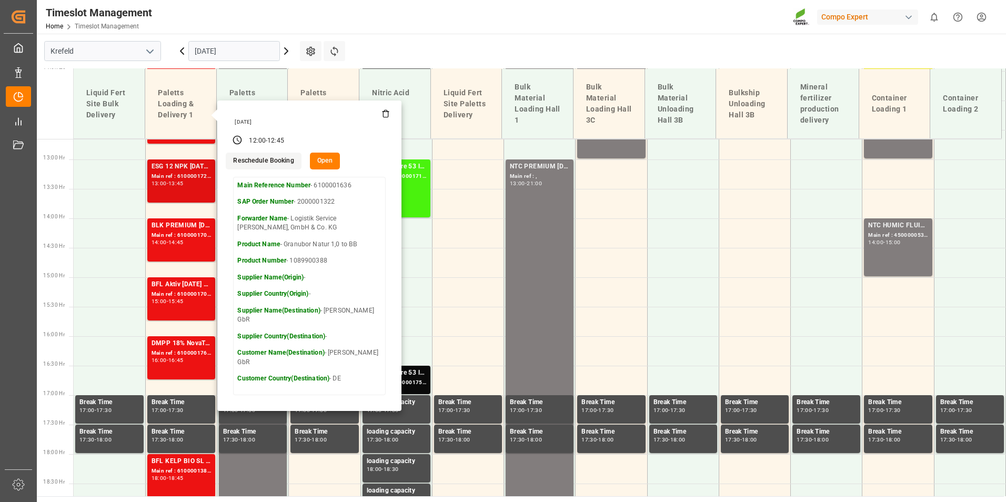
scroll to position [746, 0]
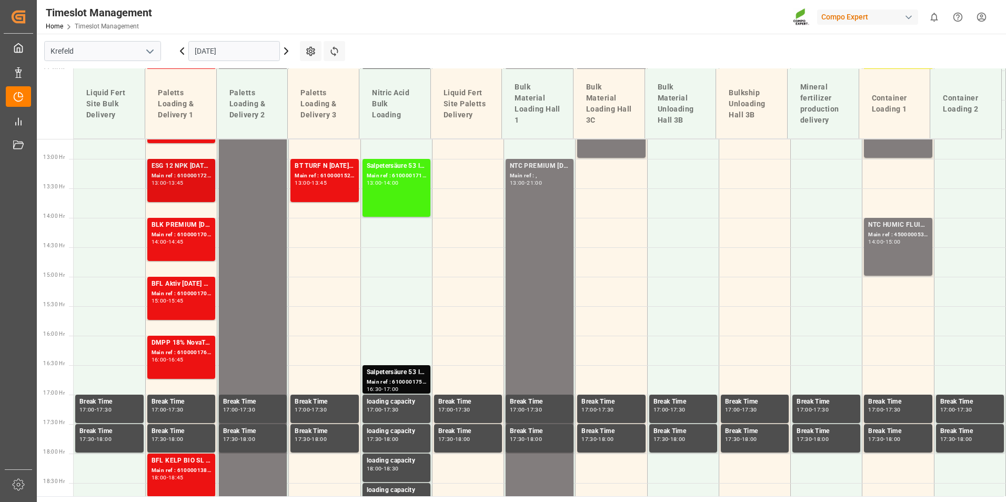
click at [198, 168] on div "ESG 12 NPK [DATE] 25kg (x42) INTALR 20 0-20-0 25kg (x40) INT WW" at bounding box center [181, 166] width 59 height 11
click at [194, 245] on div "BLK PREMIUM [DATE] 25kg(x40)D,EN,PL,FNLEST TE-MAX 11-48 20kg (x45) D,EN,PL,FRFL…" at bounding box center [181, 239] width 59 height 39
click at [197, 297] on div "Main ref : 6100001704, 2000001413" at bounding box center [181, 293] width 59 height 9
click at [197, 362] on div "16:00 - 16:45" at bounding box center [181, 360] width 59 height 6
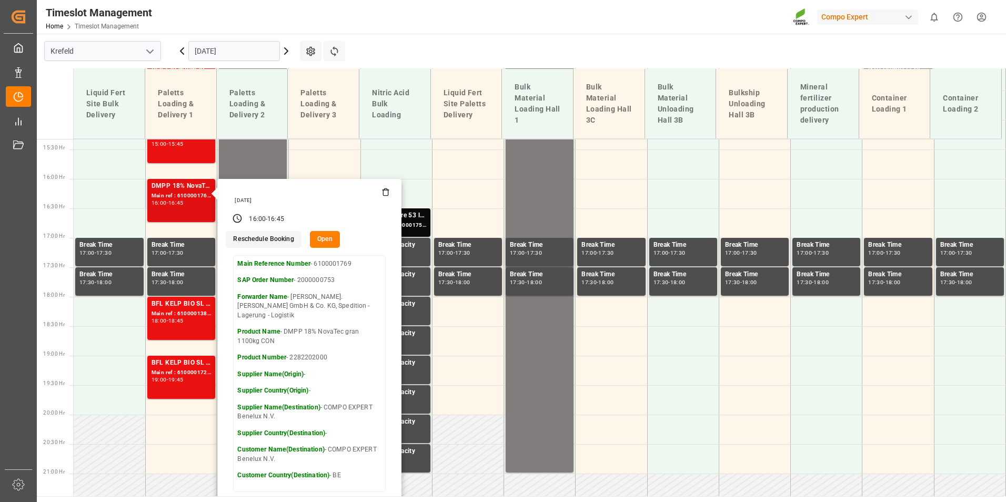
scroll to position [904, 0]
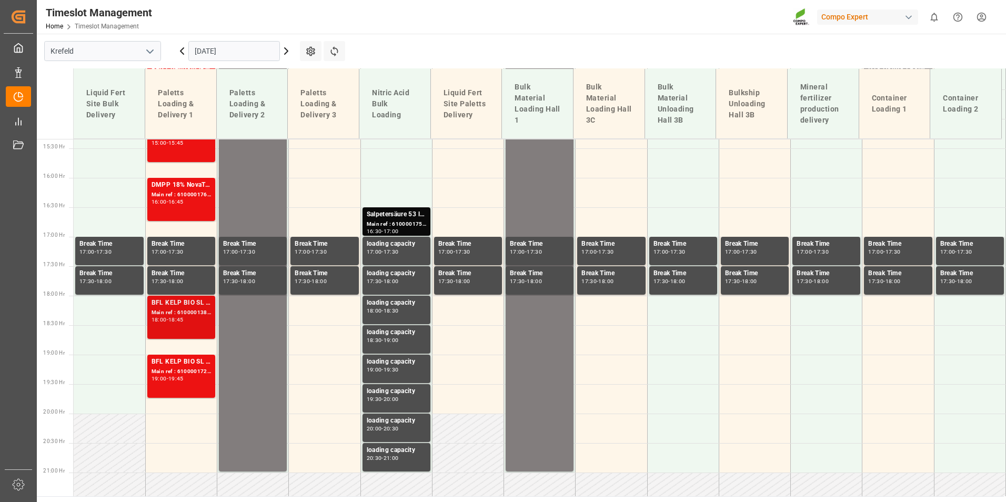
click at [183, 314] on div "Main ref : 6100001381, 2000000633" at bounding box center [181, 312] width 59 height 9
click at [176, 383] on div "BFL KELP BIO SL (2024) 10L (x60) ES,PTEST TE-MAX BS 11-48 20kg (x56) INT Main r…" at bounding box center [181, 376] width 59 height 39
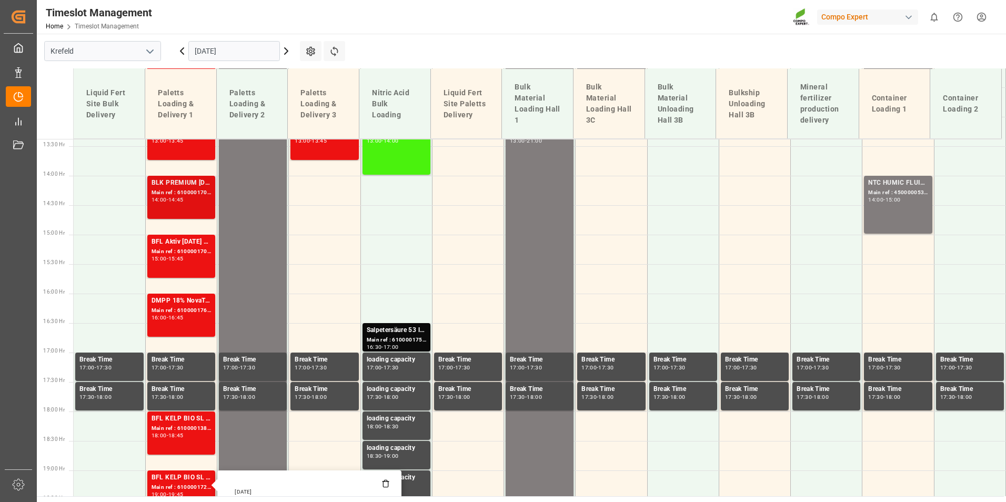
scroll to position [693, 0]
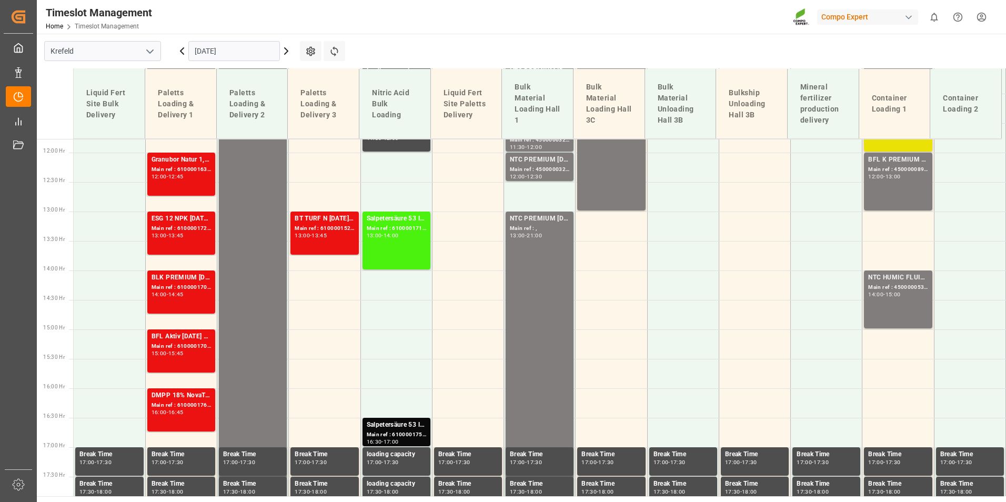
click at [193, 239] on div "ESG 12 NPK [DATE] 25kg (x42) INTALR 20 0-20-0 25kg (x40) INT WW Main ref : 6100…" at bounding box center [181, 233] width 59 height 39
click at [349, 229] on div "Main ref : 6100001523, 2000001308" at bounding box center [324, 228] width 59 height 9
click at [197, 286] on div "Main ref : 6100001706, 2000001285" at bounding box center [181, 287] width 59 height 9
click at [204, 401] on div "Main ref : 6100001769, 2000000753" at bounding box center [181, 405] width 59 height 9
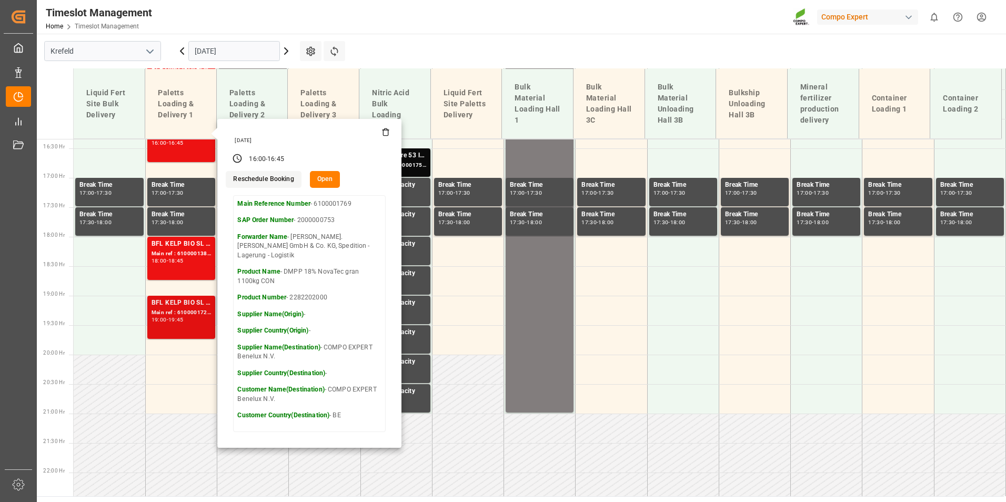
scroll to position [1009, 0]
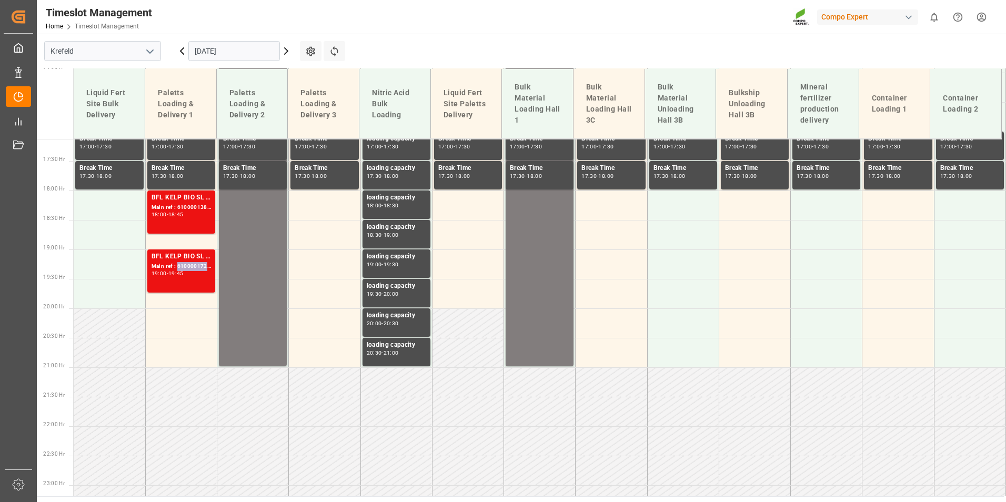
click at [205, 265] on div "Main ref : 6100001728, 2000001407" at bounding box center [181, 266] width 59 height 9
click at [197, 213] on div "18:00 - 18:45" at bounding box center [181, 215] width 59 height 6
click at [200, 267] on div "Main ref : 6100001728, 2000001407" at bounding box center [181, 266] width 59 height 9
click at [171, 210] on div "Main ref : 6100001381, 2000000633" at bounding box center [181, 207] width 59 height 9
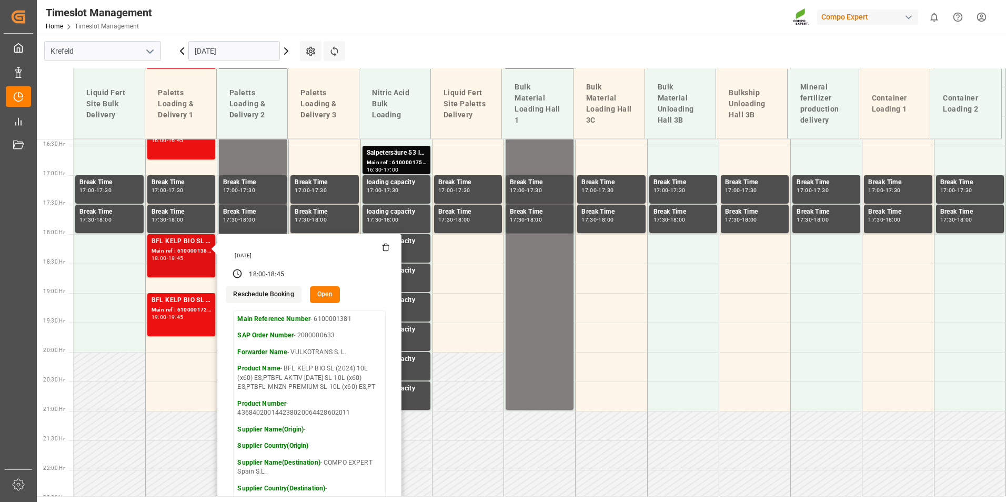
scroll to position [952, 0]
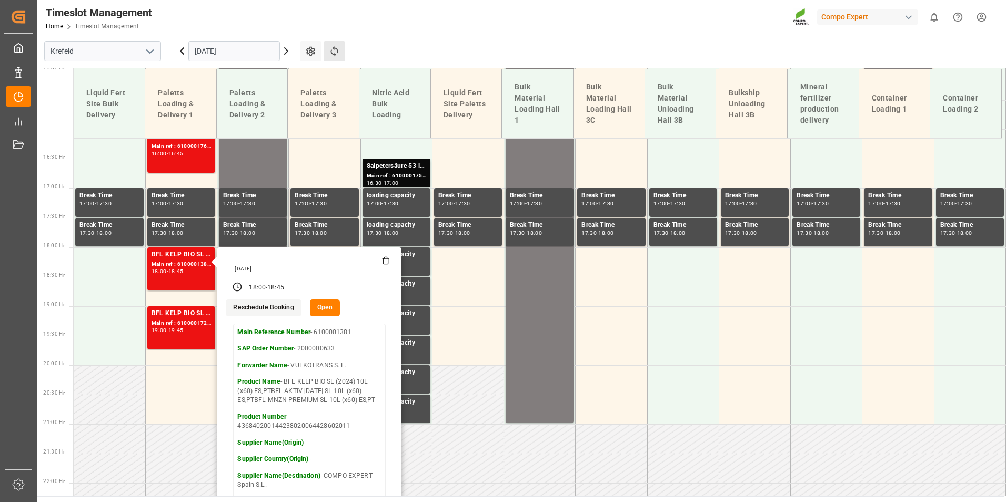
click at [382, 24] on div "Timeslot Management Home Timeslot Management Compo Expert 0 Notifications Only …" at bounding box center [517, 17] width 976 height 34
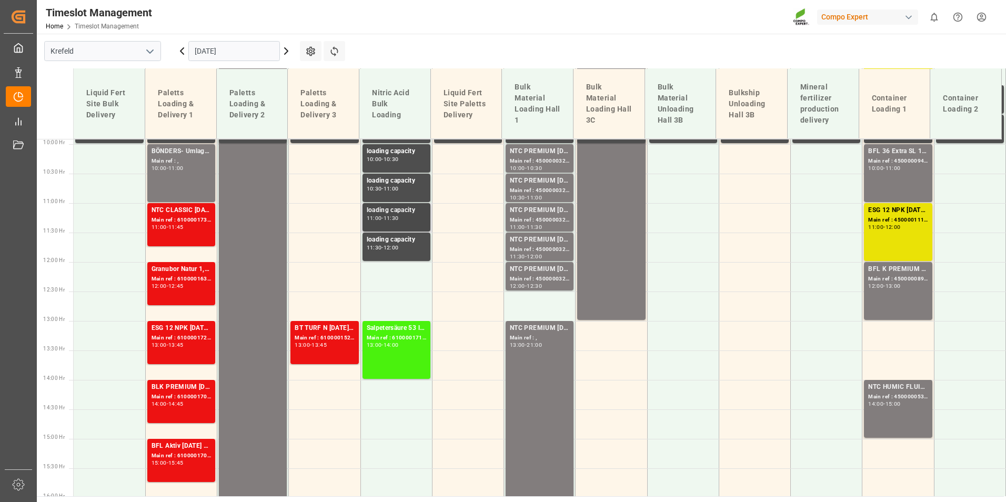
scroll to position [637, 0]
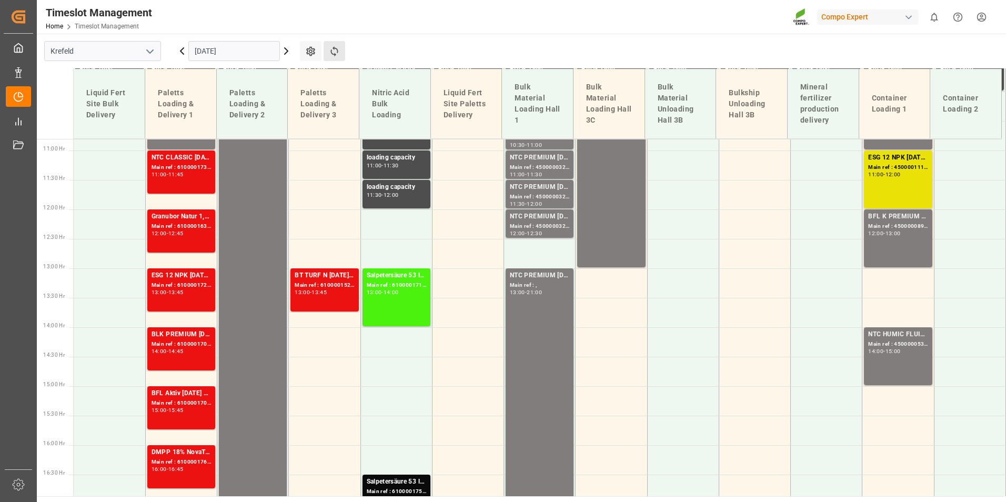
click at [327, 52] on button "Refresh Time Slots" at bounding box center [335, 51] width 22 height 20
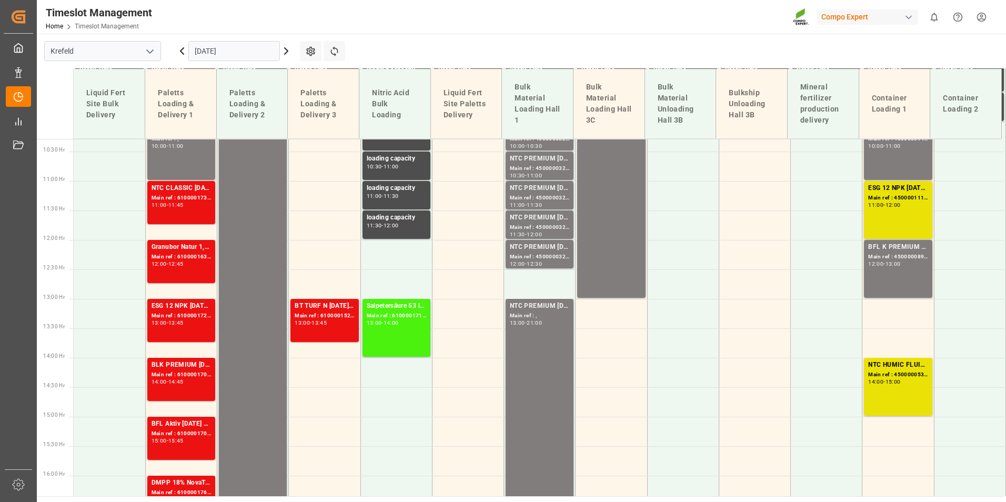
scroll to position [588, 0]
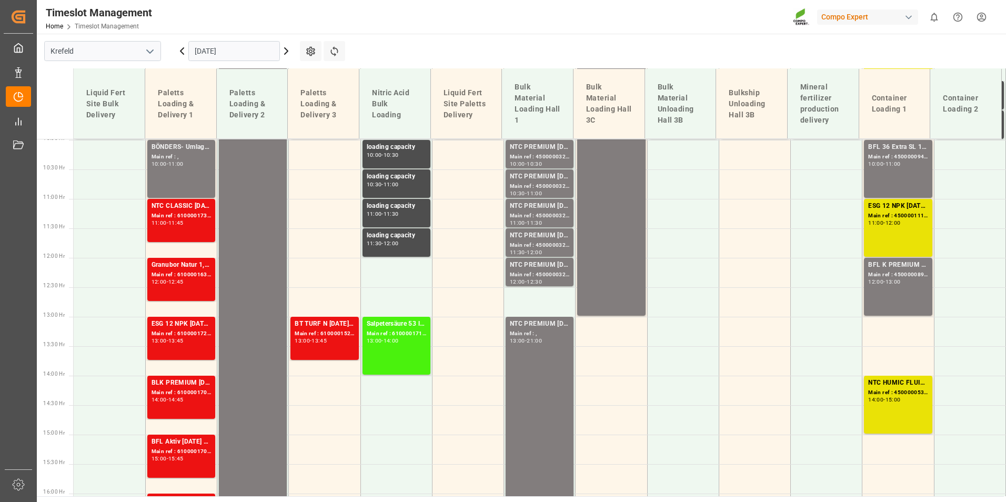
click at [291, 51] on icon at bounding box center [286, 51] width 13 height 13
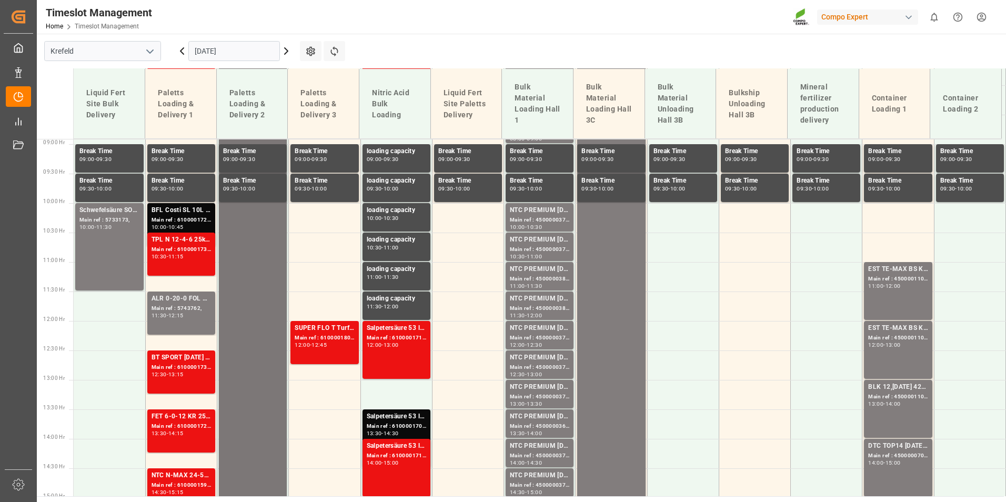
scroll to position [578, 0]
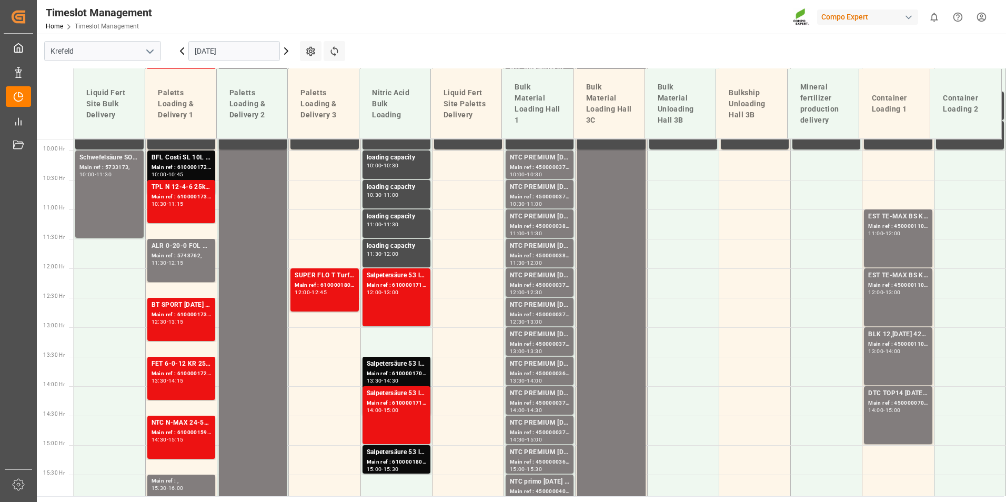
click at [184, 57] on icon at bounding box center [182, 51] width 13 height 13
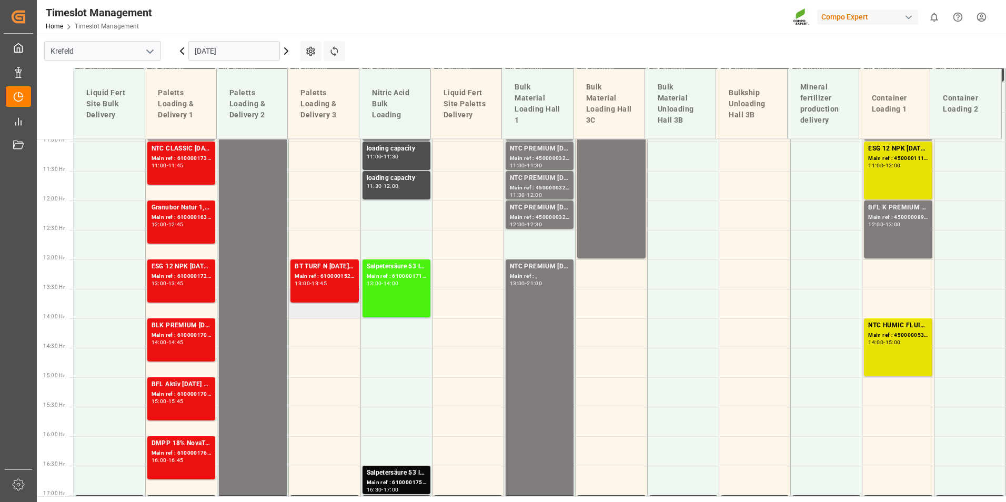
scroll to position [693, 0]
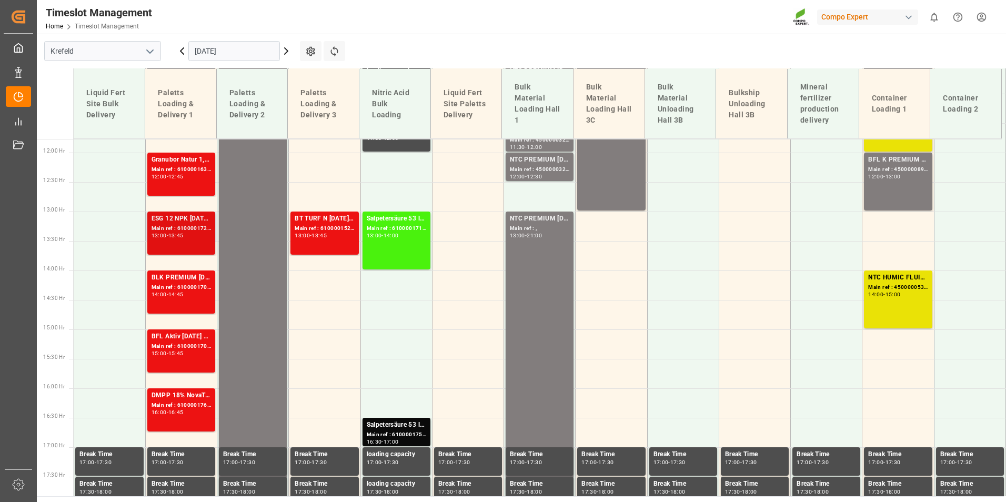
click at [169, 239] on div "ESG 12 NPK [DATE] 25kg (x42) INTALR 20 0-20-0 25kg (x40) INT WW Main ref : 6100…" at bounding box center [181, 233] width 59 height 39
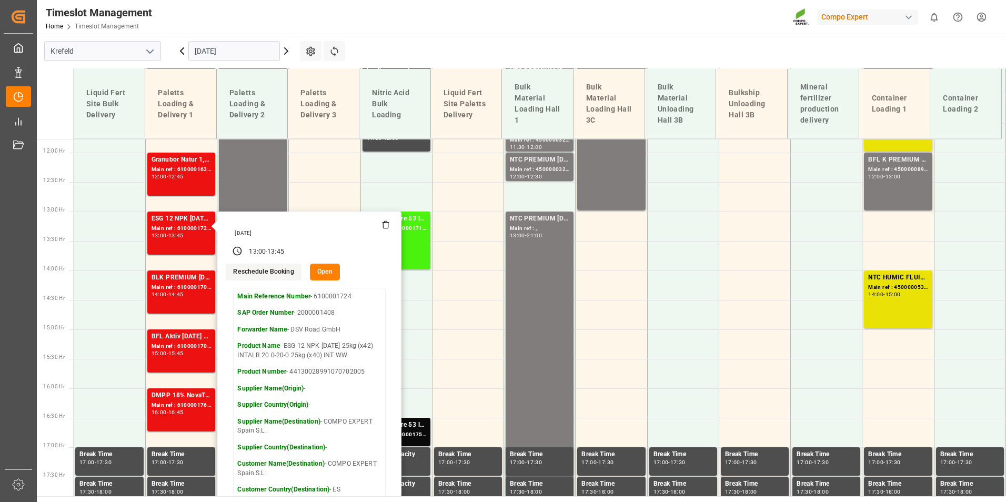
click at [284, 50] on icon at bounding box center [286, 51] width 13 height 13
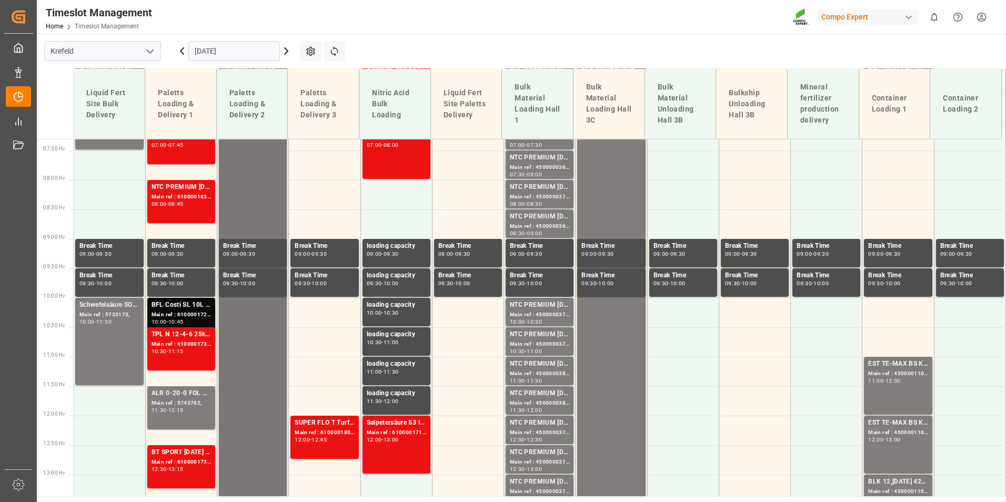
scroll to position [378, 0]
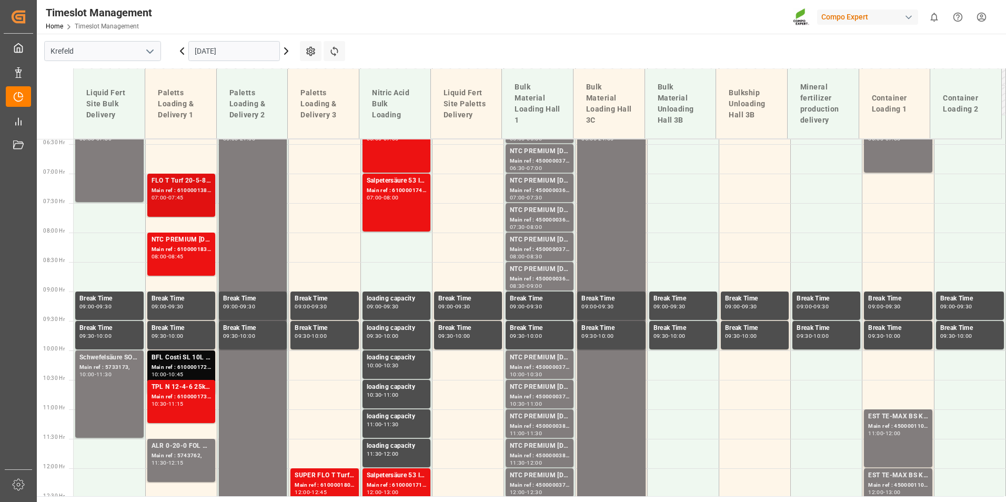
click at [183, 192] on div "Main ref : 6100001382, 2000000488;" at bounding box center [181, 190] width 59 height 9
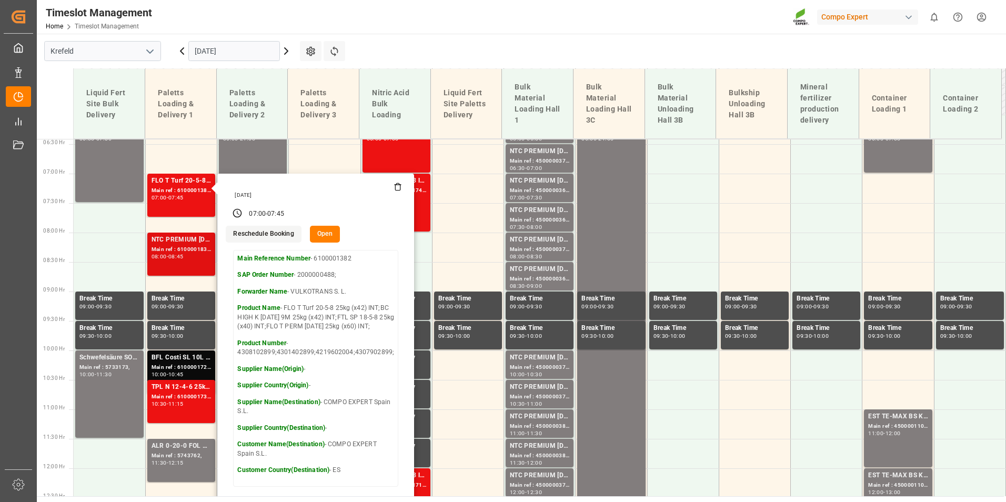
scroll to position [483, 0]
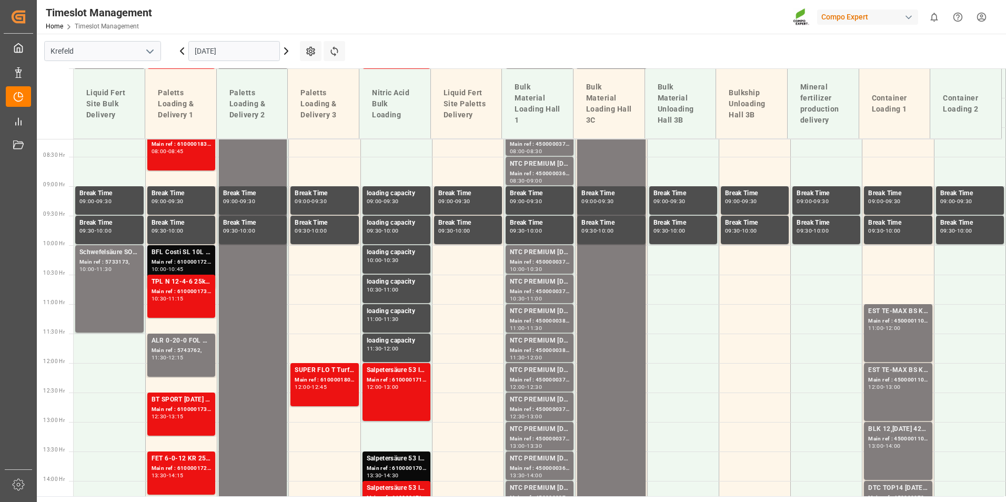
click at [184, 254] on div "BFL Costi SL 10L (x40) ES,PTFLO T EAGLE MASTER [DATE] 25kg(x40) INTFET 6-0-12 K…" at bounding box center [181, 252] width 59 height 11
click at [196, 287] on div "TPL N 12-4-6 25kg (x40) D,A,CHFET 6-0-12 KR 25kgx40 DE,AT,FR,ES,ITNTC PREMIUM […" at bounding box center [181, 282] width 59 height 11
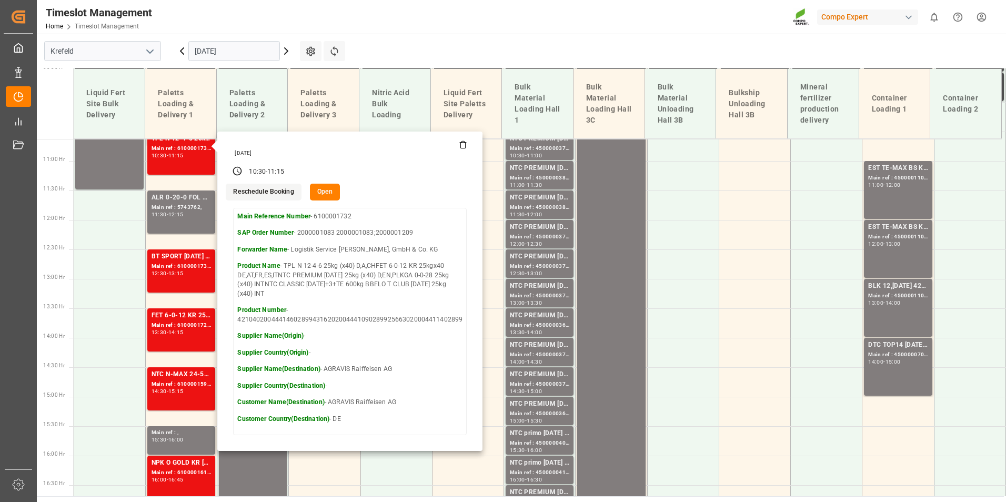
scroll to position [641, 0]
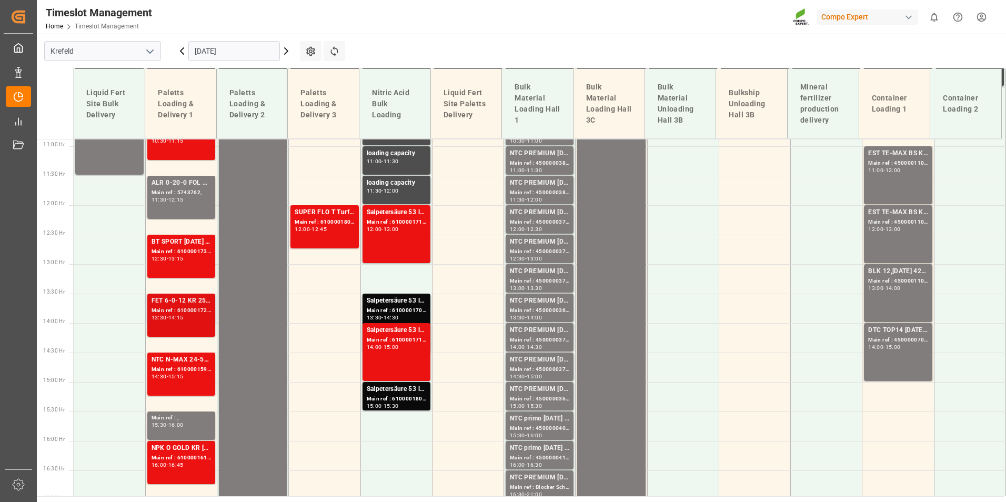
click at [194, 312] on div "Main ref : 6100001722, 2000001383 2000001232;2000001383" at bounding box center [181, 310] width 59 height 9
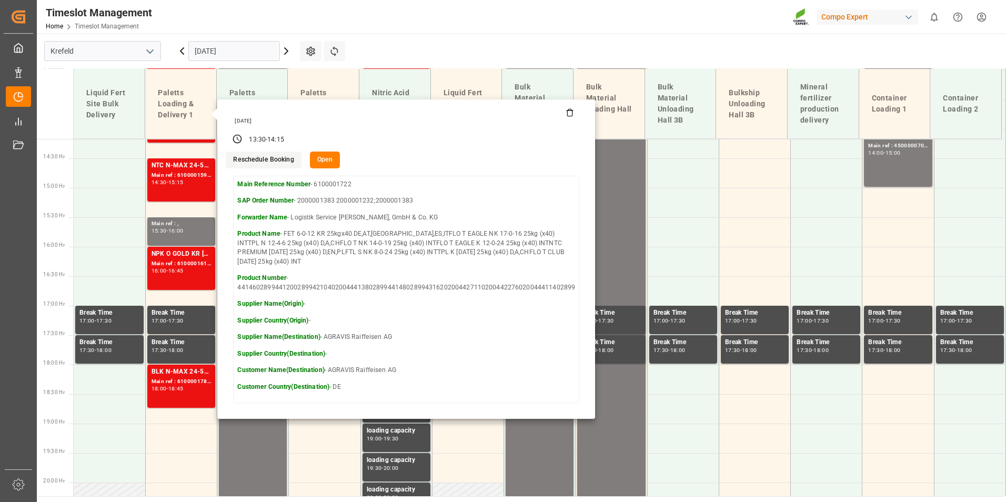
scroll to position [851, 0]
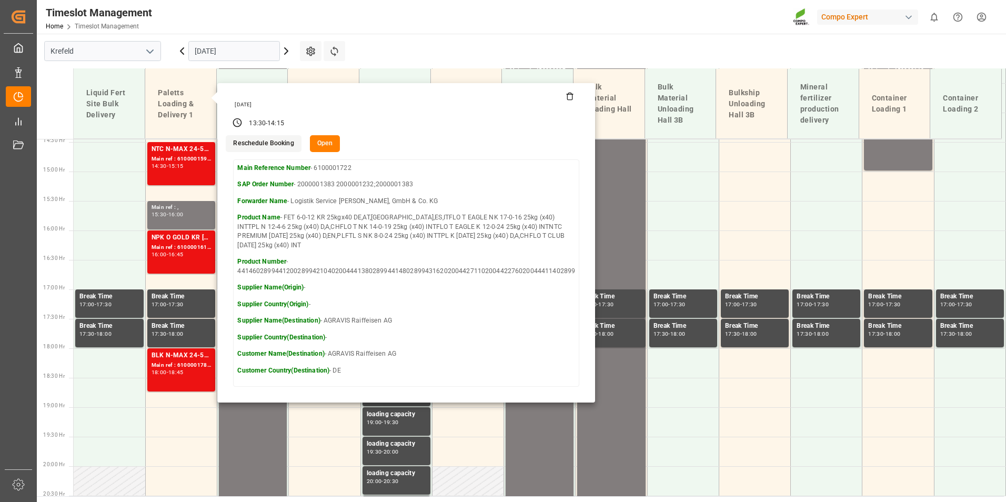
click at [431, 53] on main "[GEOGRAPHIC_DATA] [DATE] Settings Refresh Time Slots Liquid Fert Site Bulk Deli…" at bounding box center [520, 265] width 967 height 462
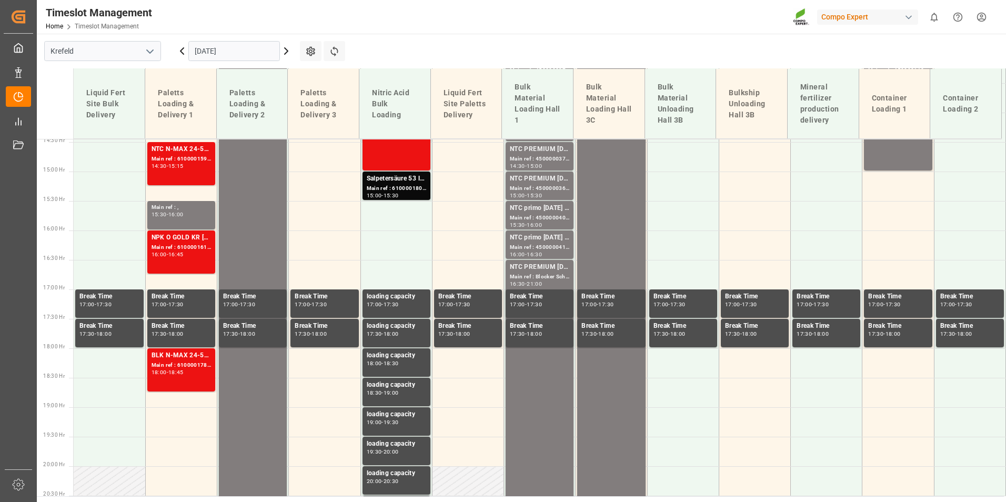
click at [183, 51] on icon at bounding box center [182, 51] width 13 height 13
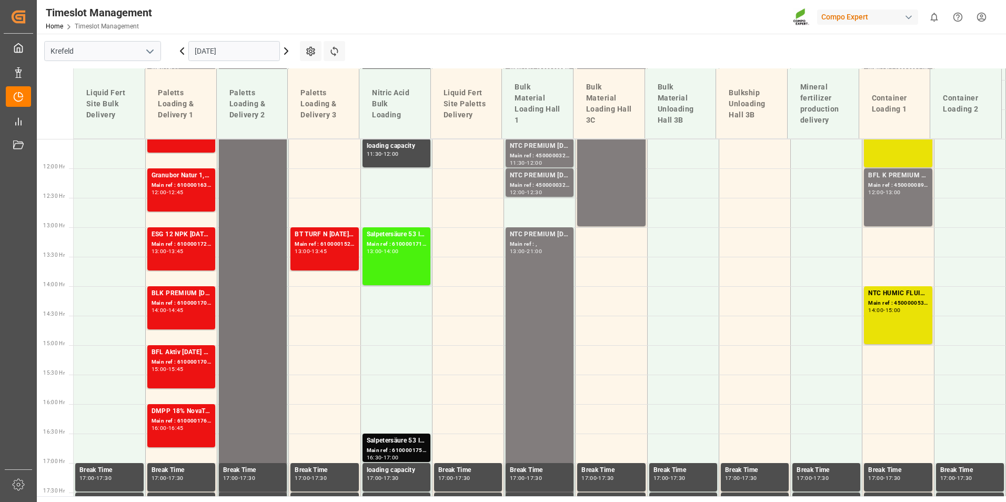
scroll to position [693, 0]
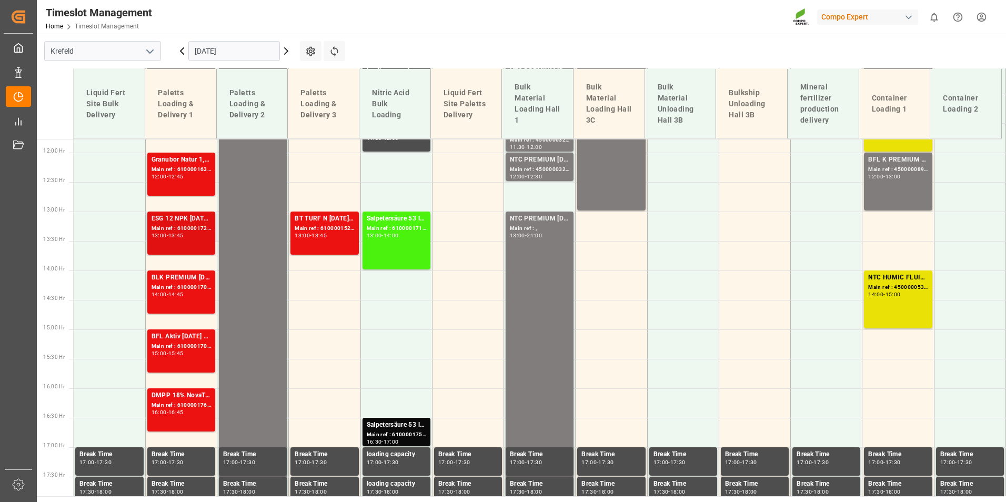
click at [176, 219] on div "ESG 12 NPK [DATE] 25kg (x42) INTALR 20 0-20-0 25kg (x40) INT WW" at bounding box center [181, 219] width 59 height 11
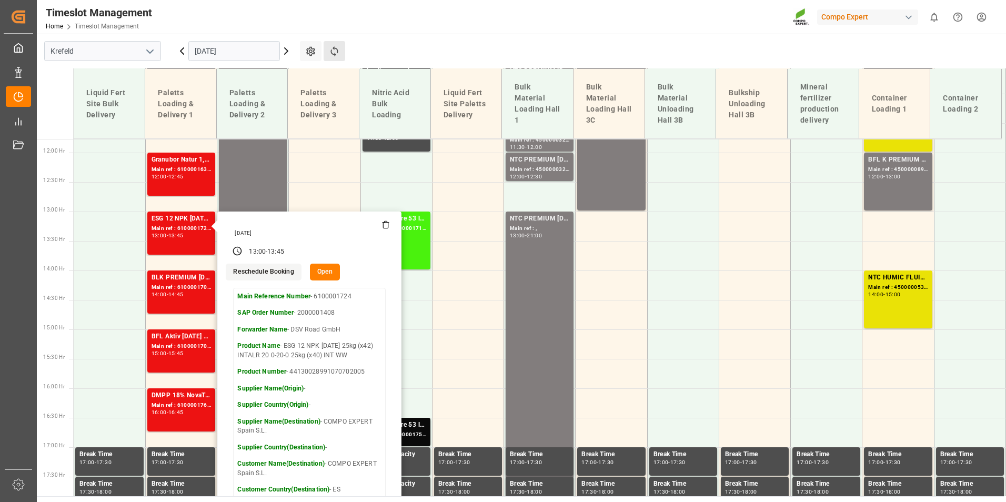
click at [337, 43] on button "Refresh Time Slots" at bounding box center [335, 51] width 22 height 20
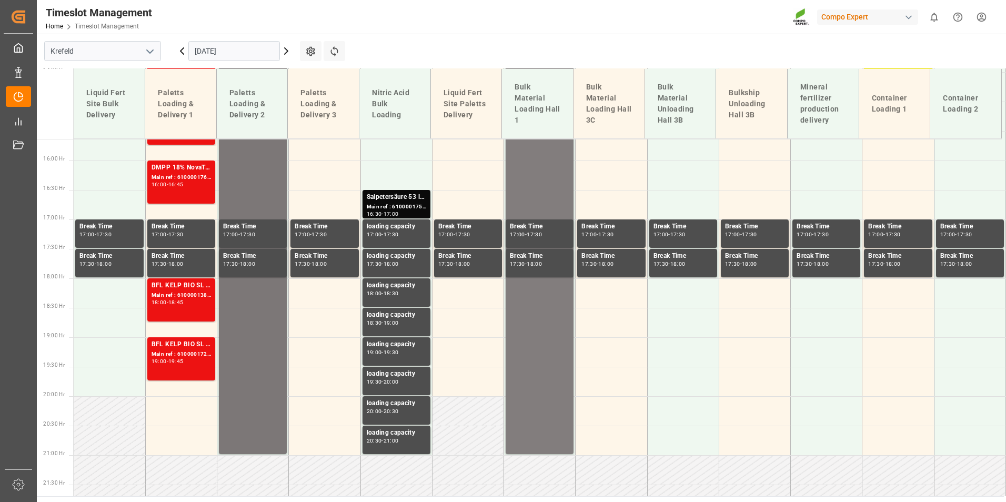
scroll to position [1009, 0]
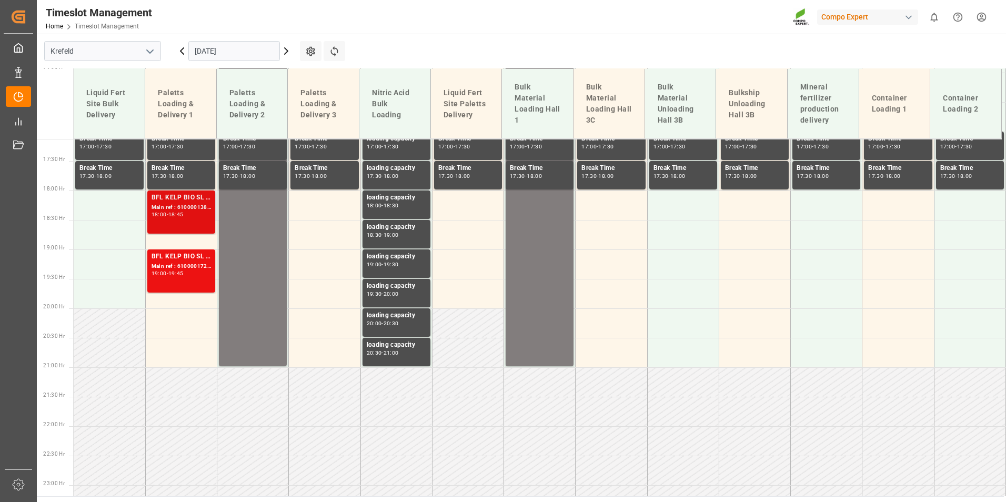
click at [182, 208] on div "Main ref : 6100001381, 2000000633" at bounding box center [181, 207] width 59 height 9
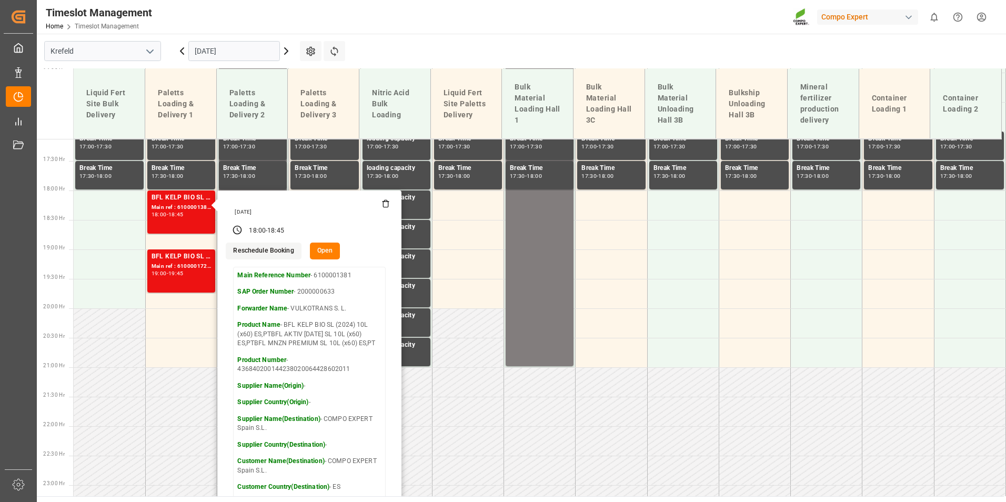
click at [286, 54] on icon at bounding box center [286, 51] width 3 height 6
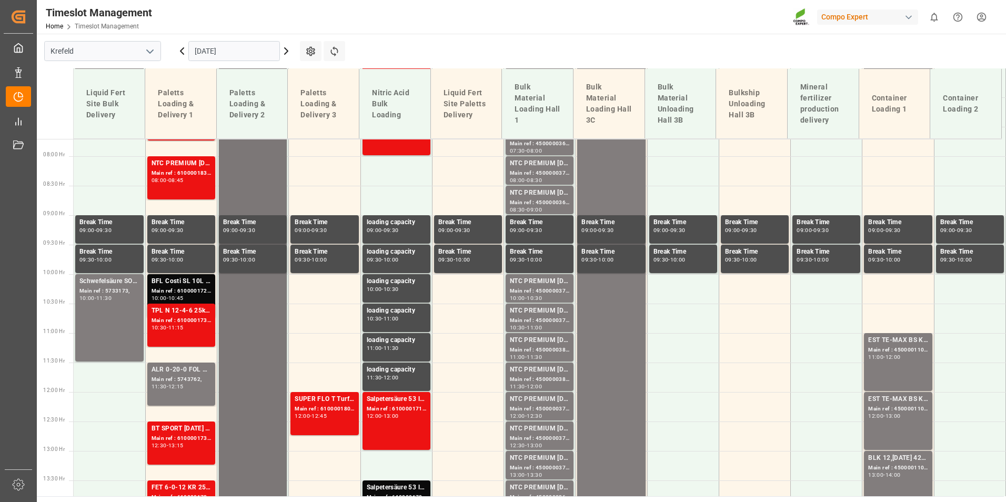
scroll to position [376, 0]
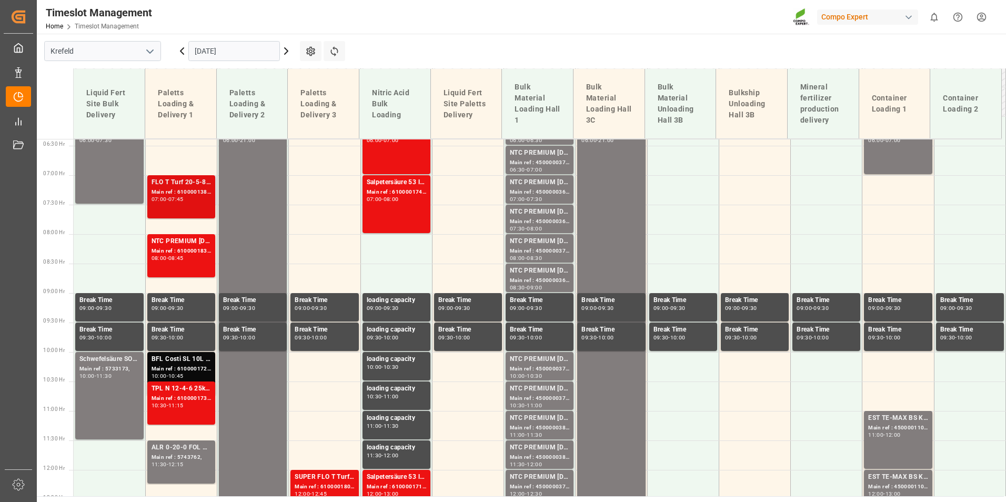
click at [184, 191] on div "Main ref : 6100001382, 2000000488;" at bounding box center [181, 192] width 59 height 9
click at [176, 242] on div "NTC PREMIUM [DATE]+3+TE 600kg BB" at bounding box center [181, 241] width 59 height 11
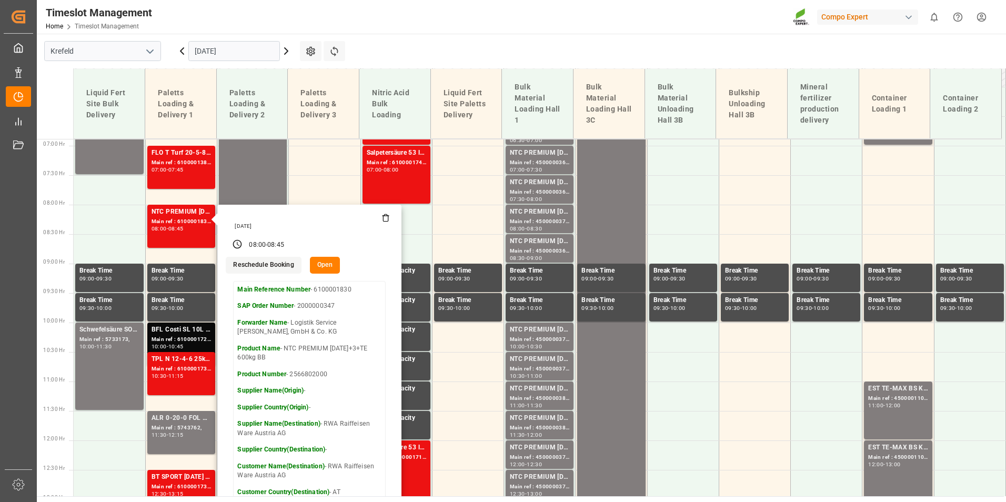
scroll to position [429, 0]
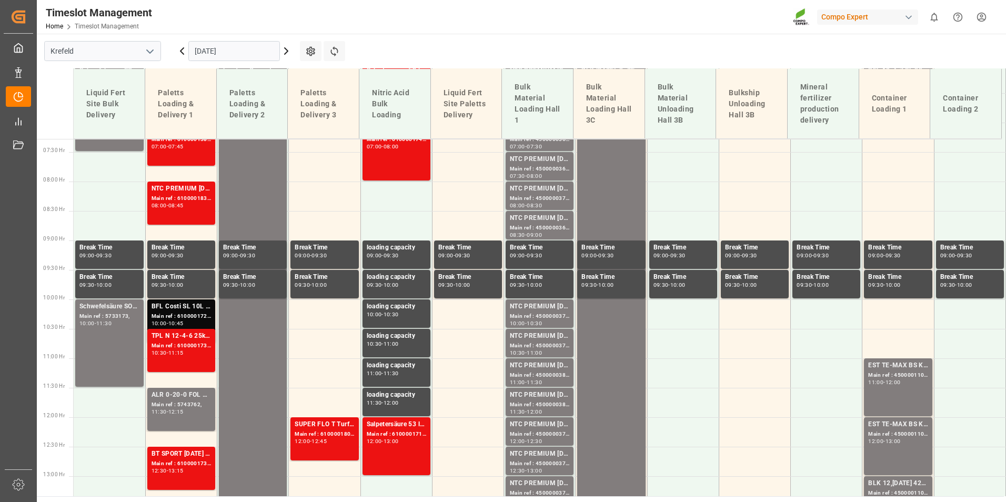
click at [177, 309] on div "BFL Costi SL 10L (x40) ES,PTFLO T EAGLE MASTER [DATE] 25kg(x40) INTFET 6-0-12 K…" at bounding box center [181, 306] width 59 height 11
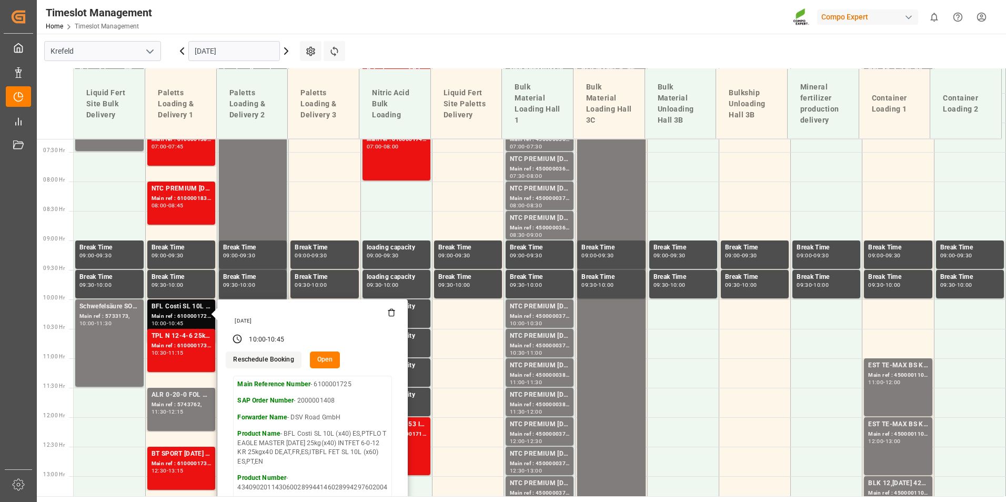
scroll to position [534, 0]
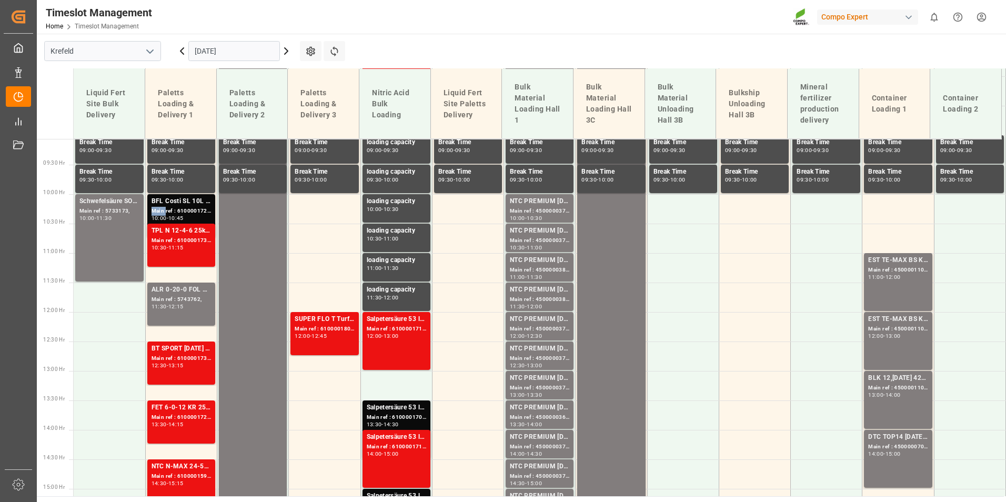
click at [161, 212] on div "Main ref : 6100001725, 2000001408" at bounding box center [181, 211] width 59 height 9
click at [203, 253] on div "TPL N 12-4-6 25kg (x40) D,A,CHFET 6-0-12 KR 25kgx40 DE,AT,[GEOGRAPHIC_DATA],ES,…" at bounding box center [181, 245] width 59 height 39
click at [180, 245] on div "11:15" at bounding box center [175, 247] width 15 height 5
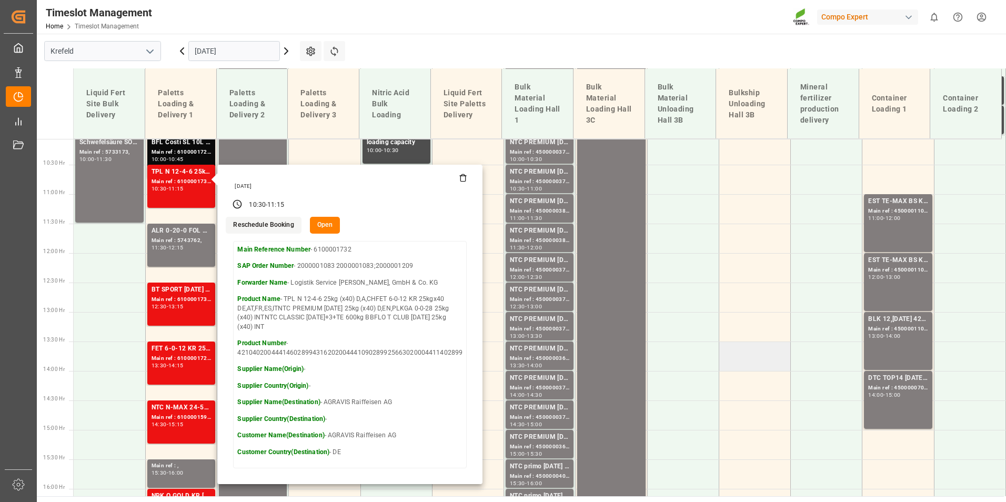
scroll to position [587, 0]
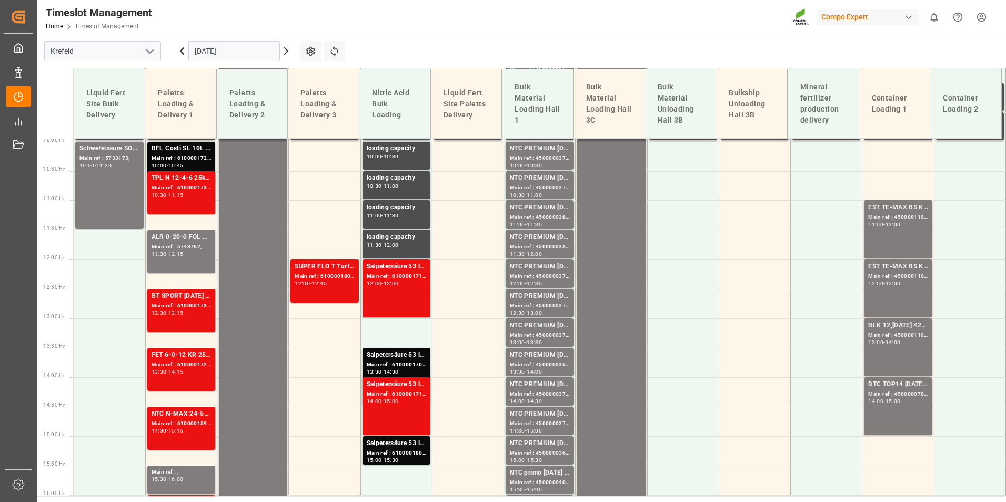
click at [193, 300] on div "BT SPORT [DATE] 25%UH 3M 25kg (x40) INTNTC CLASSIC [DATE]+3+TE 600kg BBNTC SUPR…" at bounding box center [181, 296] width 59 height 11
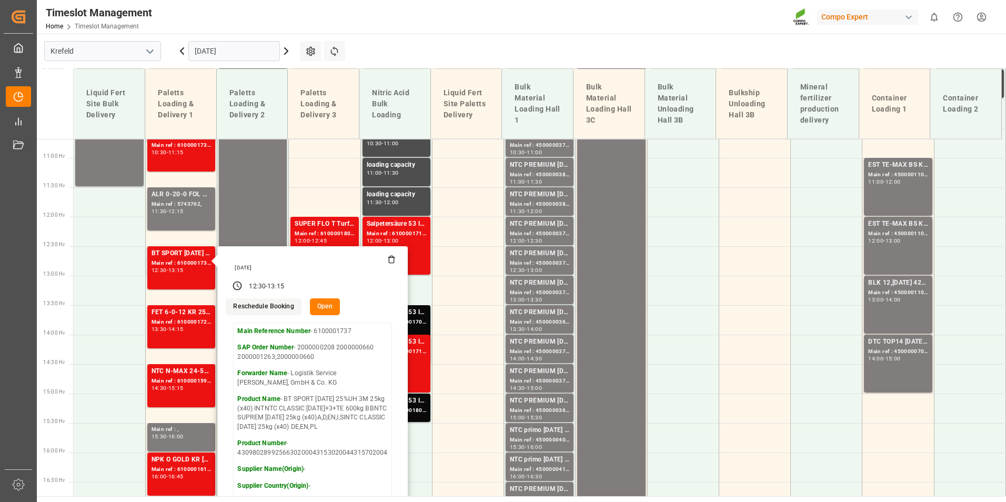
scroll to position [692, 0]
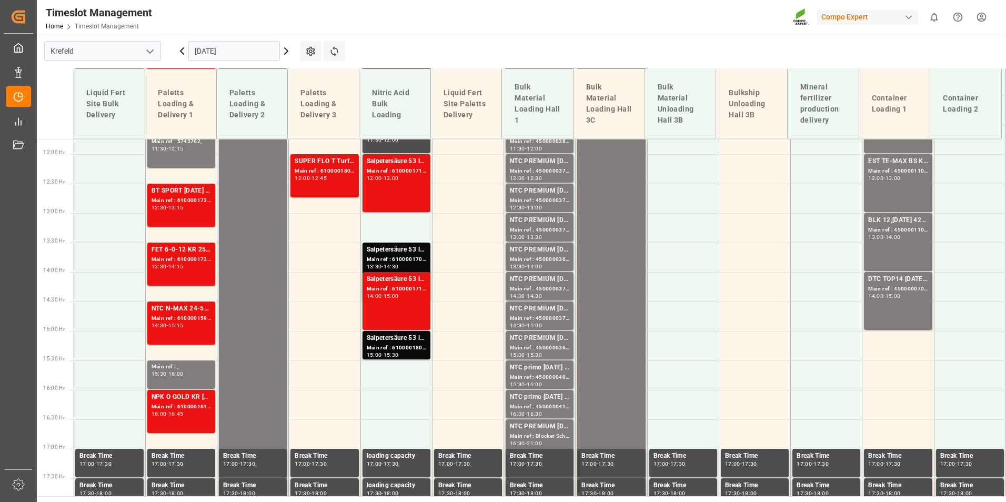
click at [195, 266] on div "13:30 - 14:15" at bounding box center [181, 267] width 59 height 6
click at [188, 258] on div "Main ref : 6100001722, 2000001383 2000001232;2000001383" at bounding box center [181, 259] width 59 height 9
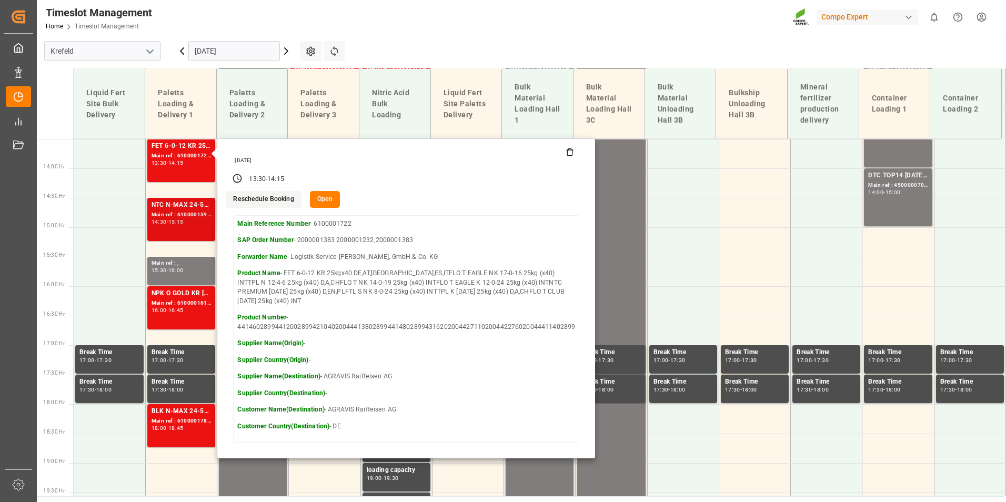
scroll to position [797, 0]
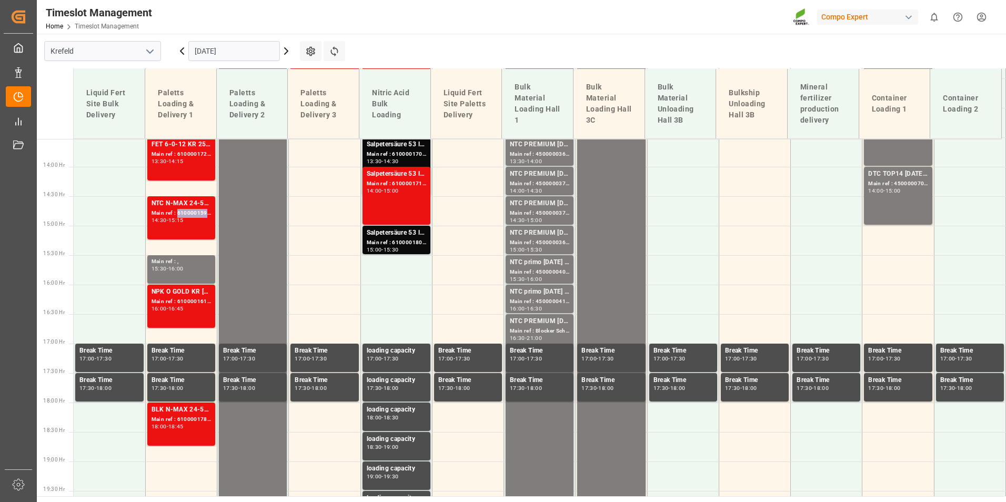
click at [203, 214] on div "Main ref : 6100001596, 2000001167" at bounding box center [181, 213] width 59 height 9
click at [175, 156] on div "Main ref : 6100001722, 2000001383 2000001232;2000001383" at bounding box center [181, 154] width 59 height 9
click at [183, 220] on div "15:15" at bounding box center [175, 220] width 15 height 5
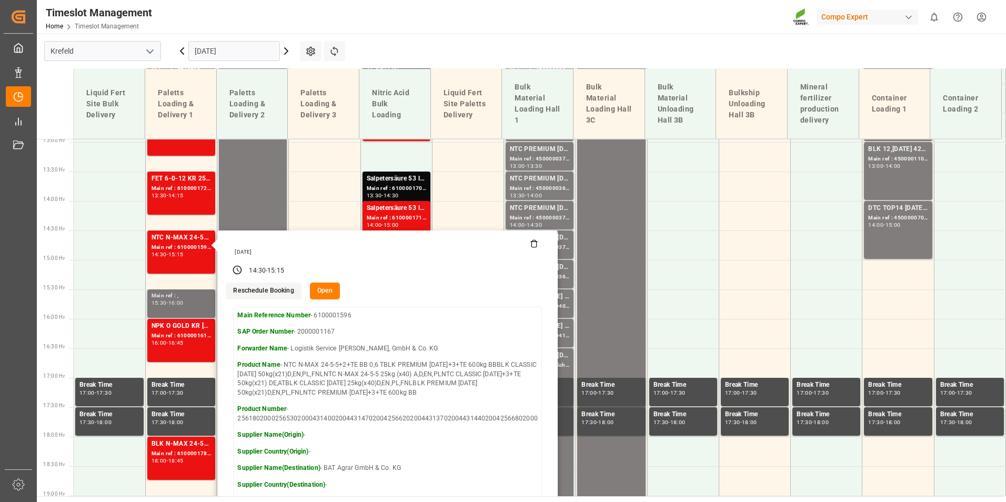
scroll to position [744, 0]
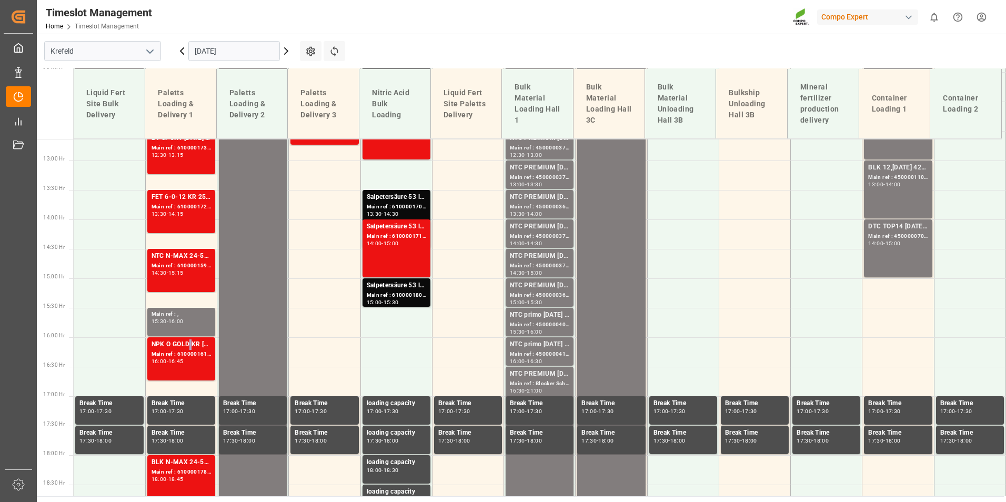
click at [188, 343] on div "NPK O GOLD KR [DATE] 25kg (x60) IT" at bounding box center [181, 344] width 59 height 11
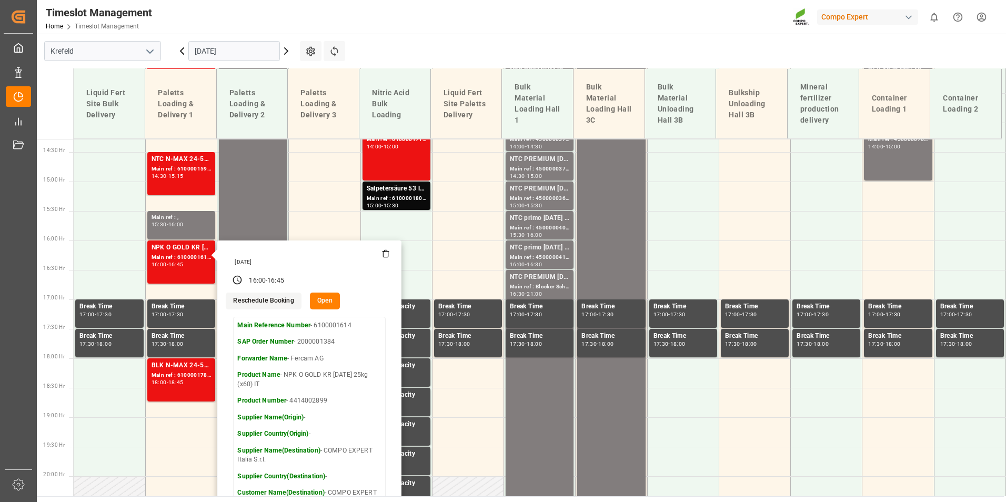
scroll to position [955, 0]
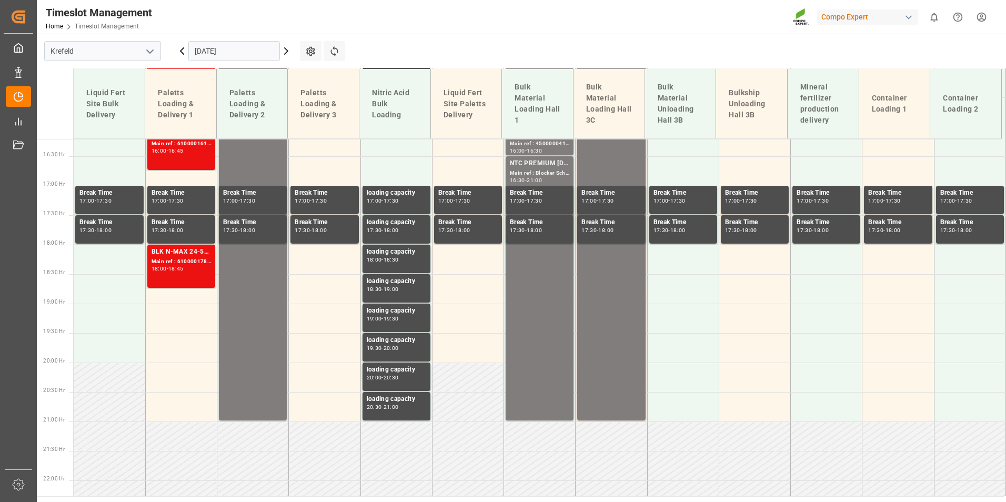
click at [198, 259] on div "Main ref : 6100001782, 2000001457" at bounding box center [181, 261] width 59 height 9
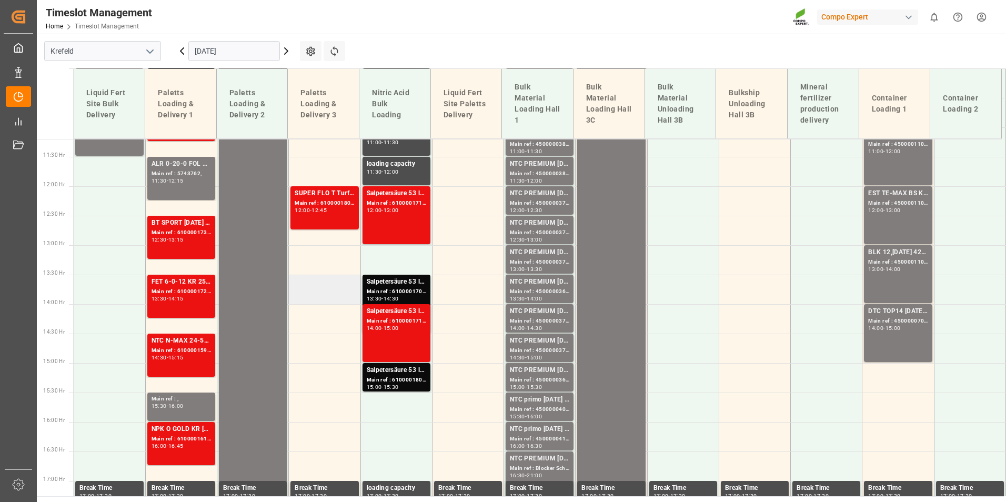
scroll to position [692, 0]
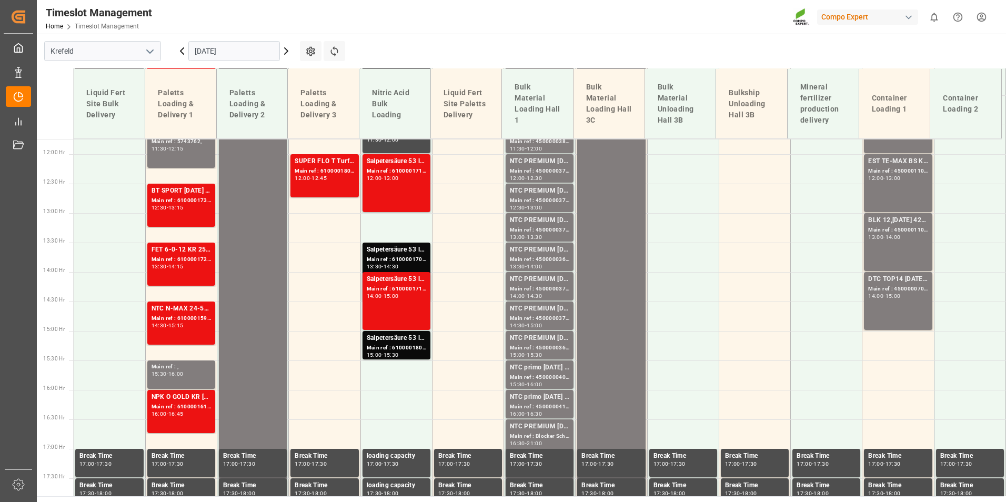
click at [315, 175] on div "Main ref : 6100001802, 2000001469" at bounding box center [324, 171] width 59 height 9
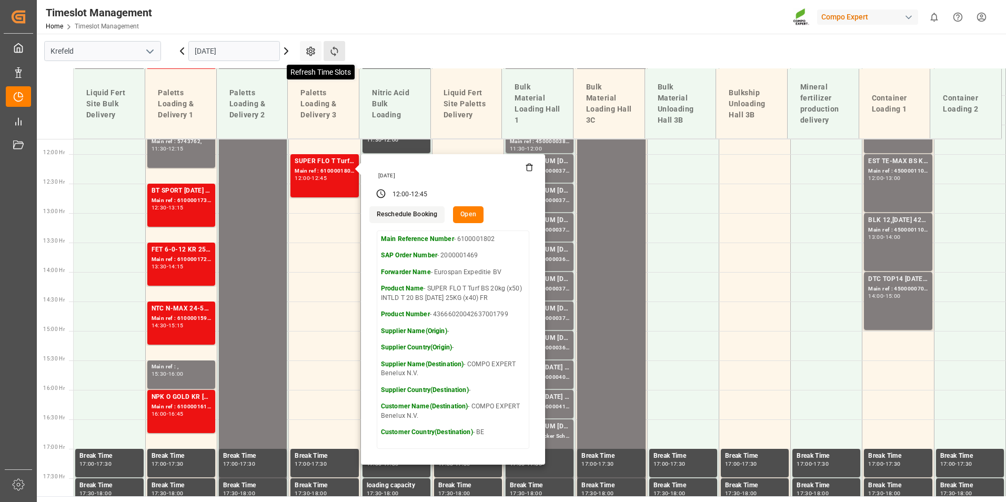
click at [329, 53] on icon at bounding box center [334, 51] width 11 height 11
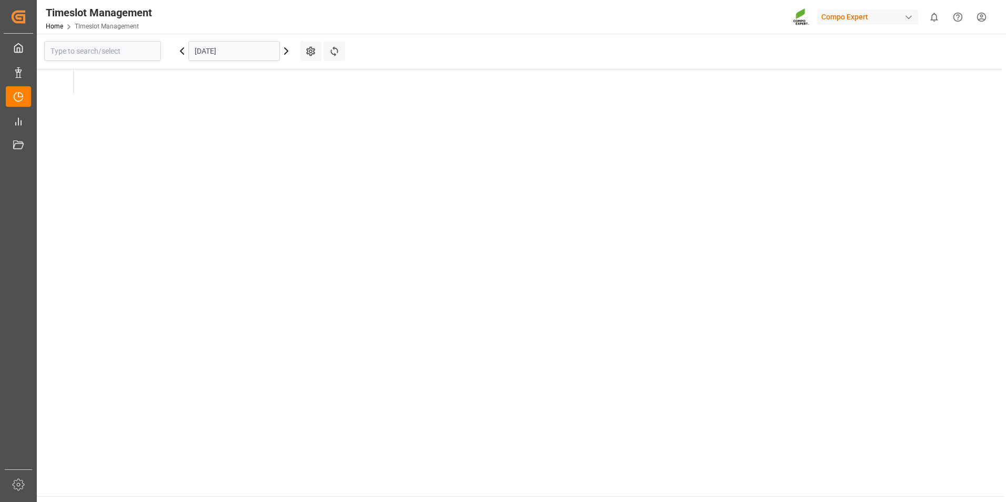
type input "Krefeld"
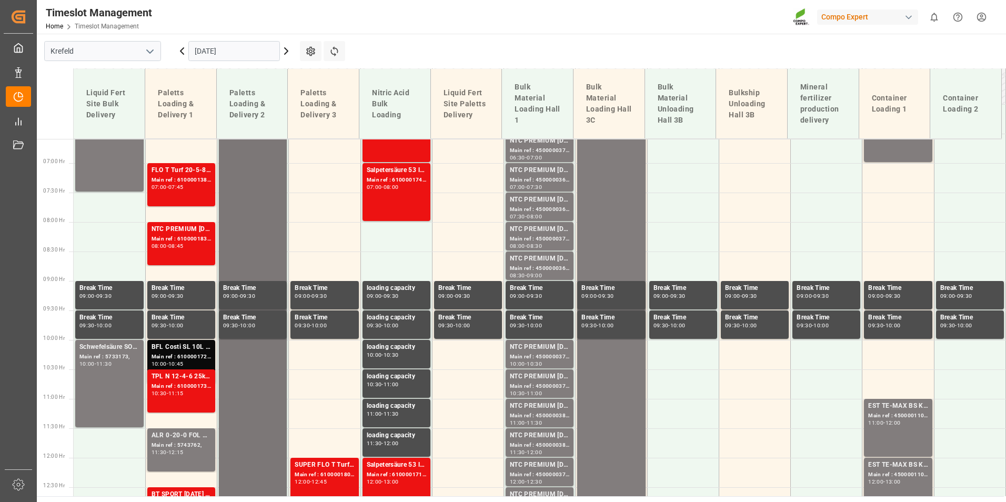
scroll to position [279, 0]
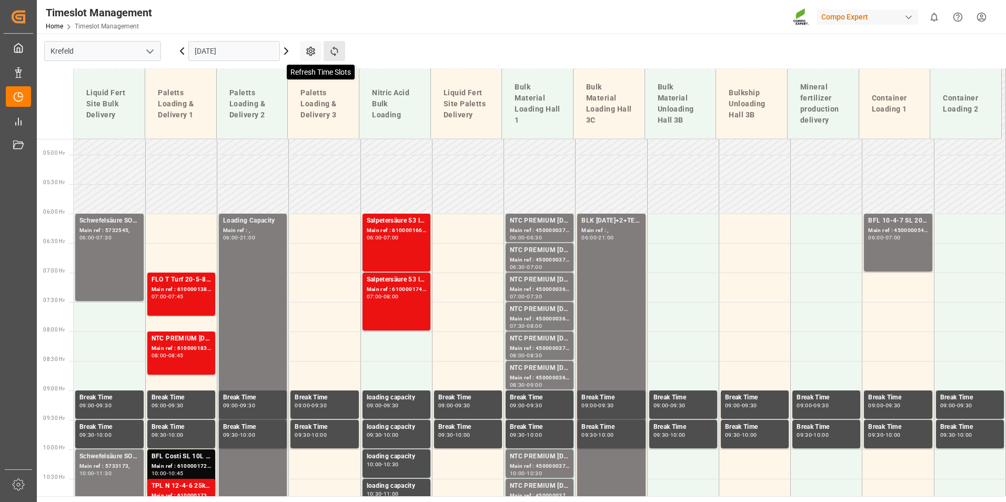
click at [334, 49] on icon at bounding box center [333, 51] width 7 height 10
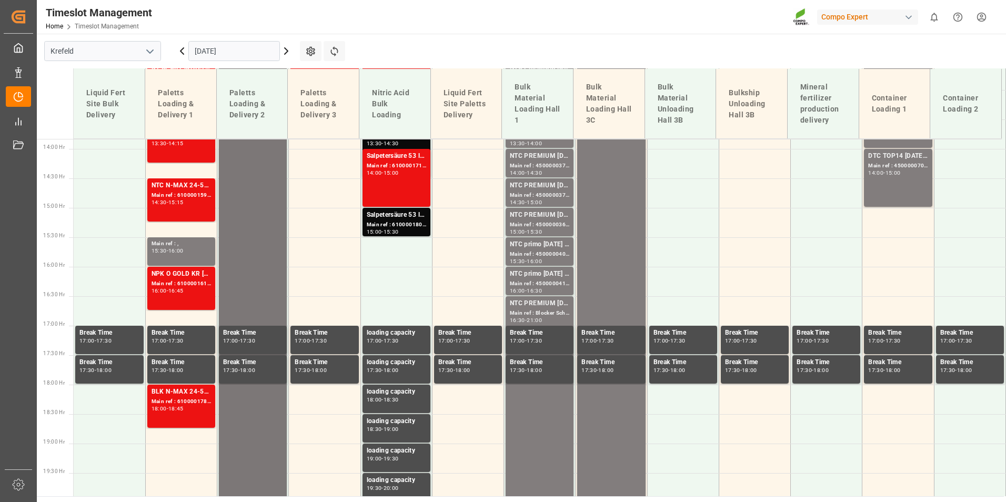
scroll to position [700, 0]
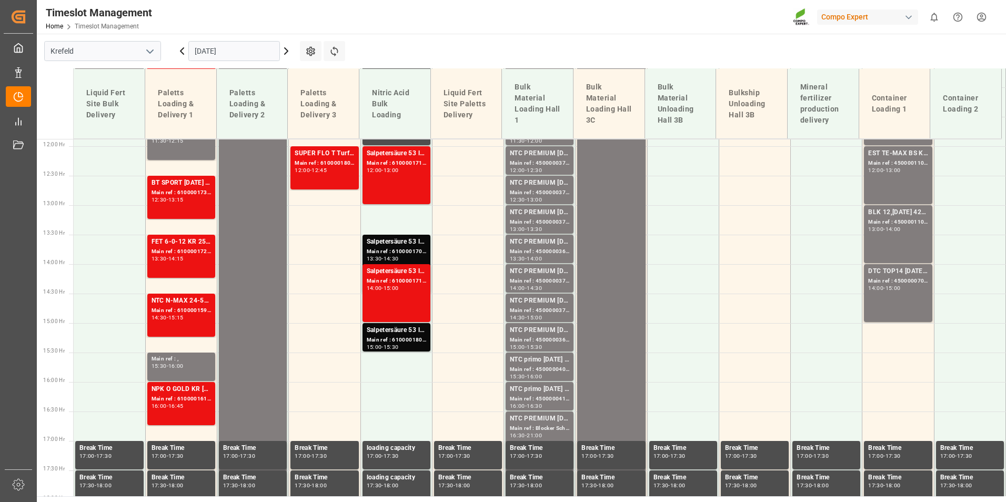
click at [178, 53] on icon at bounding box center [182, 51] width 13 height 13
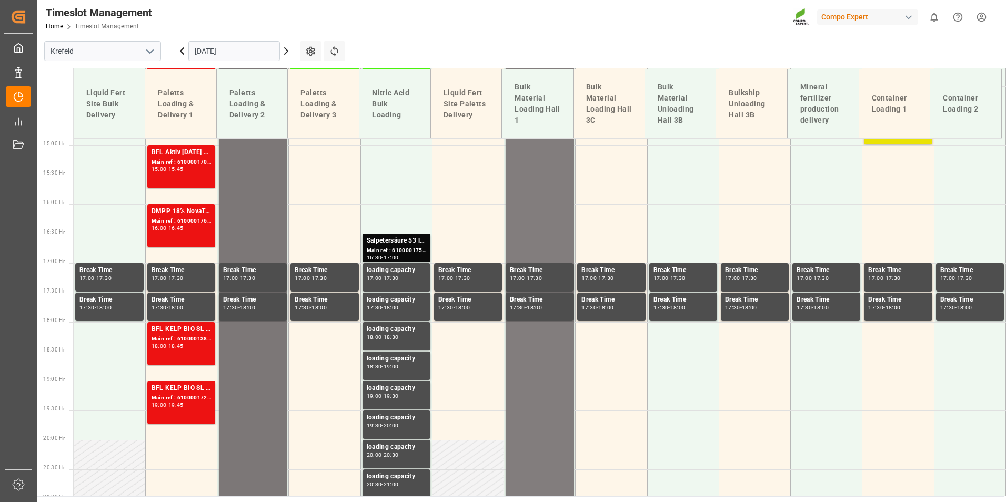
scroll to position [910, 0]
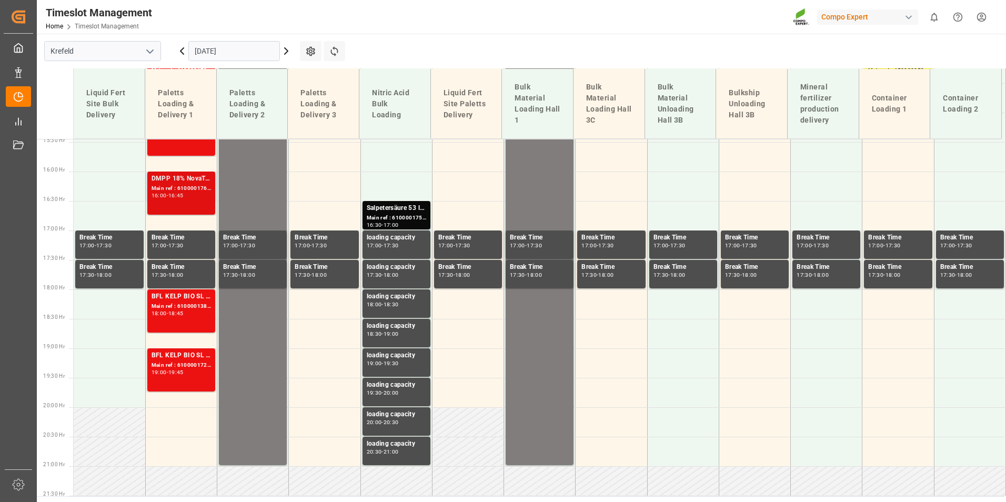
click at [165, 209] on div "DMPP 18% NovaTec gran 1100kg CON Main ref : 6100001769, 2000000753 16:00 - 16:45" at bounding box center [181, 193] width 59 height 39
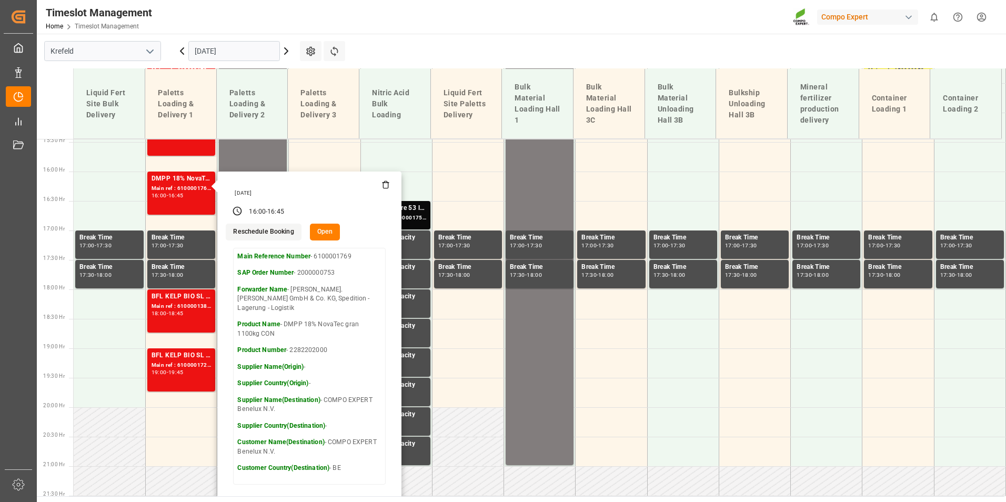
click at [241, 45] on input "[DATE]" at bounding box center [234, 51] width 92 height 20
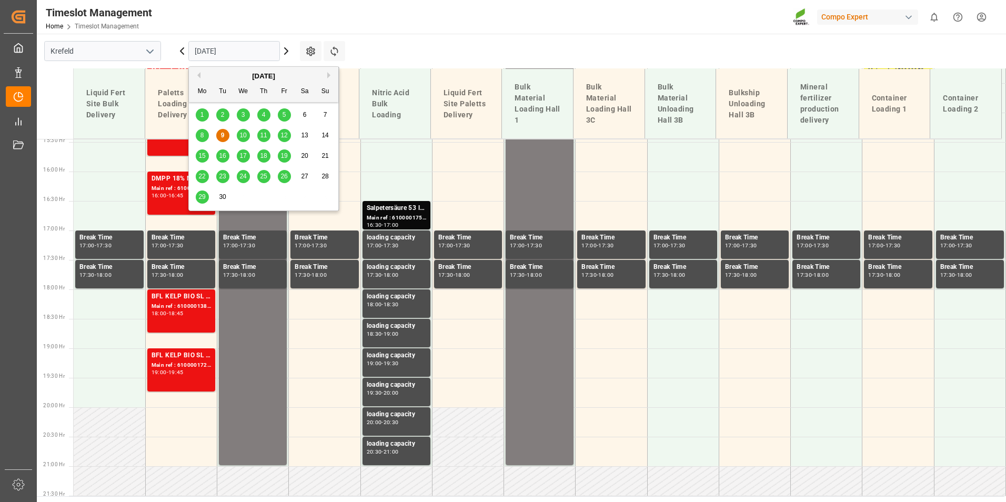
click at [260, 136] on span "11" at bounding box center [263, 135] width 7 height 7
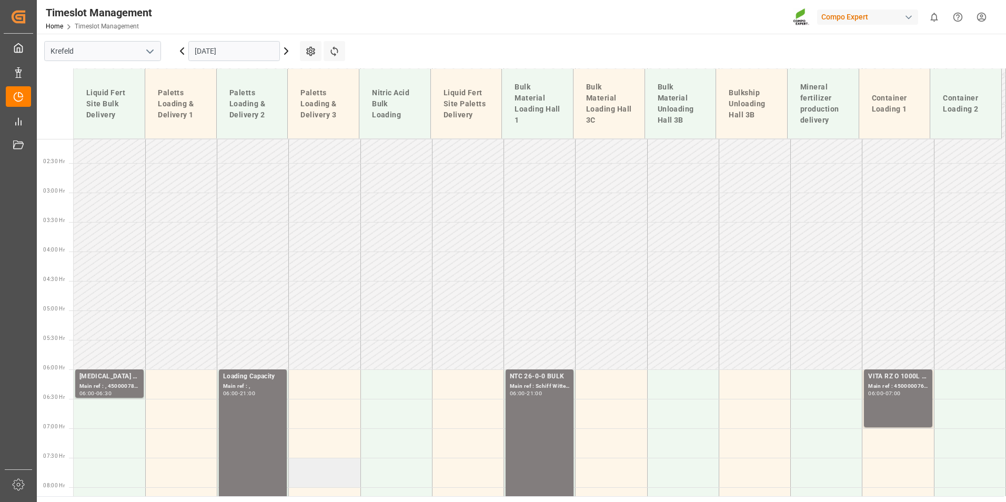
scroll to position [121, 0]
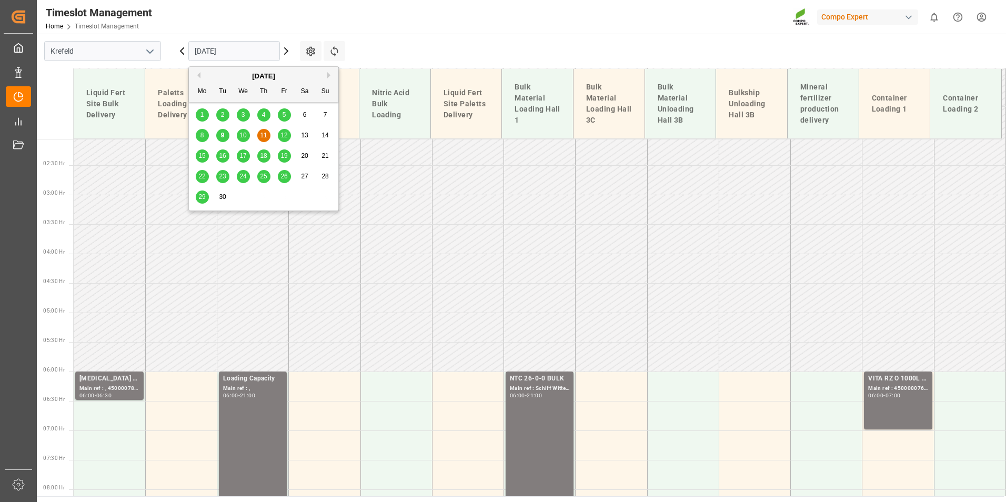
click at [242, 47] on input "[DATE]" at bounding box center [234, 51] width 92 height 20
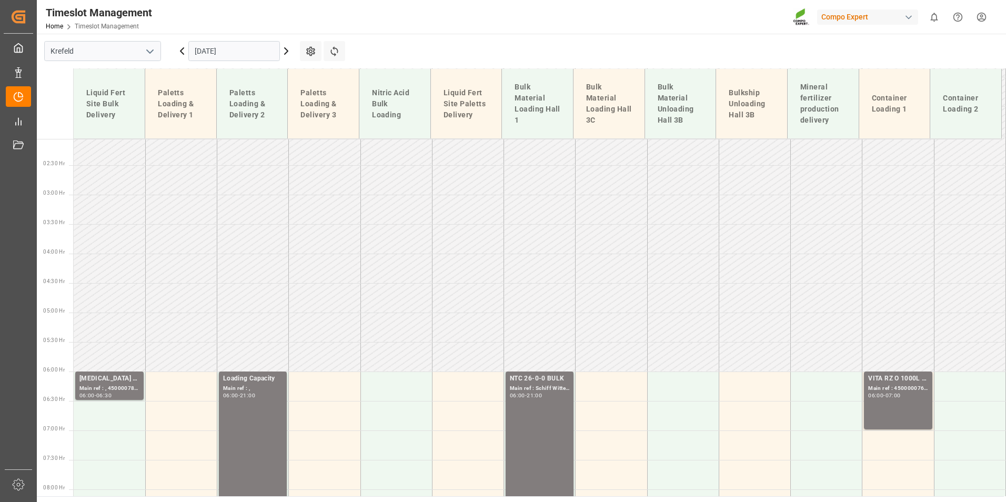
click at [556, 28] on div "Timeslot Management Home Timeslot Management Compo Expert 0 Notifications Only …" at bounding box center [517, 17] width 976 height 34
click at [334, 54] on icon at bounding box center [333, 51] width 7 height 10
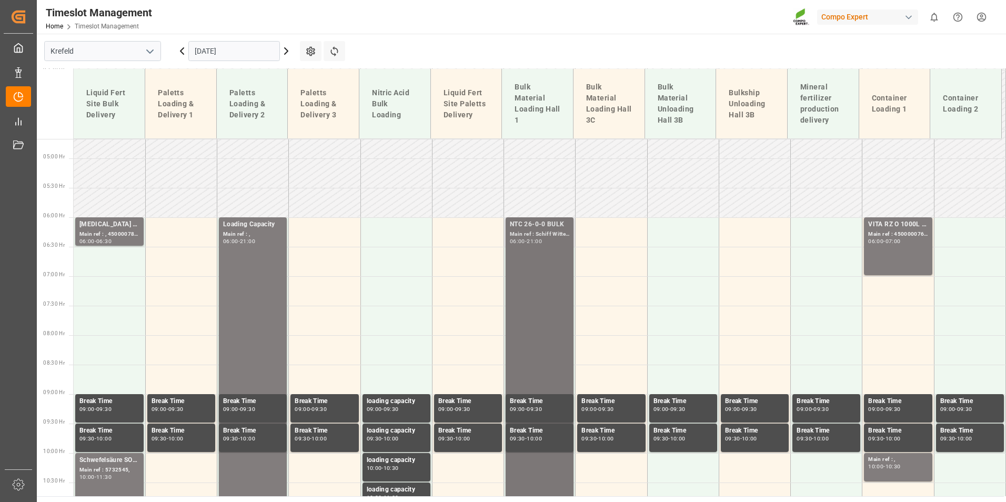
scroll to position [174, 0]
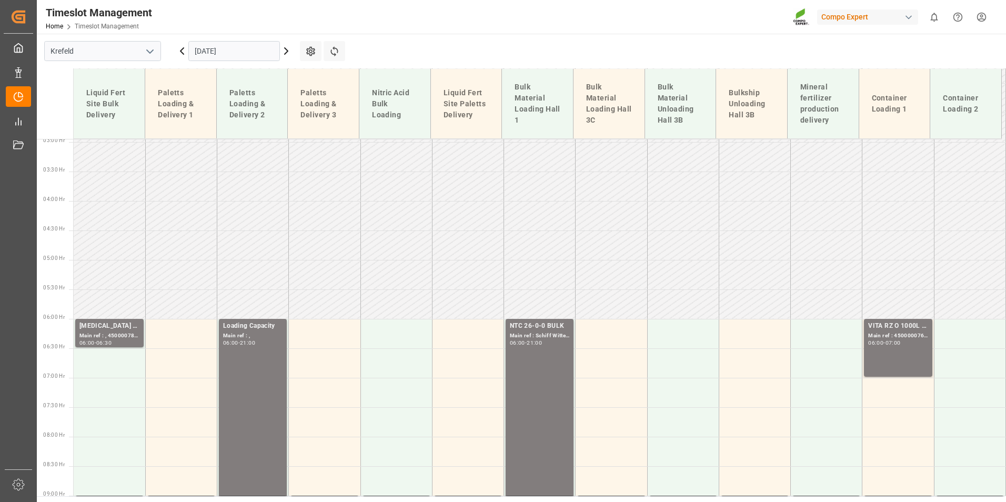
click at [225, 57] on input "[DATE]" at bounding box center [234, 51] width 92 height 20
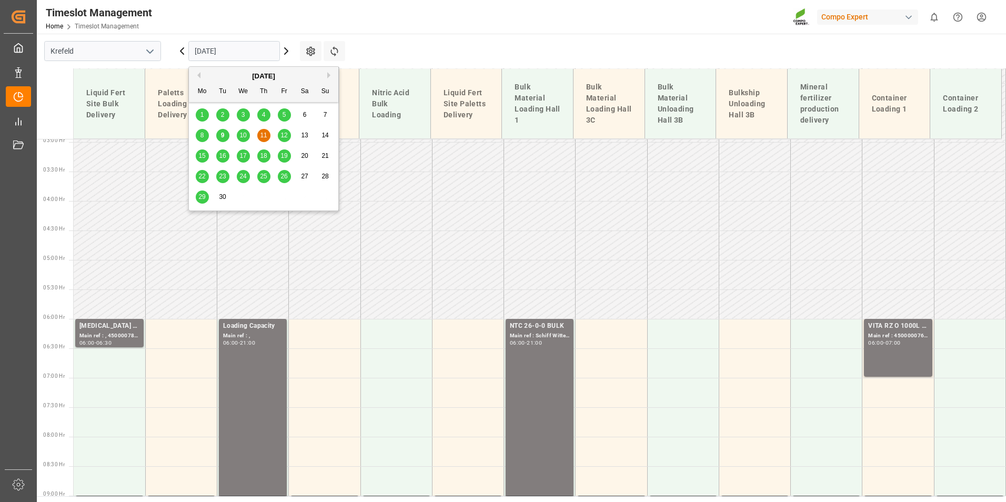
click at [239, 136] on span "10" at bounding box center [242, 135] width 7 height 7
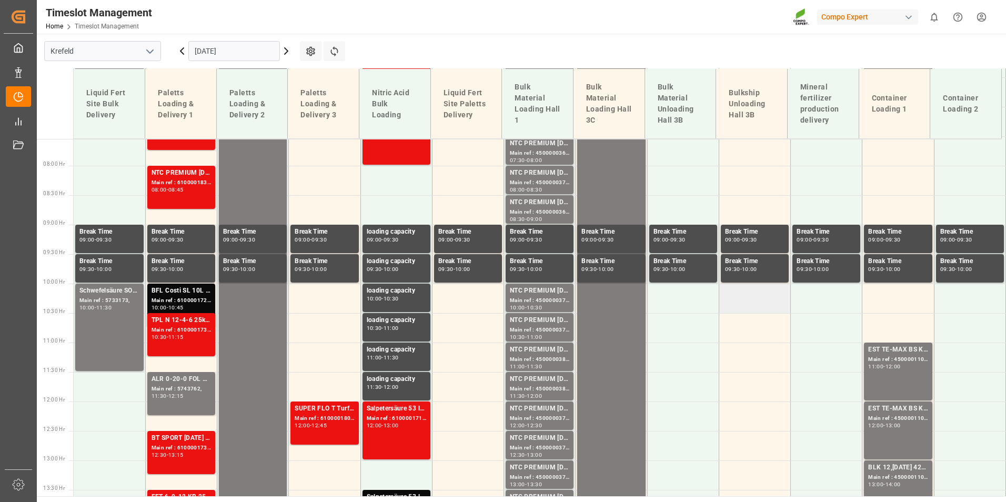
scroll to position [542, 0]
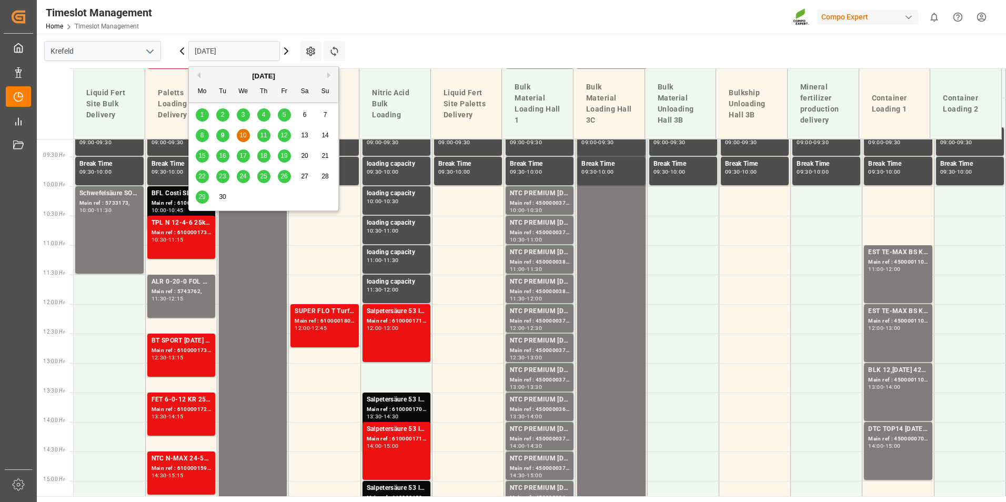
drag, startPoint x: 241, startPoint y: 53, endPoint x: 249, endPoint y: 68, distance: 17.0
click at [241, 53] on input "[DATE]" at bounding box center [234, 51] width 92 height 20
click at [282, 134] on span "12" at bounding box center [283, 135] width 7 height 7
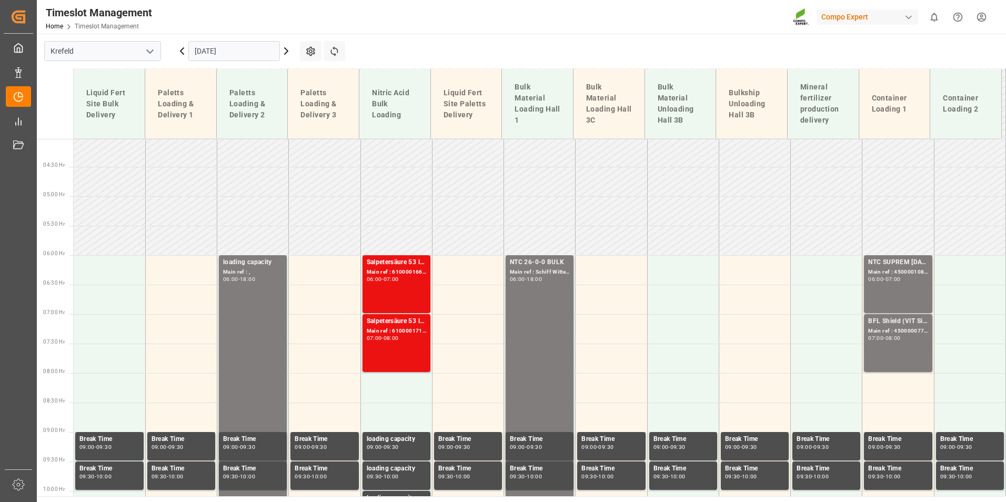
scroll to position [226, 0]
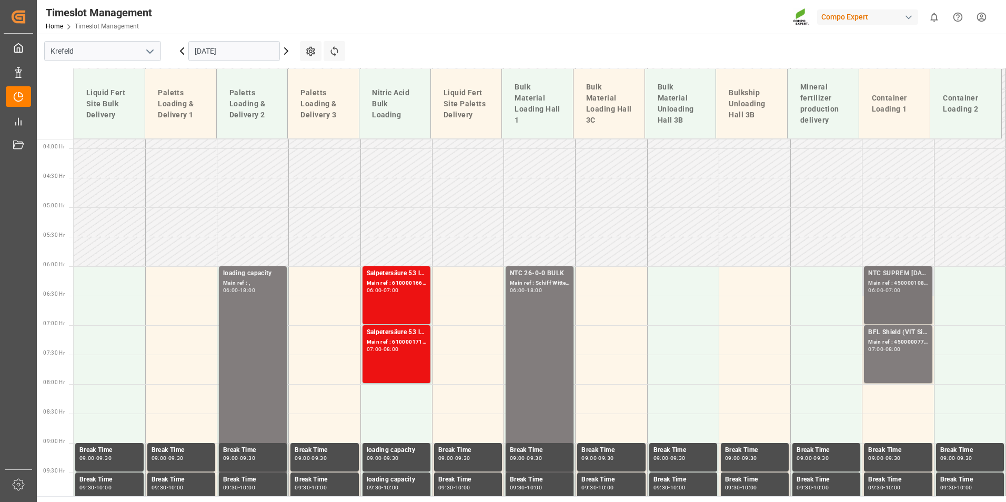
click at [909, 295] on div "NTC SUPREM [DATE] 25kg (x42) INT Main ref : 4500001086, 2000001104 06:00 - 07:00" at bounding box center [897, 295] width 59 height 54
click at [911, 351] on div "07:00 - 08:00" at bounding box center [897, 350] width 59 height 6
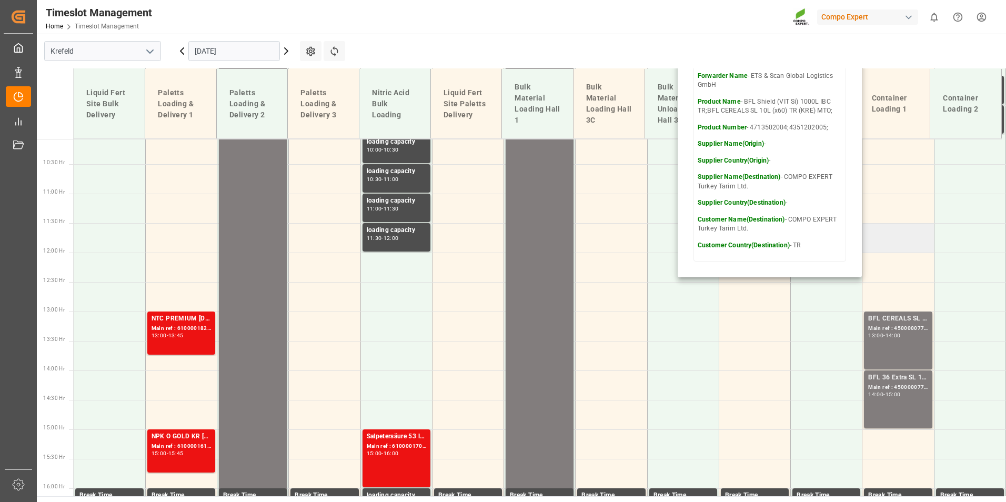
scroll to position [594, 0]
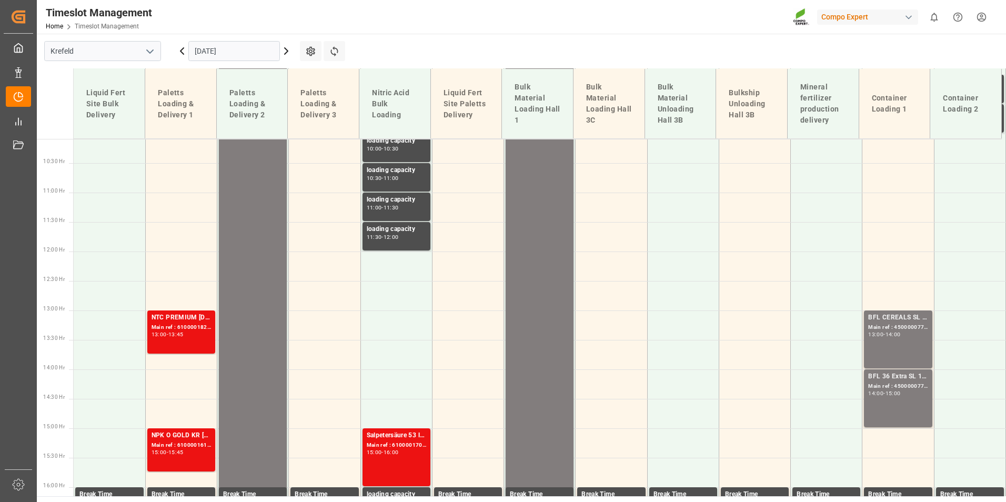
click at [914, 343] on div "BFL CEREALS SL 10L (x60) TR (KRE) MTO Main ref : 4500000774, 2000000604 13:00 -…" at bounding box center [897, 339] width 59 height 54
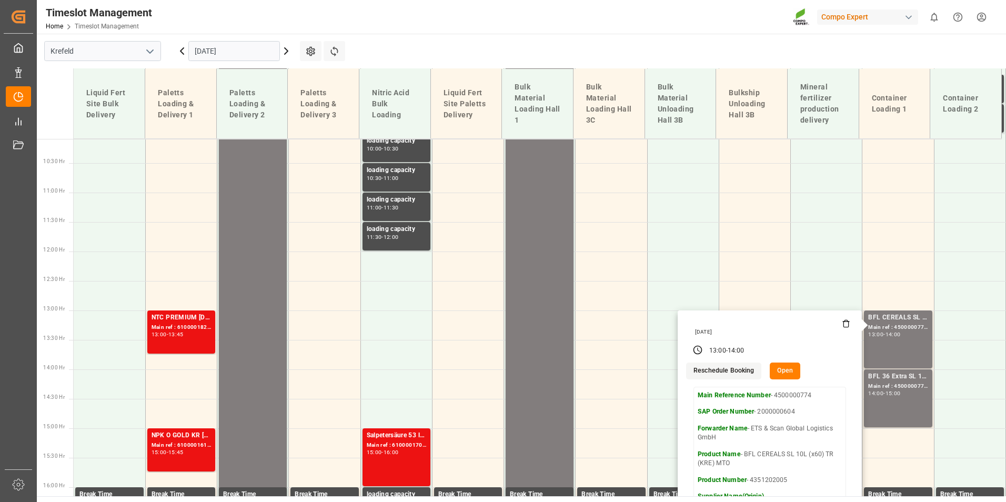
scroll to position [700, 0]
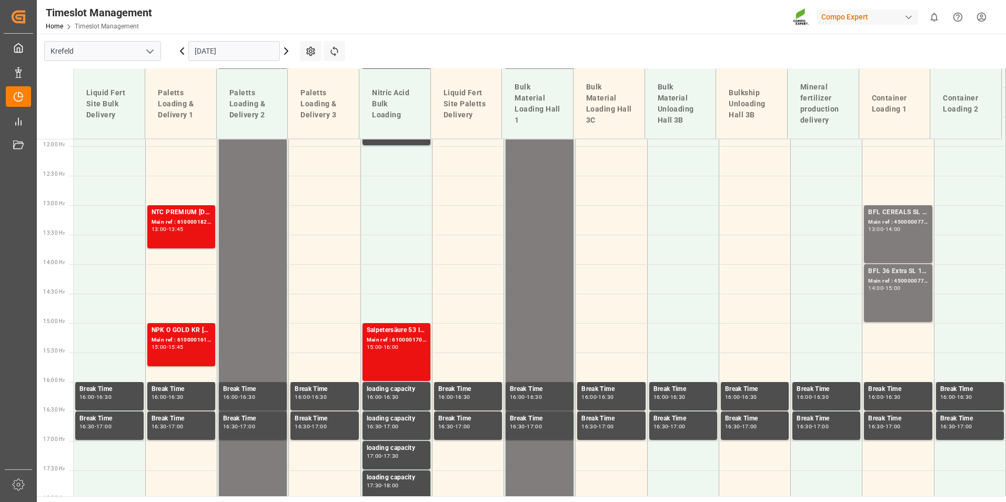
click at [890, 280] on div "Main ref : 4500000775, 2000000604" at bounding box center [897, 281] width 59 height 9
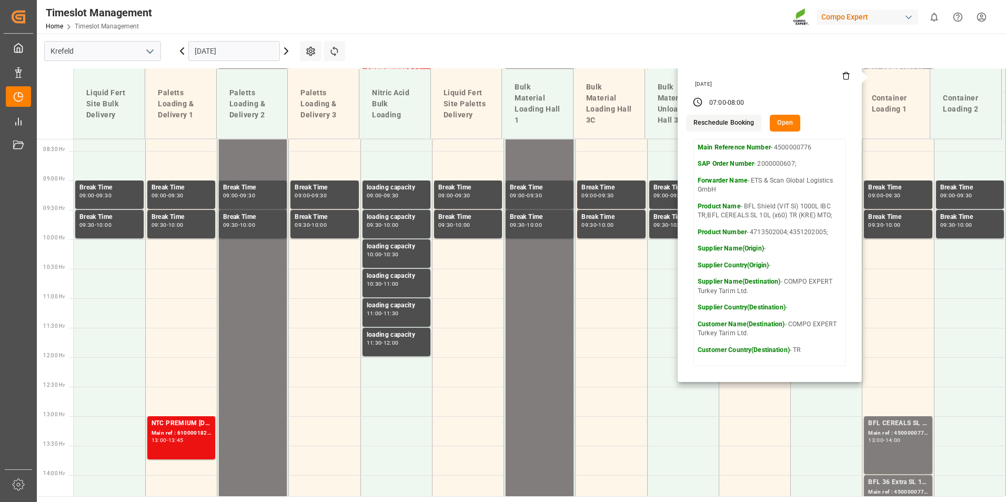
scroll to position [489, 0]
click at [238, 56] on input "[DATE]" at bounding box center [234, 51] width 92 height 20
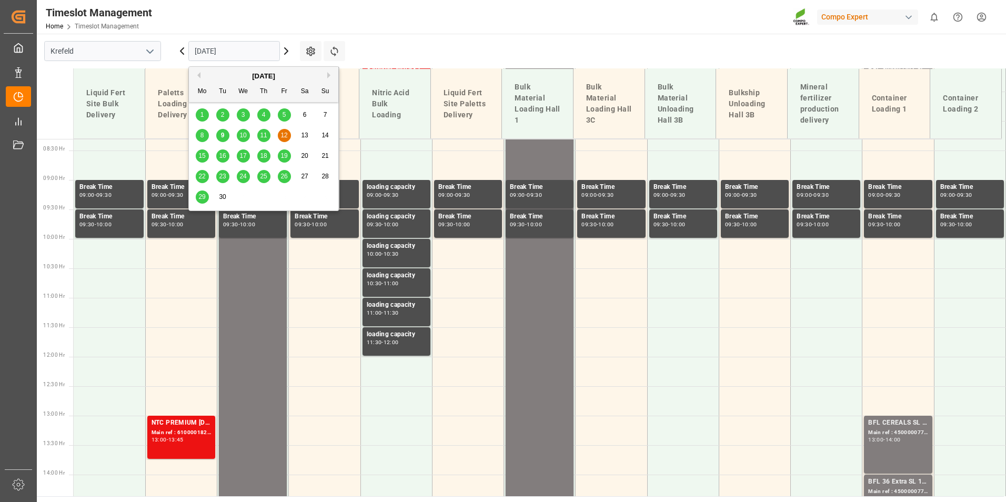
click at [259, 138] on div "11" at bounding box center [263, 135] width 13 height 13
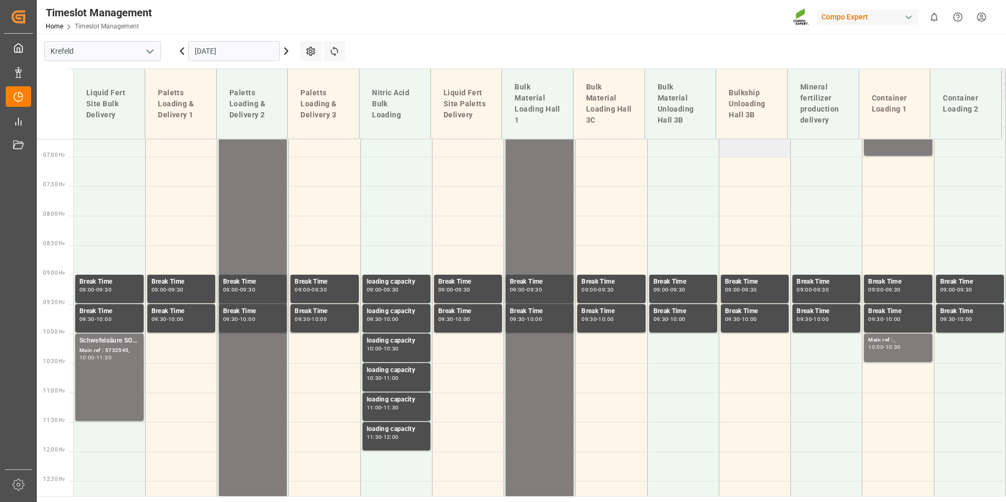
scroll to position [226, 0]
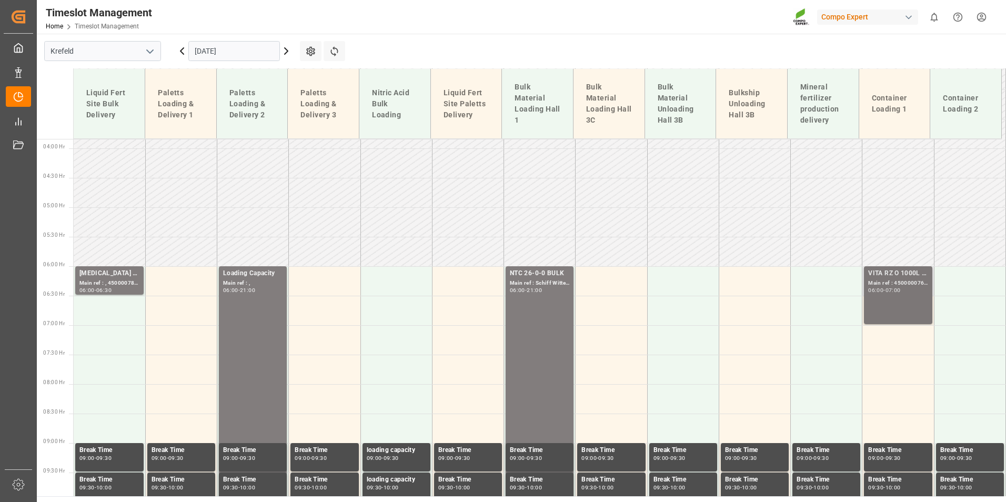
click at [908, 288] on div "06:00 - 07:00" at bounding box center [897, 291] width 59 height 6
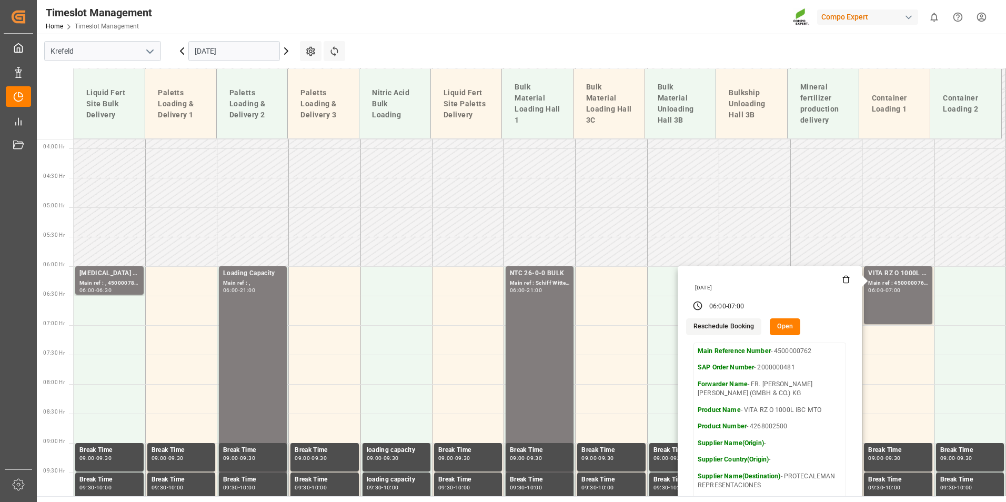
click at [247, 55] on input "[DATE]" at bounding box center [234, 51] width 92 height 20
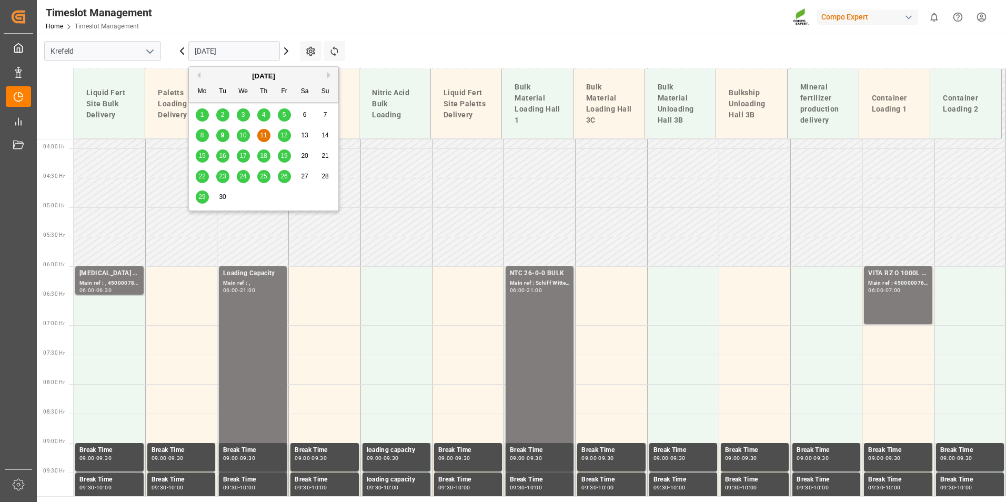
click at [228, 138] on div "9" at bounding box center [222, 135] width 13 height 13
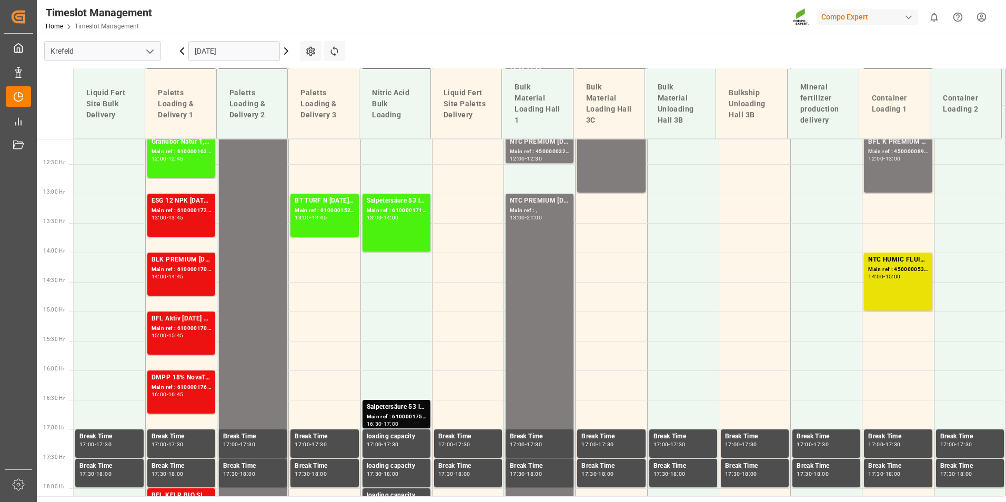
scroll to position [594, 0]
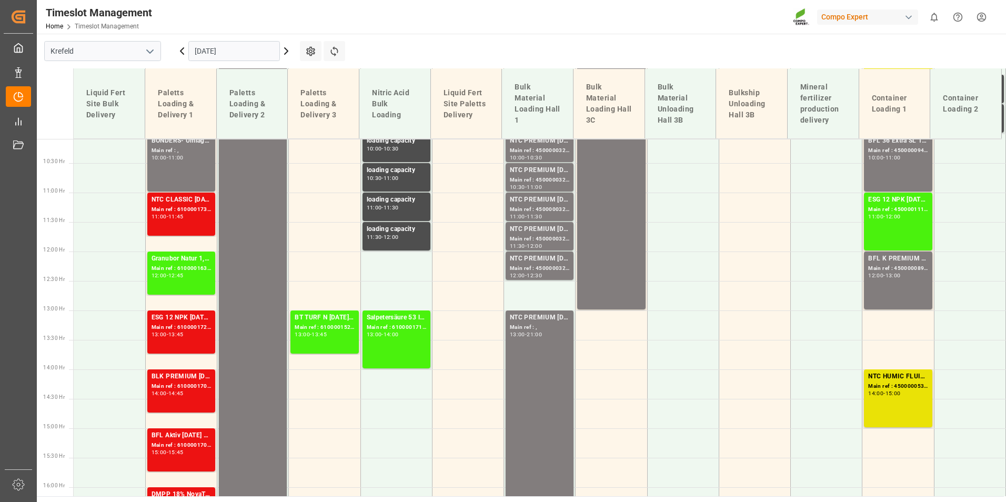
click at [287, 56] on icon at bounding box center [286, 51] width 13 height 13
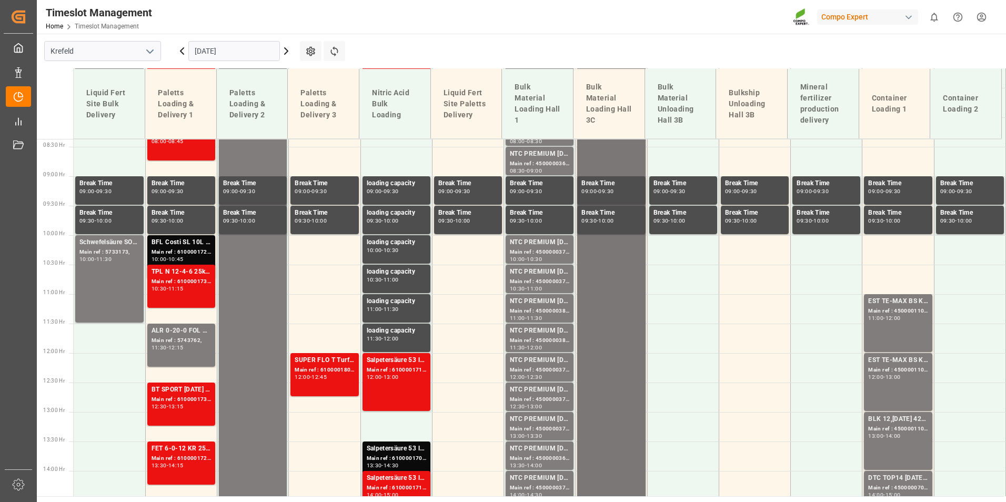
scroll to position [384, 0]
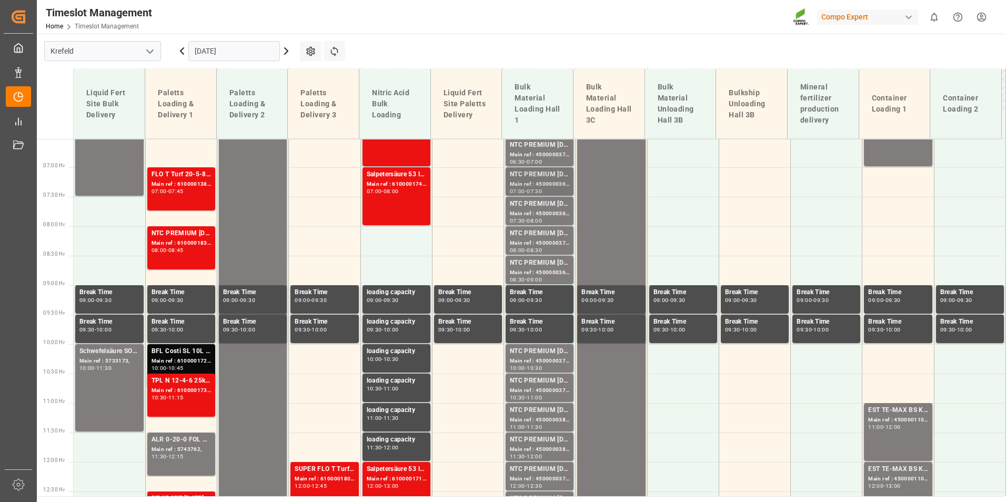
click at [519, 187] on div "Main ref : 4500000367, 2000000279" at bounding box center [539, 184] width 59 height 9
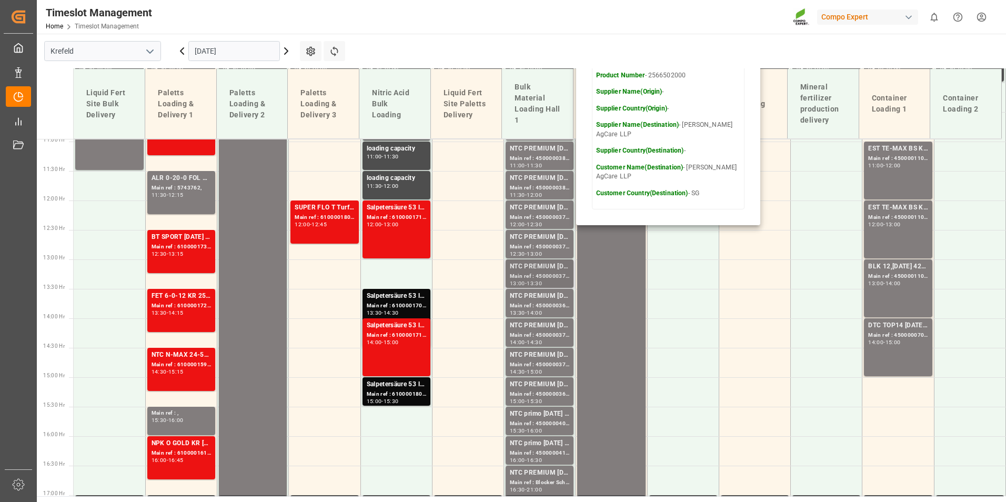
scroll to position [647, 0]
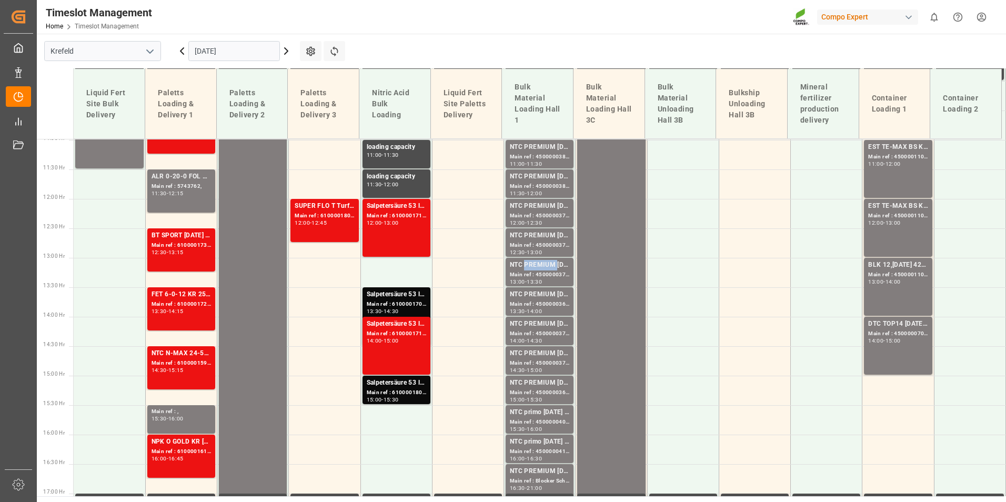
click at [540, 262] on div "NTC PREMIUM [DATE]+3+TE BULK" at bounding box center [539, 265] width 59 height 11
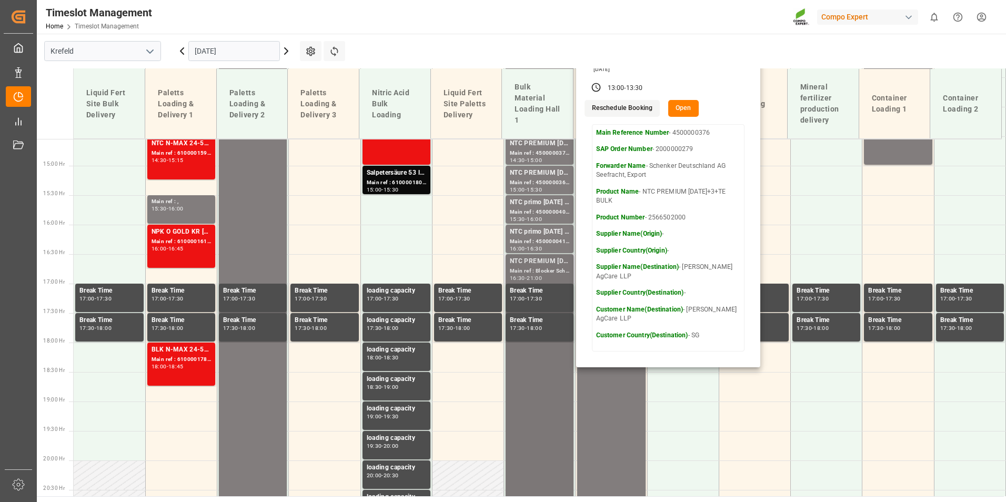
scroll to position [857, 0]
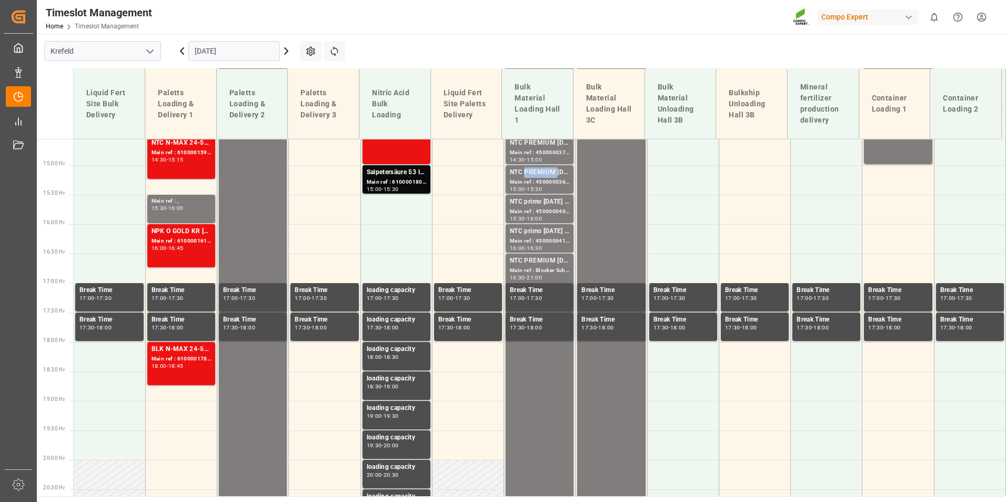
click at [537, 176] on div "NTC PREMIUM [DATE]+3+TE BULK" at bounding box center [539, 172] width 59 height 11
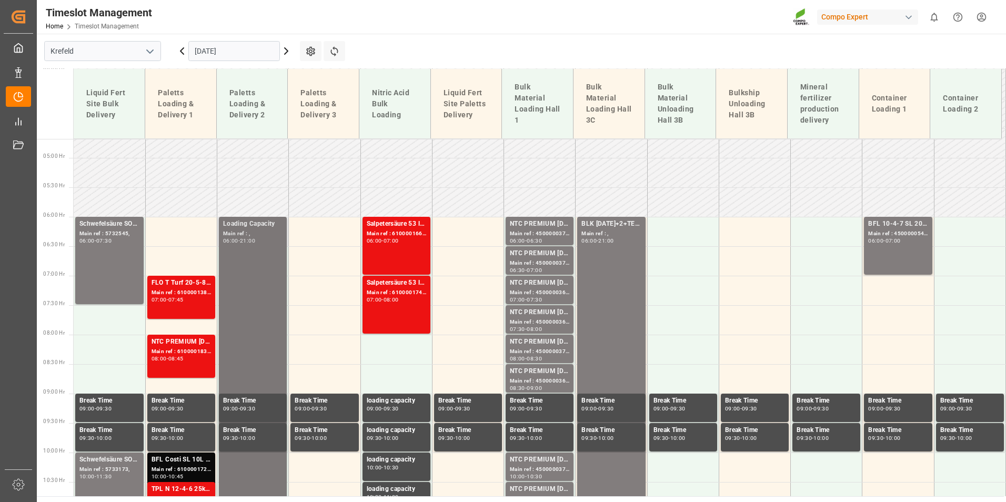
scroll to position [174, 0]
